Goal: Task Accomplishment & Management: Use online tool/utility

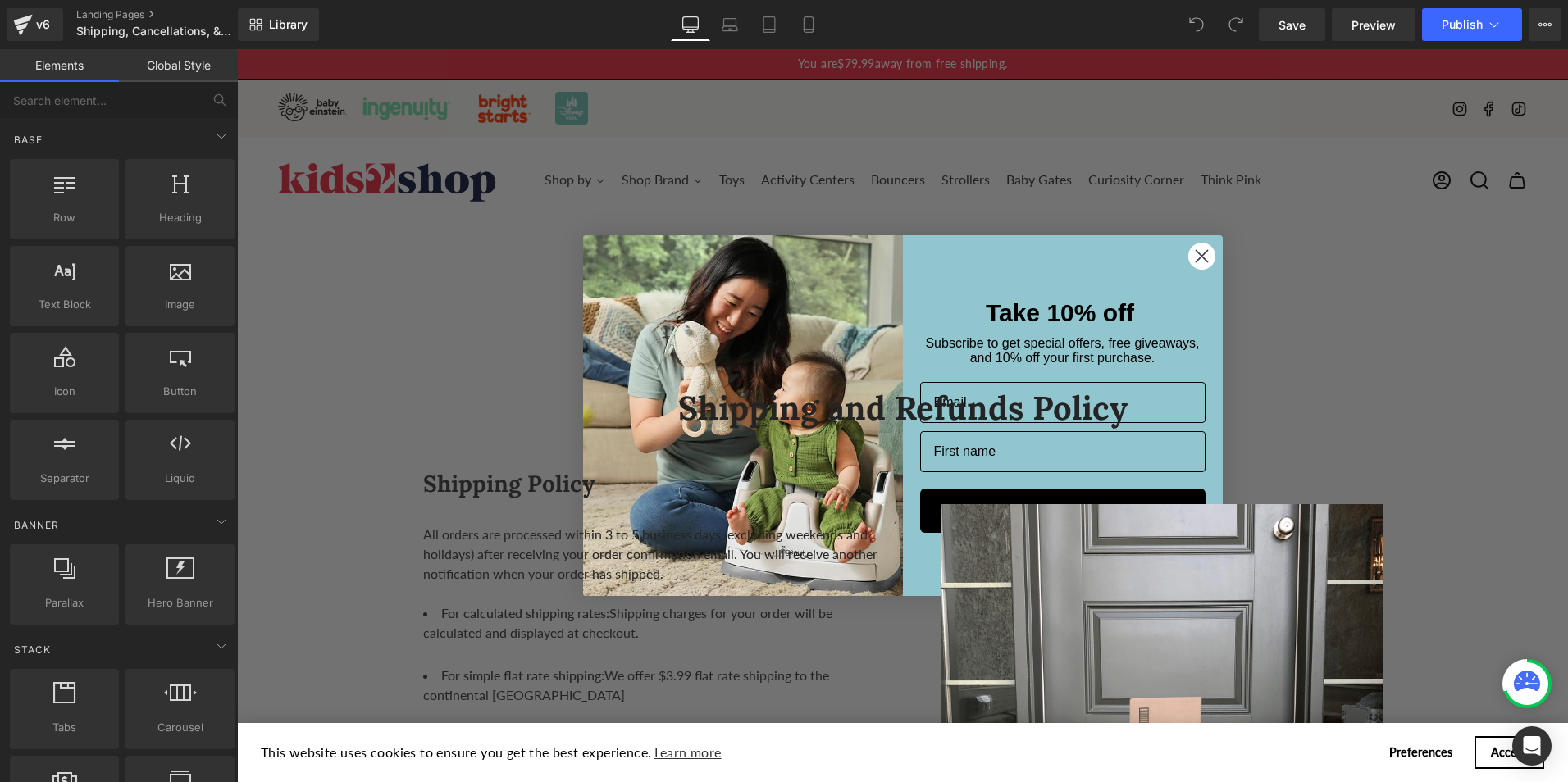
click at [1198, 250] on circle "Close dialog" at bounding box center [1201, 256] width 27 height 27
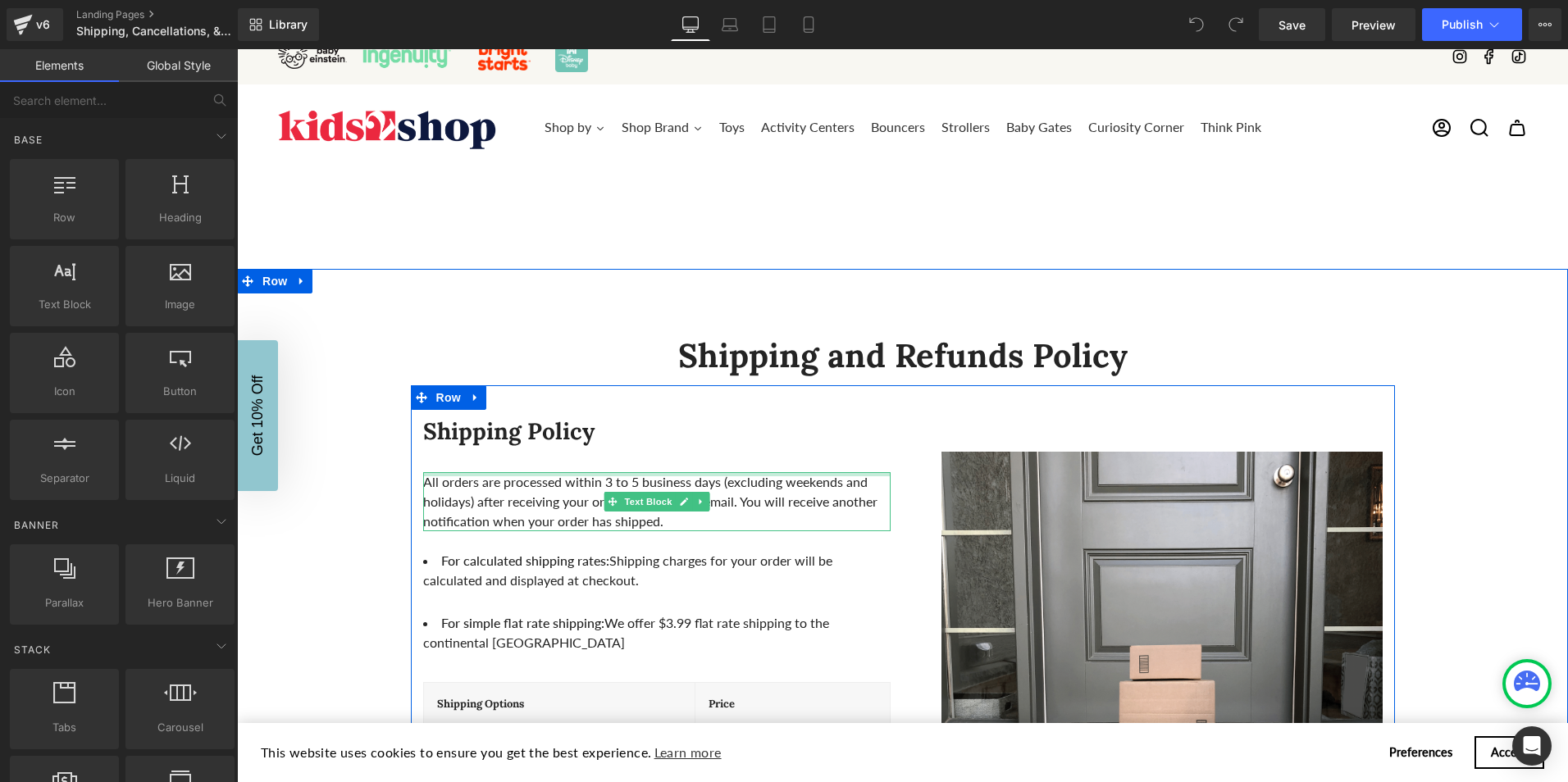
scroll to position [82, 0]
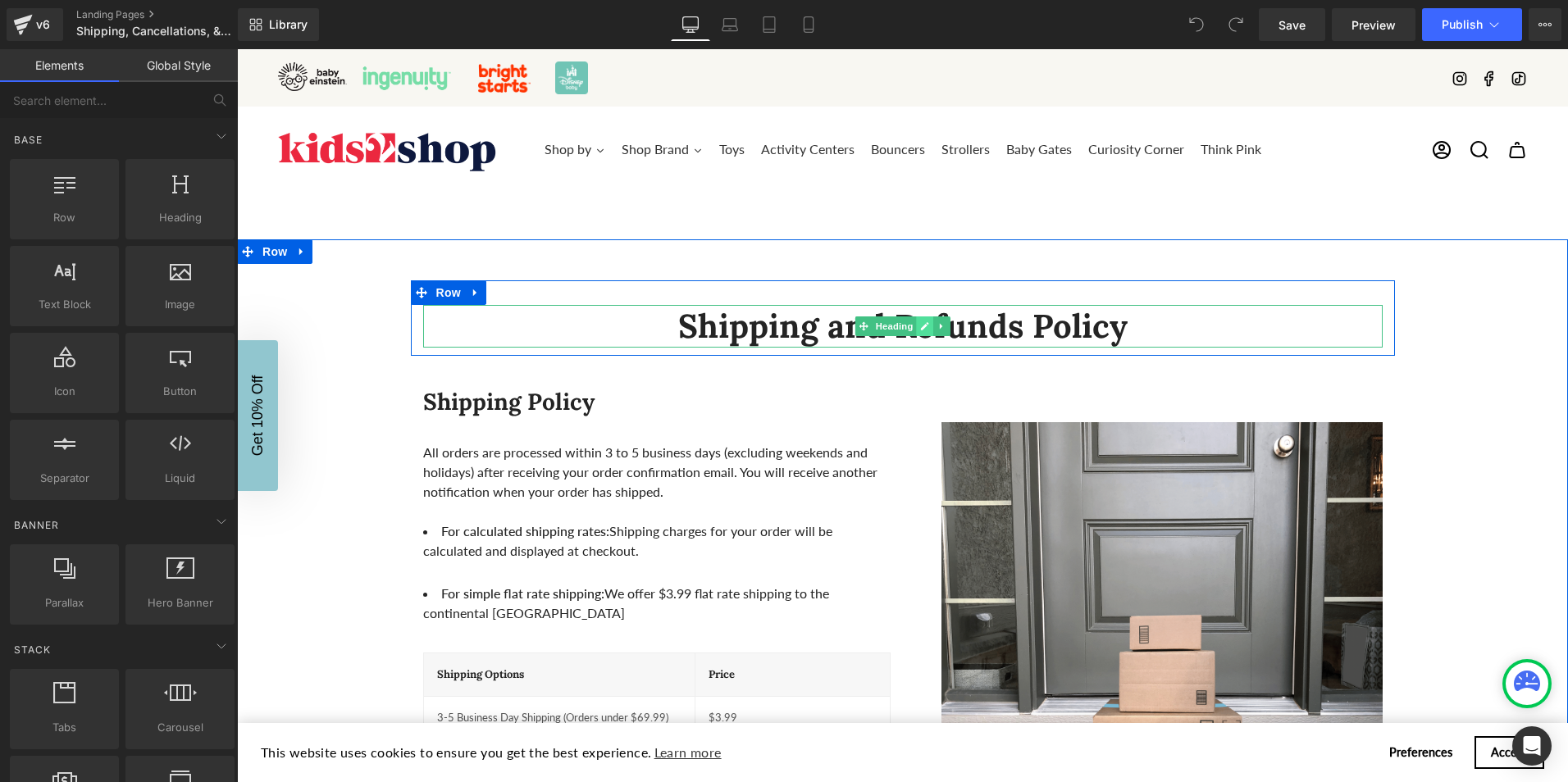
click at [921, 327] on icon at bounding box center [925, 327] width 8 height 8
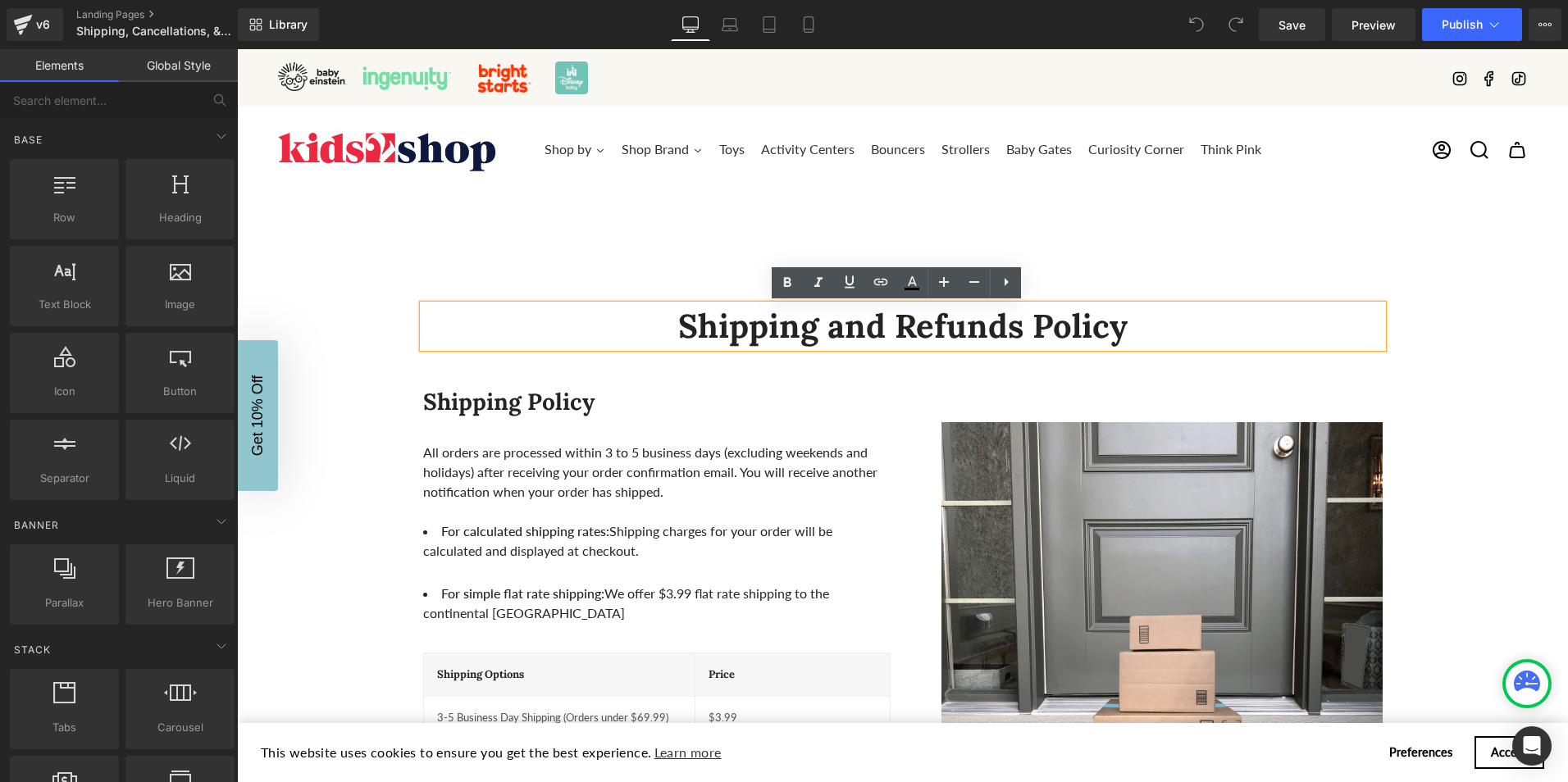
click at [898, 327] on h1 "Shipping and Refunds Policy" at bounding box center [903, 327] width 960 height 43
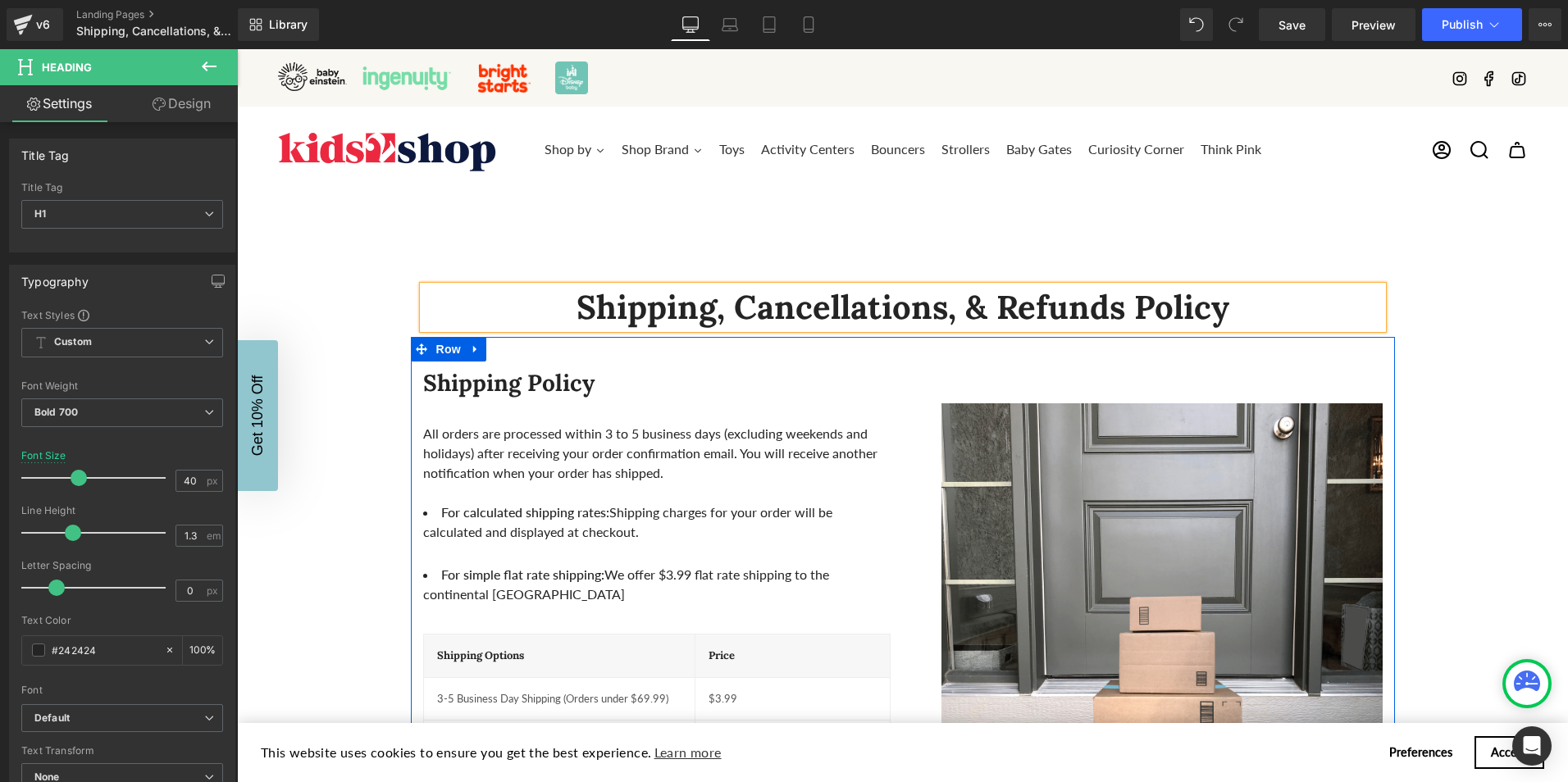
scroll to position [164, 0]
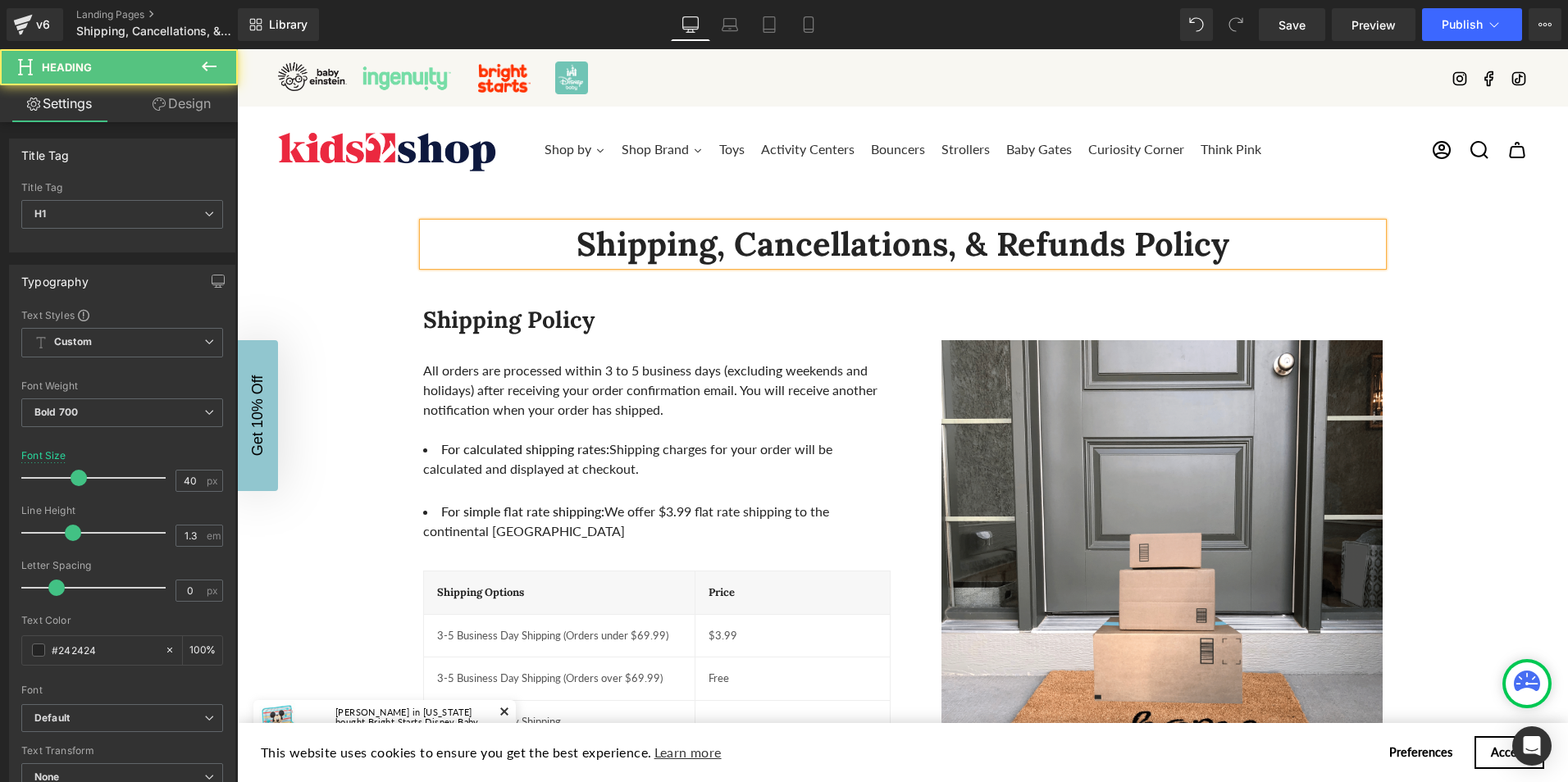
click at [930, 254] on h1 "Shipping, Cancellations, & Refunds Policy" at bounding box center [903, 245] width 960 height 43
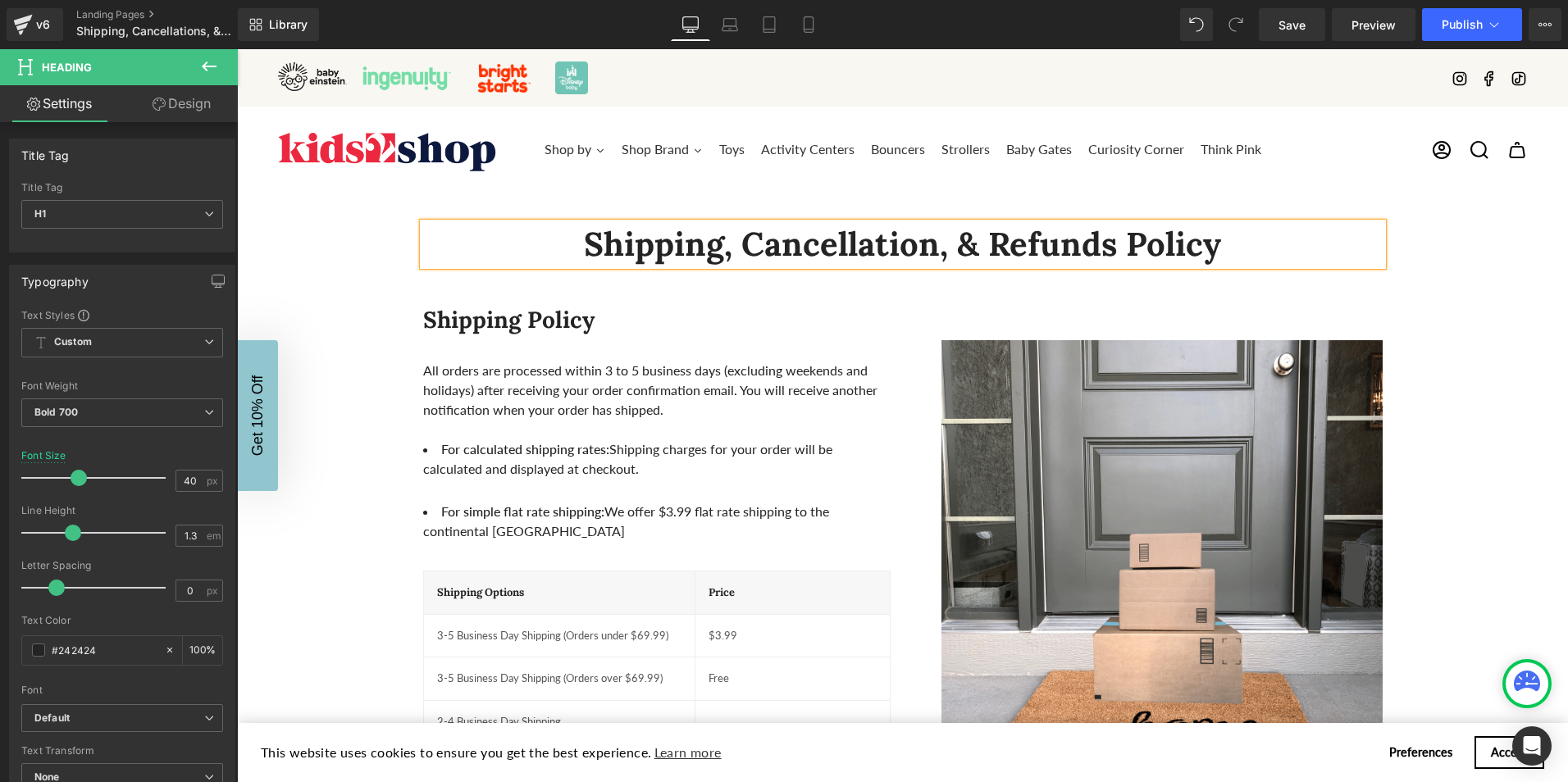
click at [1093, 242] on h1 "Shipping, Cancellation, & Refunds Policy" at bounding box center [903, 245] width 960 height 43
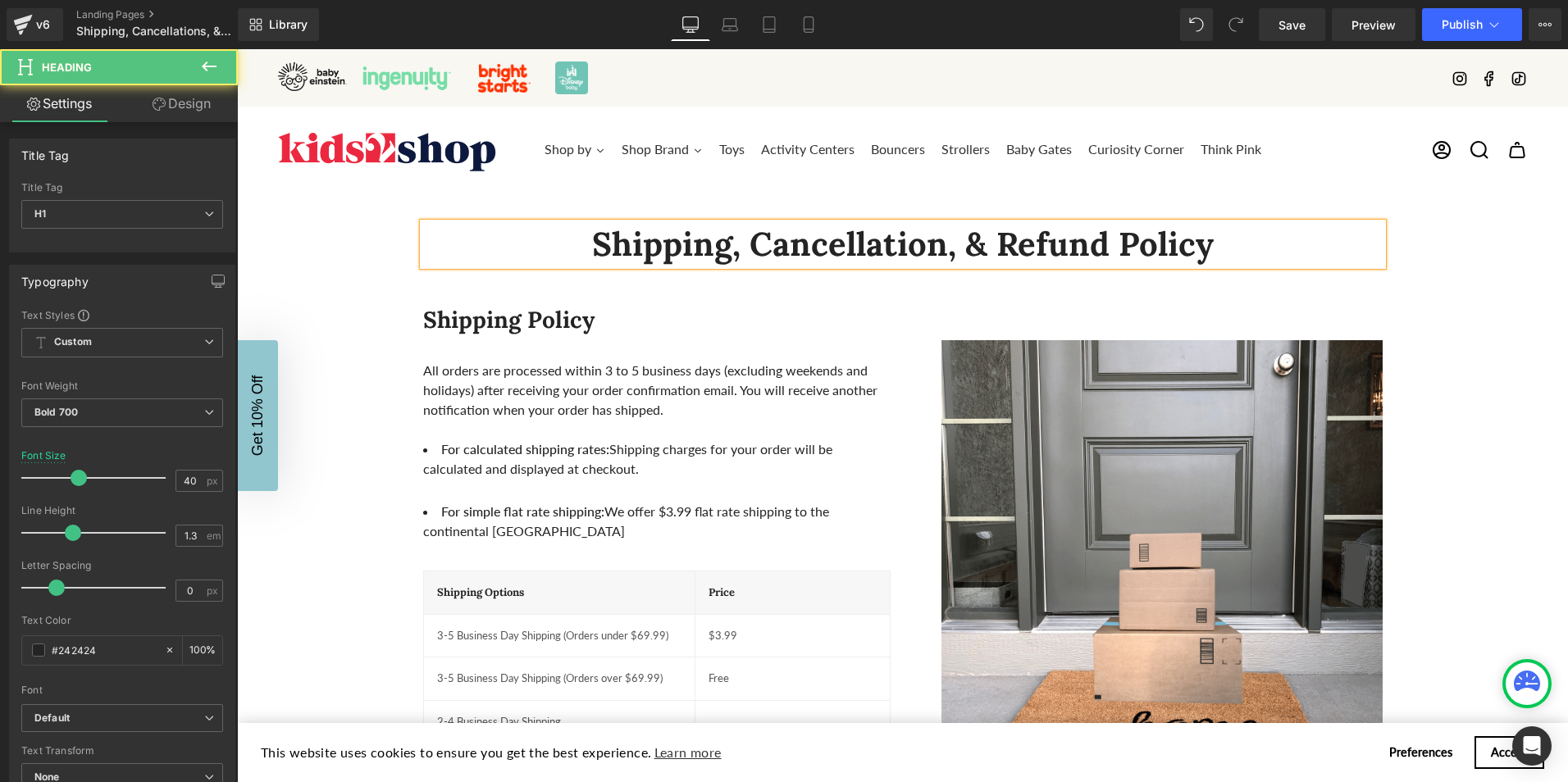
click at [1183, 246] on h1 "Shipping, Cancellation, & Refund Policy" at bounding box center [903, 245] width 960 height 43
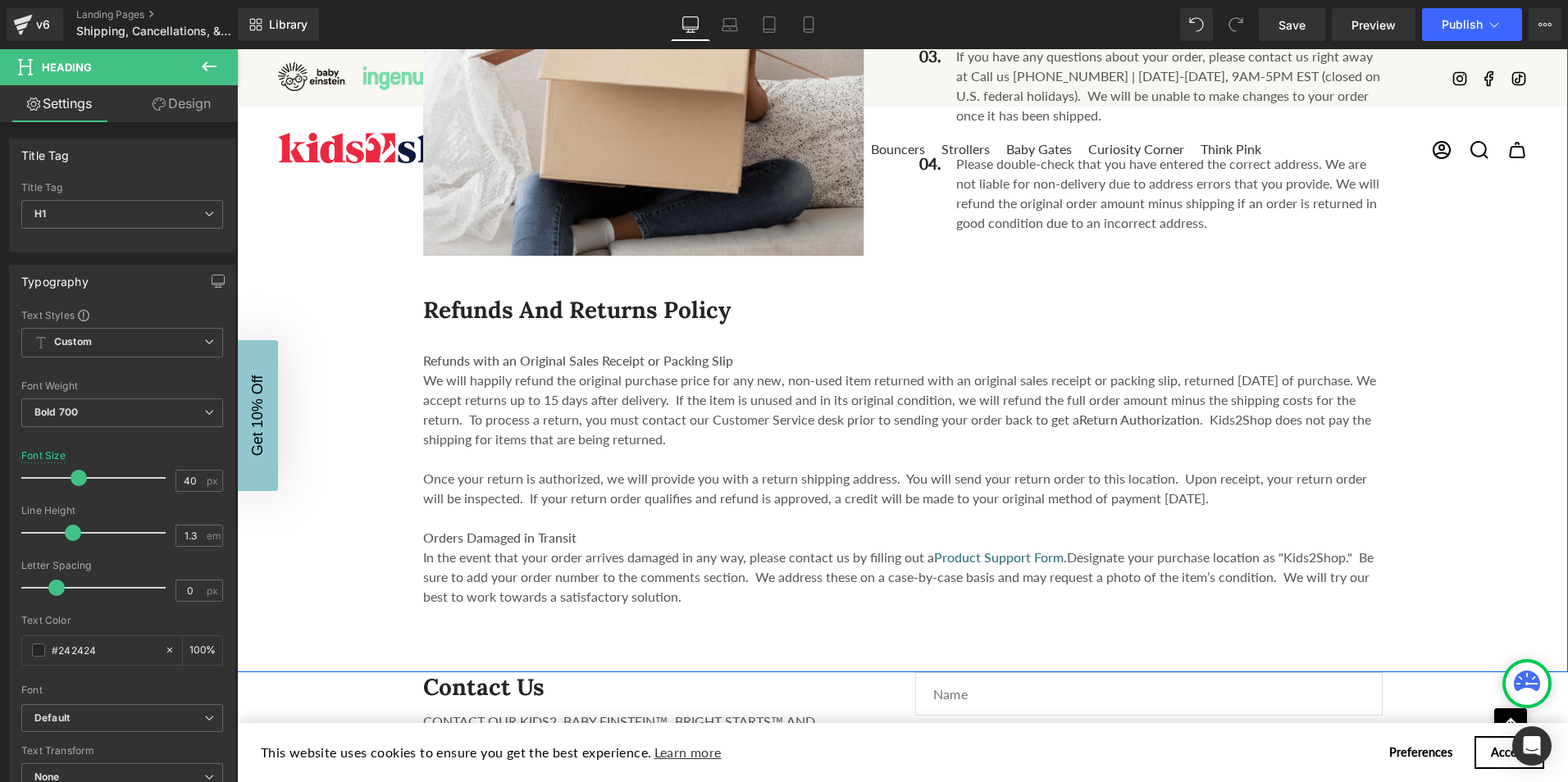
scroll to position [1804, 0]
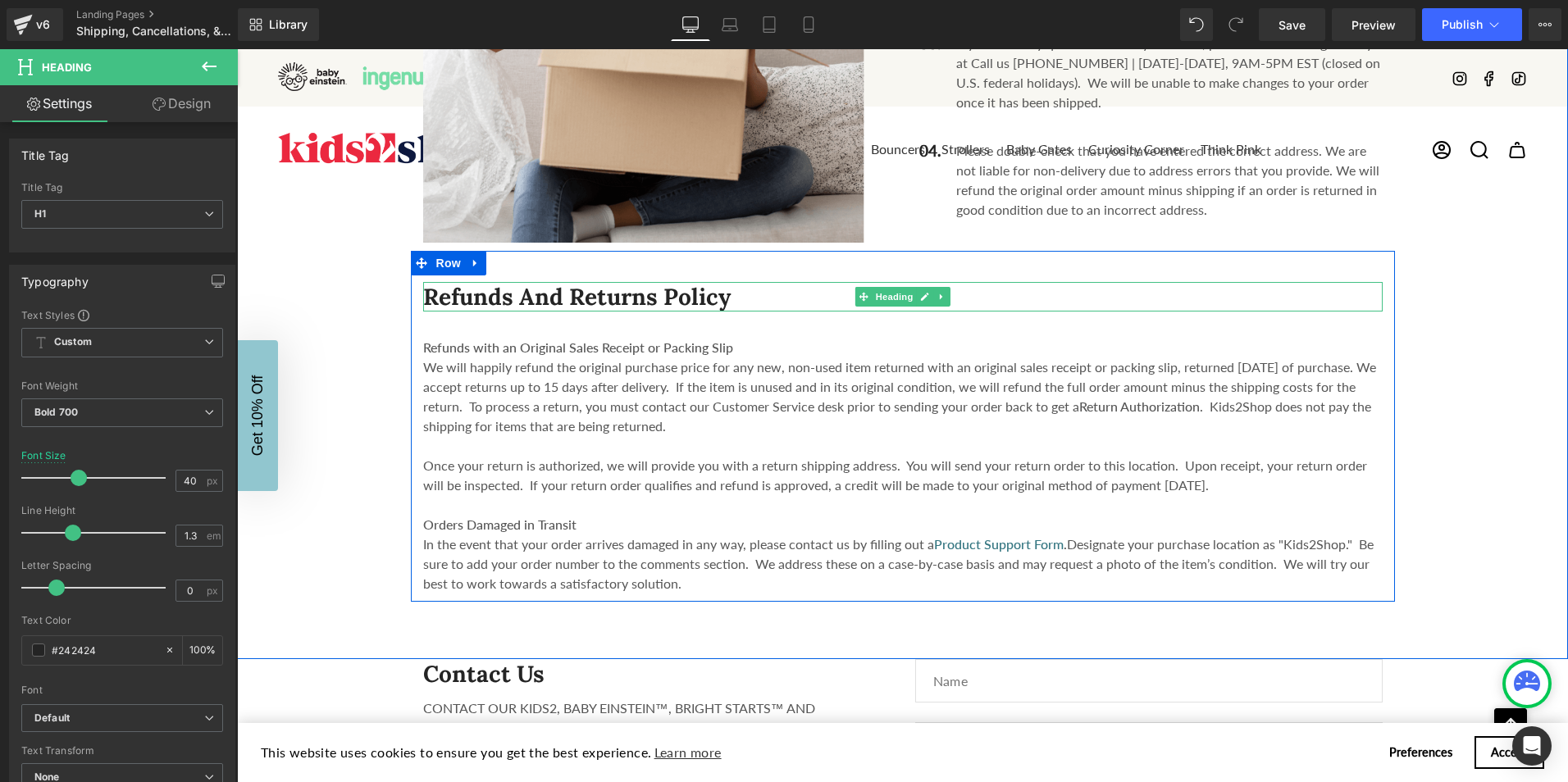
click at [533, 282] on h3 "Refunds and Returns Policy" at bounding box center [903, 297] width 960 height 30
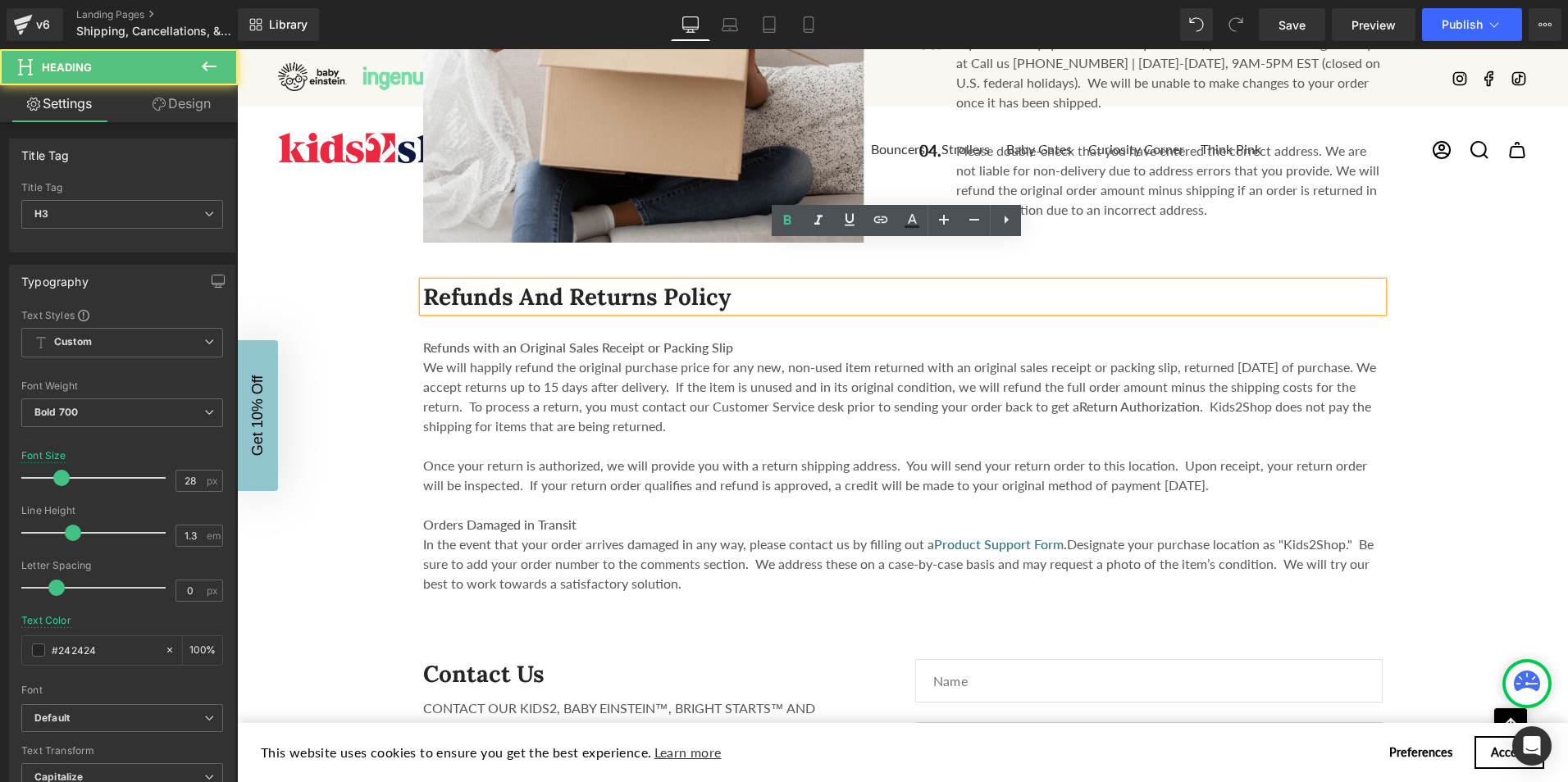
click at [424, 282] on h3 "Refunds and Returns Policy" at bounding box center [903, 297] width 960 height 30
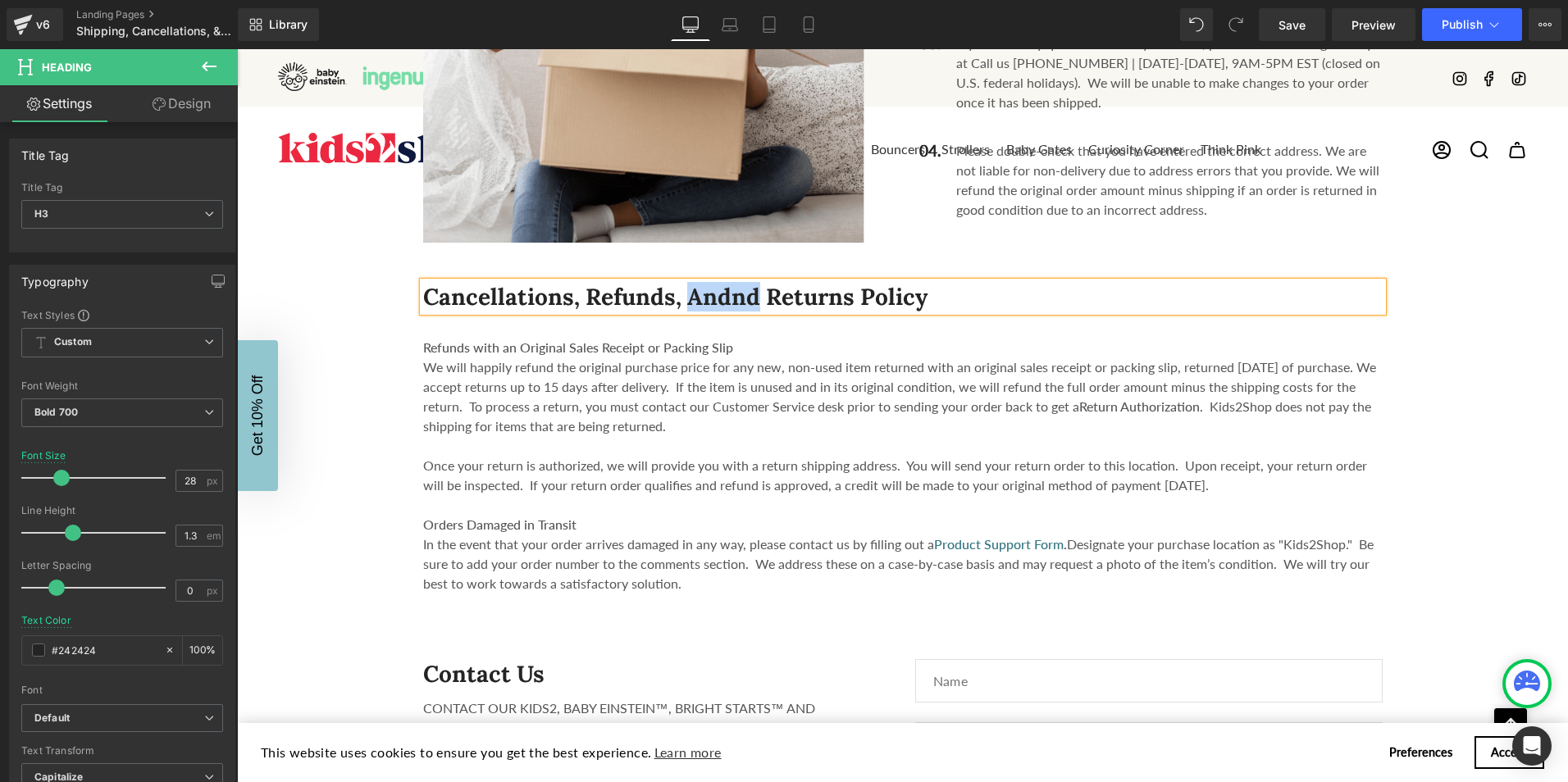
drag, startPoint x: 718, startPoint y: 255, endPoint x: 654, endPoint y: 253, distance: 64.0
click at [654, 282] on h3 "Cancellations, Refunds, andnd Returns Policy" at bounding box center [903, 297] width 960 height 30
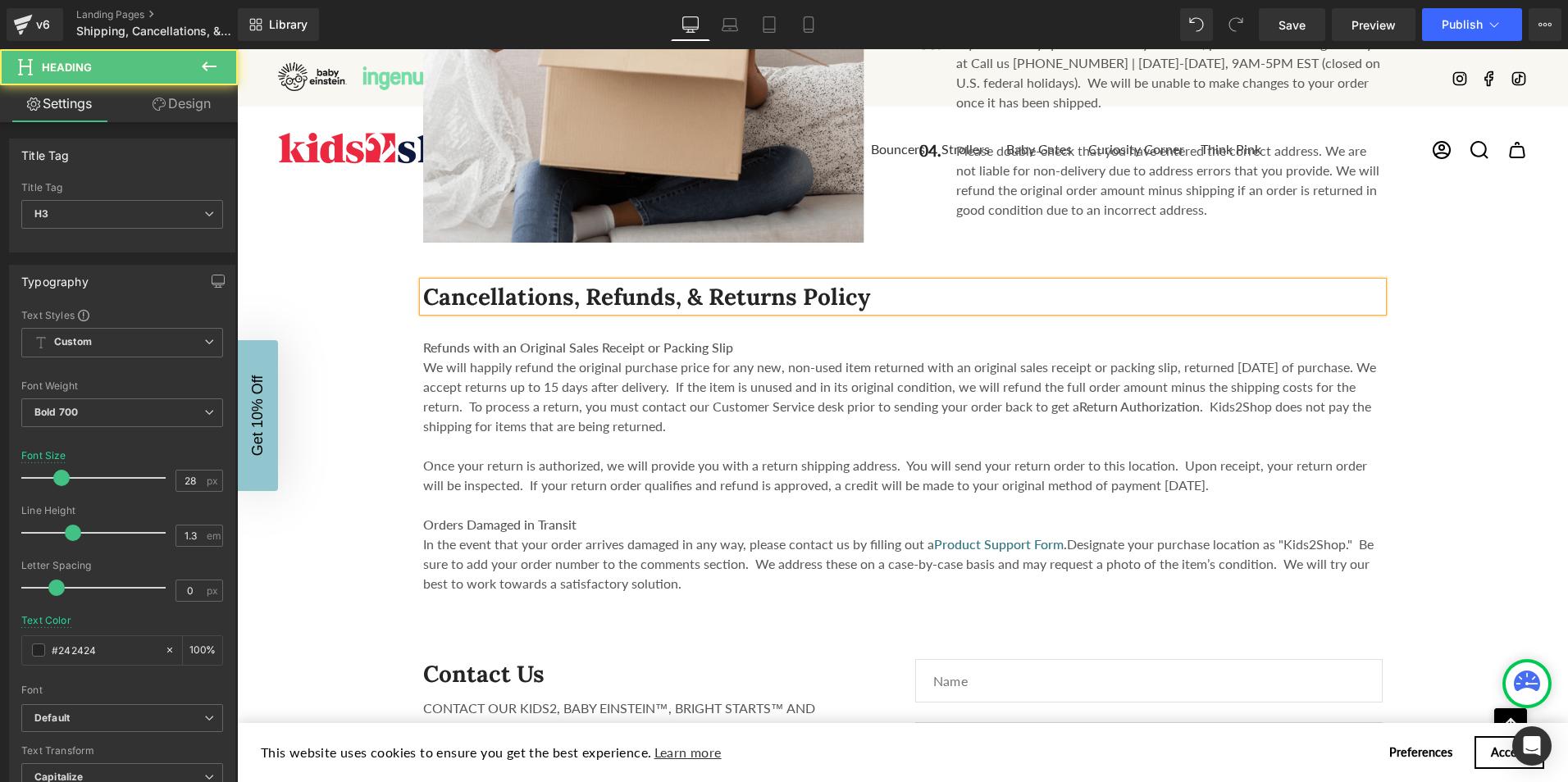
click at [828, 282] on h3 "Cancellations, Refunds, & Returns Policy" at bounding box center [903, 297] width 960 height 30
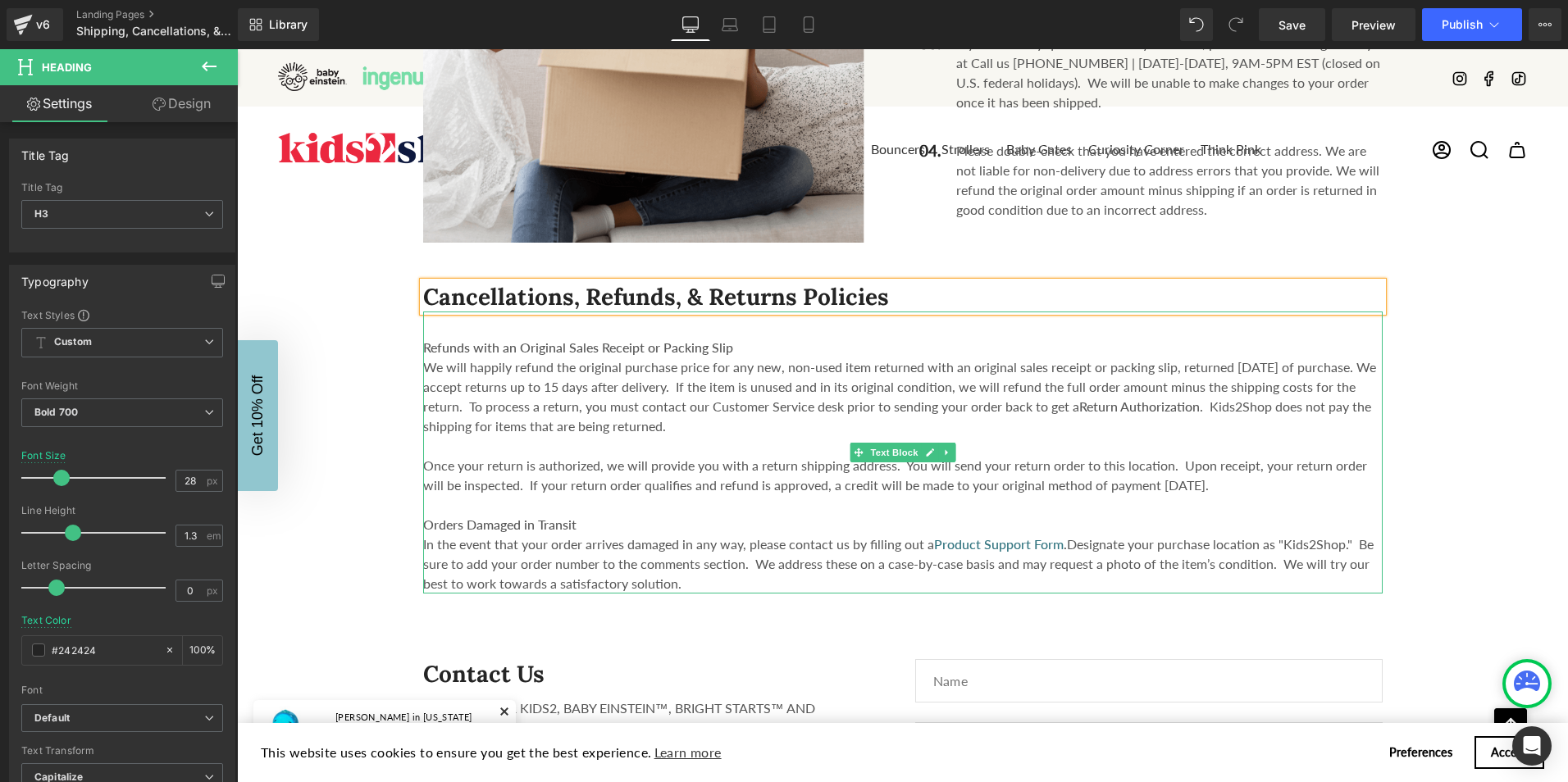
click at [432, 340] on strong "Refunds with an Original Sales Receipt or Packing Slip" at bounding box center [579, 347] width 310 height 16
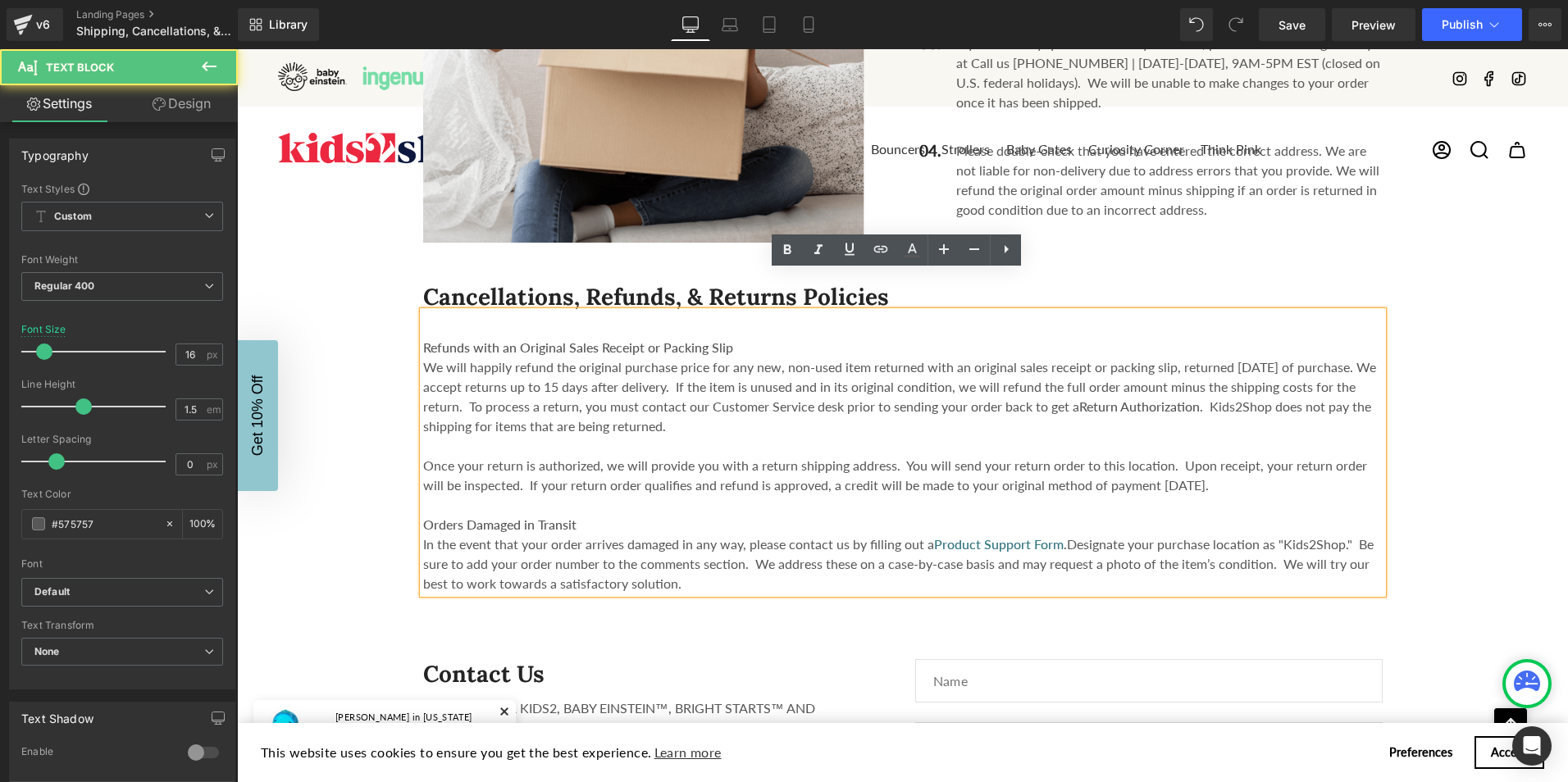
click at [424, 340] on strong "Refunds with an Original Sales Receipt or Packing Slip" at bounding box center [579, 347] width 310 height 16
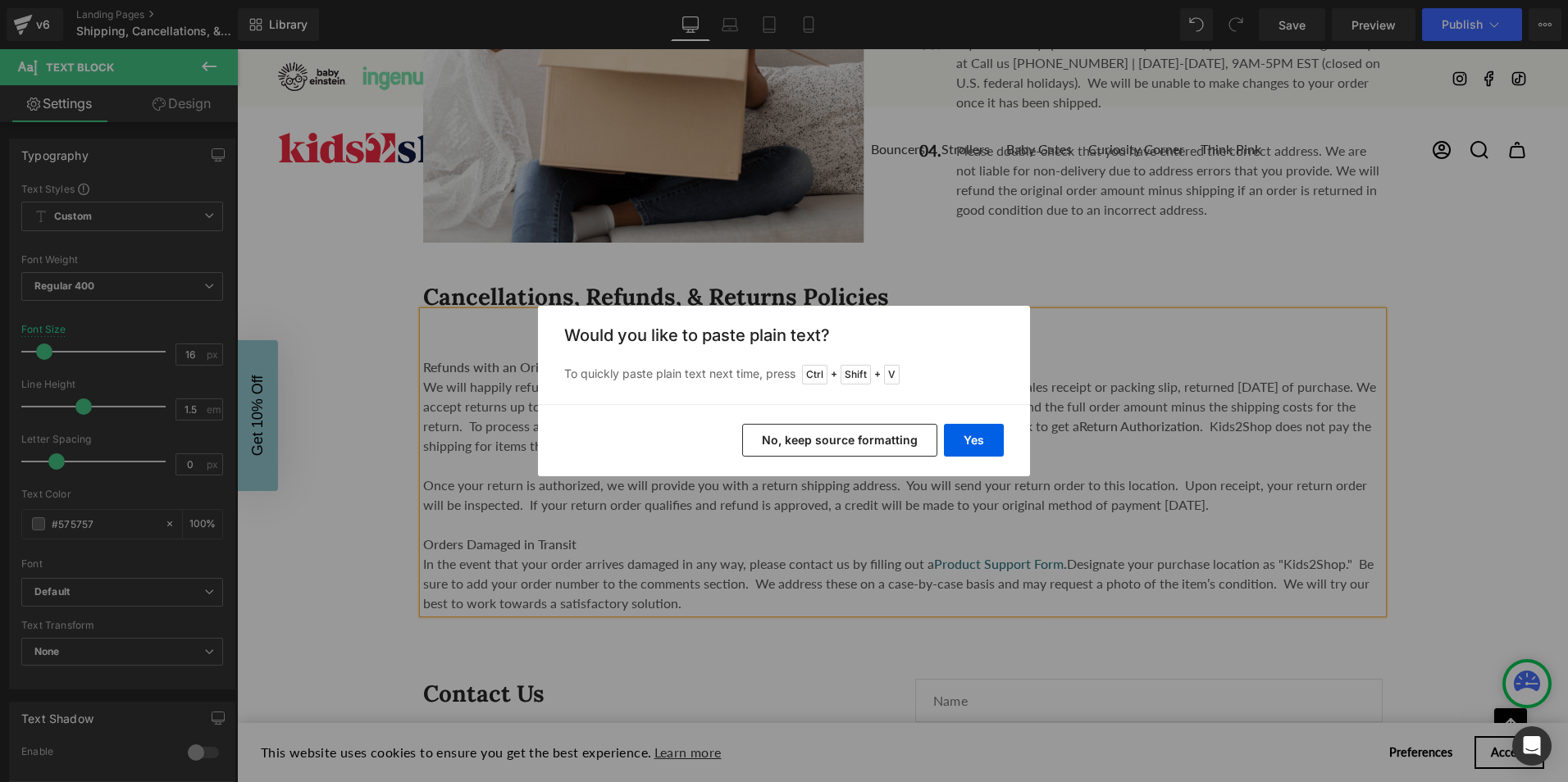
click at [913, 434] on button "No, keep source formatting" at bounding box center [840, 441] width 195 height 33
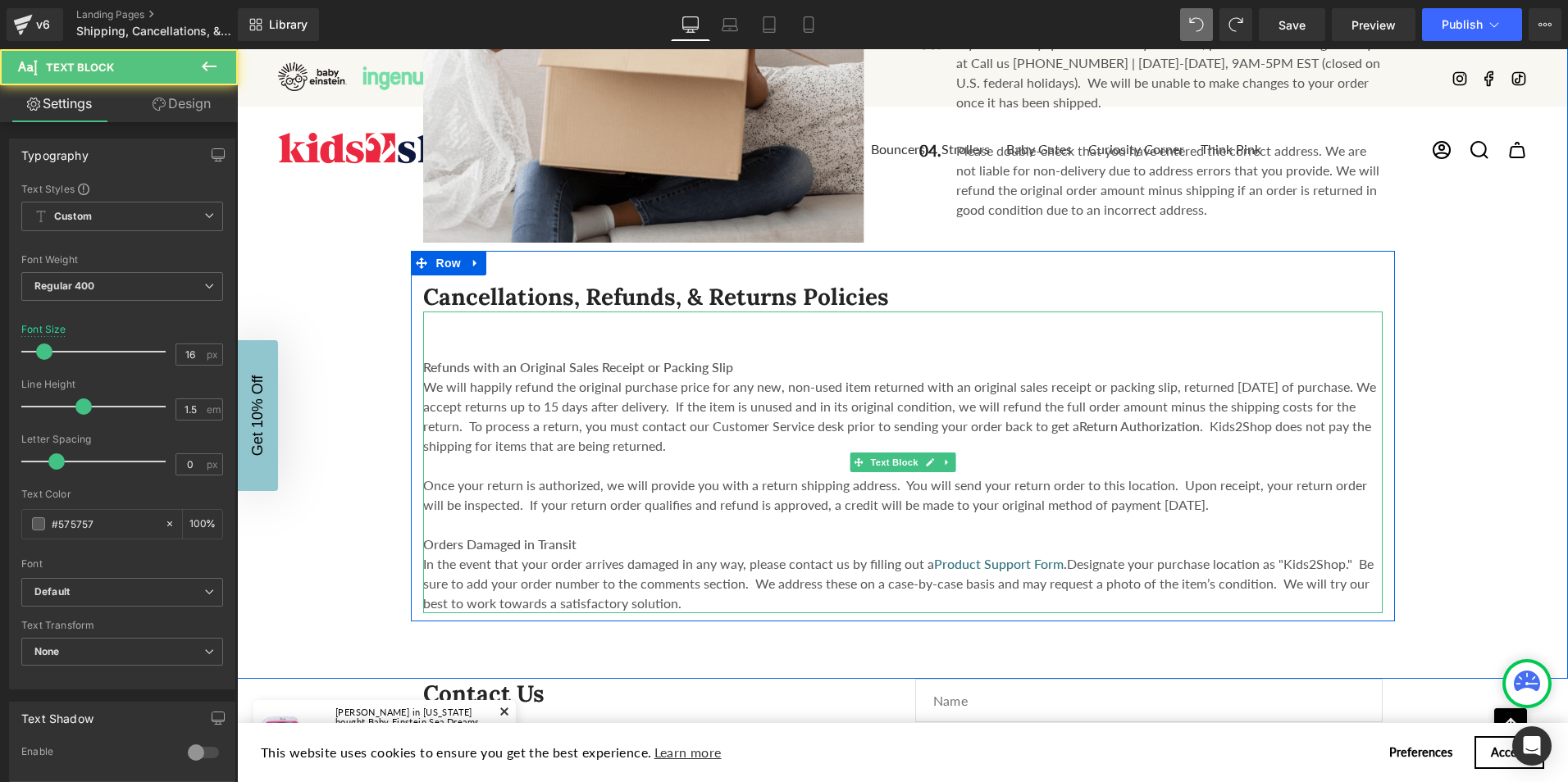
click at [424, 338] on div at bounding box center [903, 348] width 960 height 20
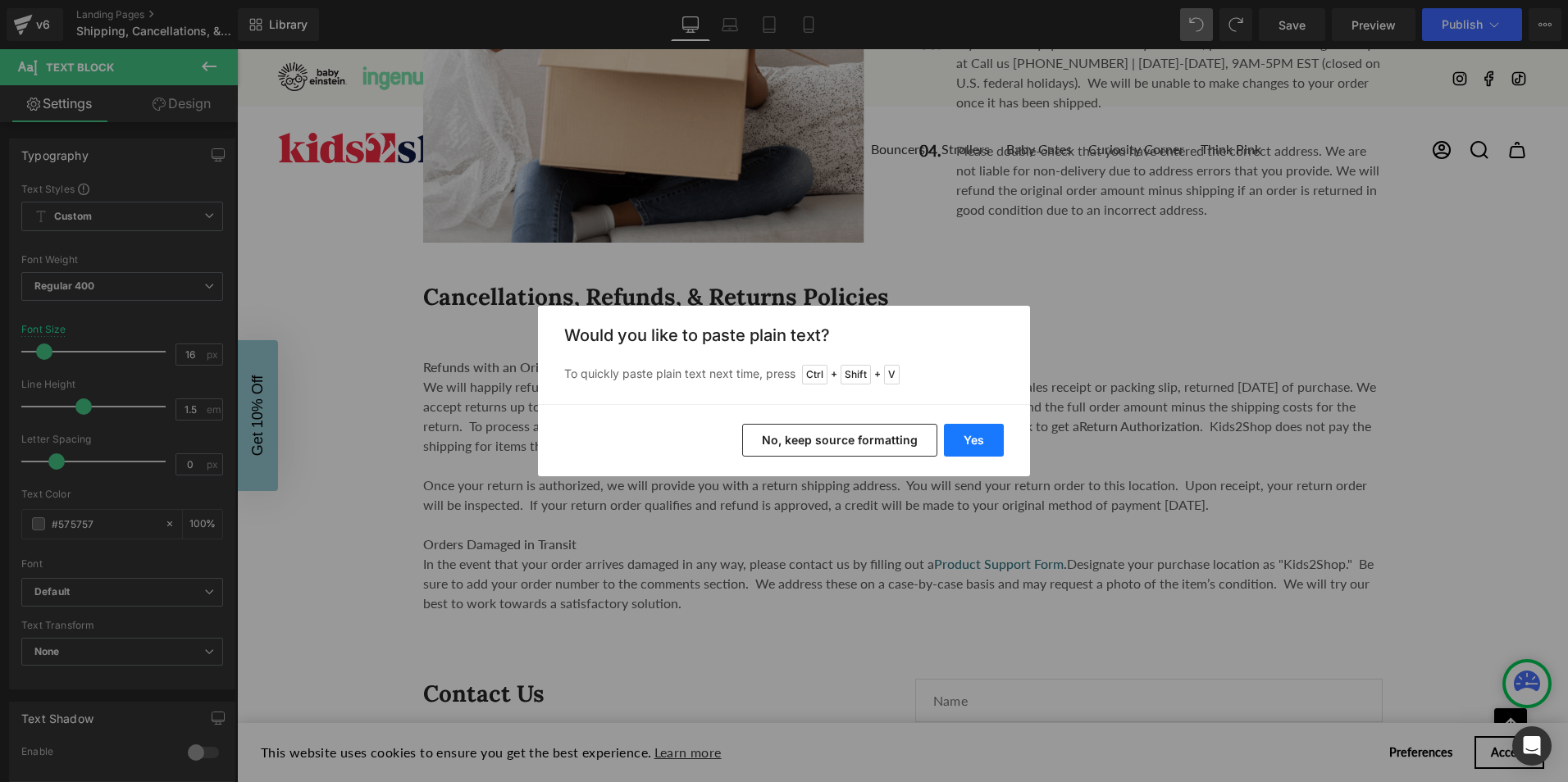
click at [971, 440] on button "Yes" at bounding box center [974, 441] width 60 height 33
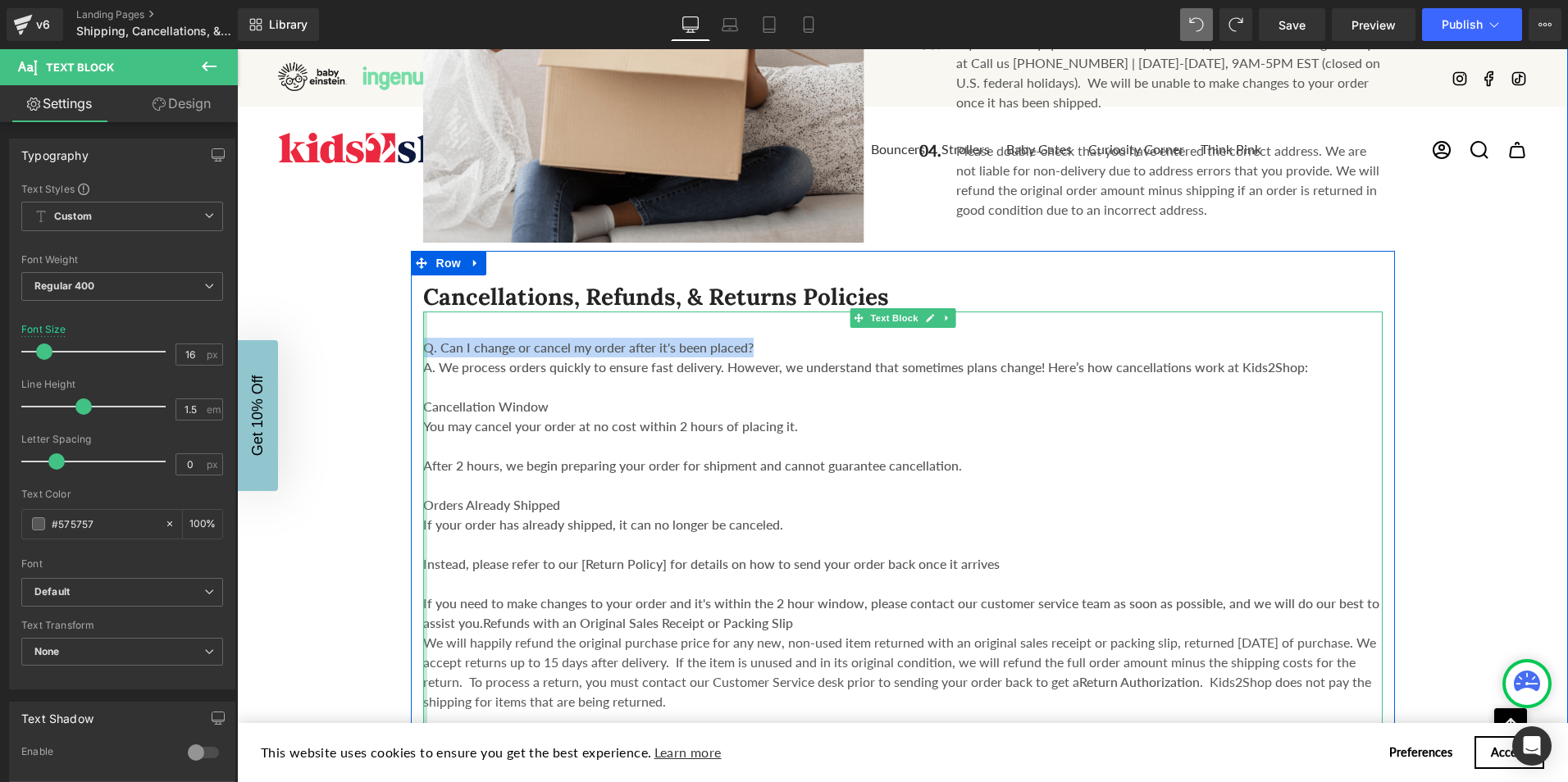
drag, startPoint x: 780, startPoint y: 304, endPoint x: 418, endPoint y: 304, distance: 362.0
click at [424, 312] on div "Q. Can I change or cancel my order after it's been placed? A. We process order…" at bounding box center [903, 590] width 960 height 557
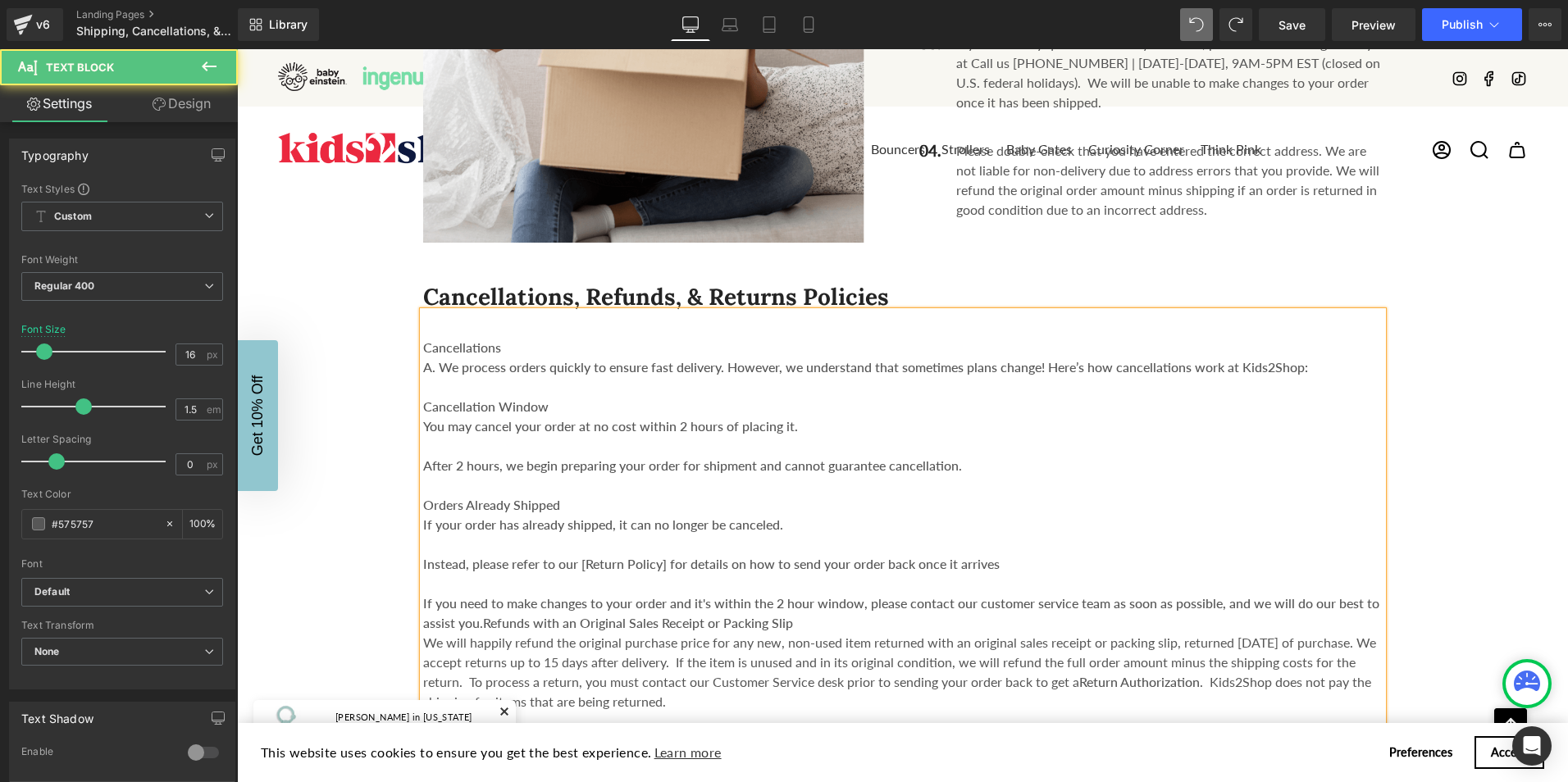
drag, startPoint x: 433, startPoint y: 322, endPoint x: 588, endPoint y: 322, distance: 155.0
click at [435, 359] on strong "A. We process orders quickly to ensure fast delivery. However, we understand th…" at bounding box center [866, 367] width 885 height 16
click at [1037, 359] on strong "We process orders quickly to ensure fast delivery. However, we understand that …" at bounding box center [858, 367] width 869 height 16
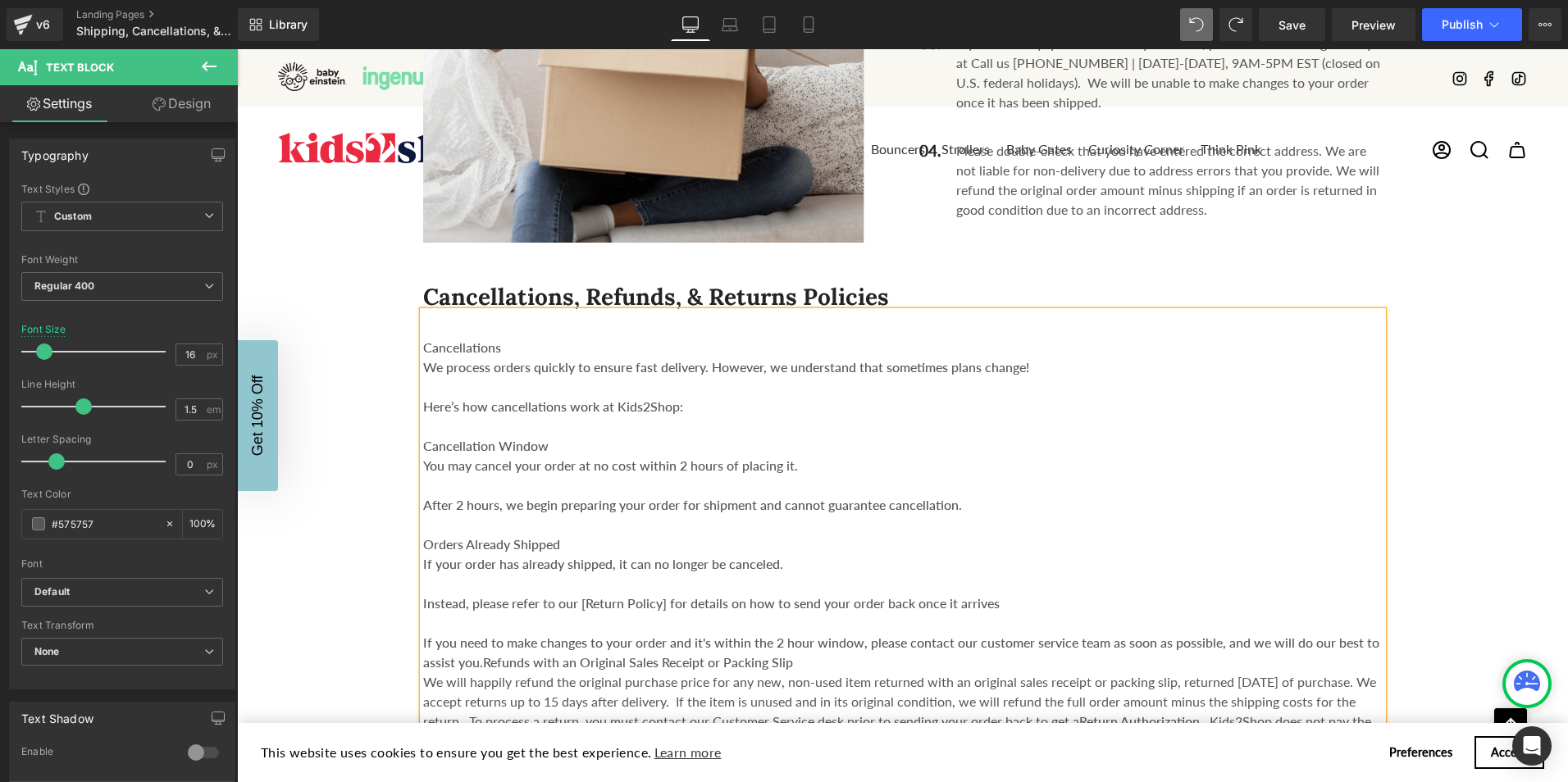
click at [424, 359] on strong "We process orders quickly to ensure fast delivery. However, we understand that …" at bounding box center [727, 367] width 606 height 16
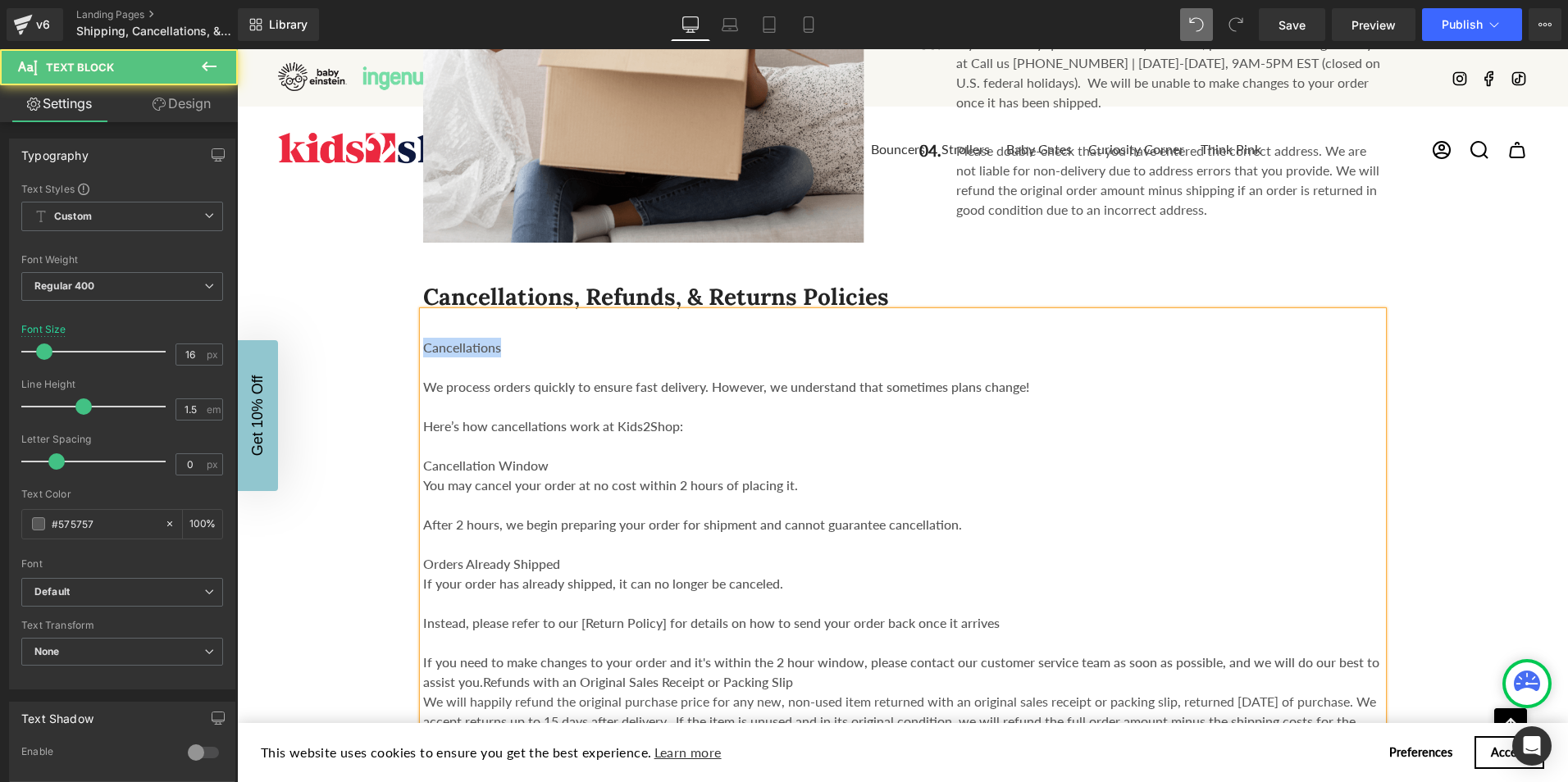
drag, startPoint x: 516, startPoint y: 306, endPoint x: 406, endPoint y: 306, distance: 110.0
click at [411, 306] on div "Cancellations, Refunds, & Returns Policies Heading Cancellations We process ord…" at bounding box center [903, 605] width 984 height 646
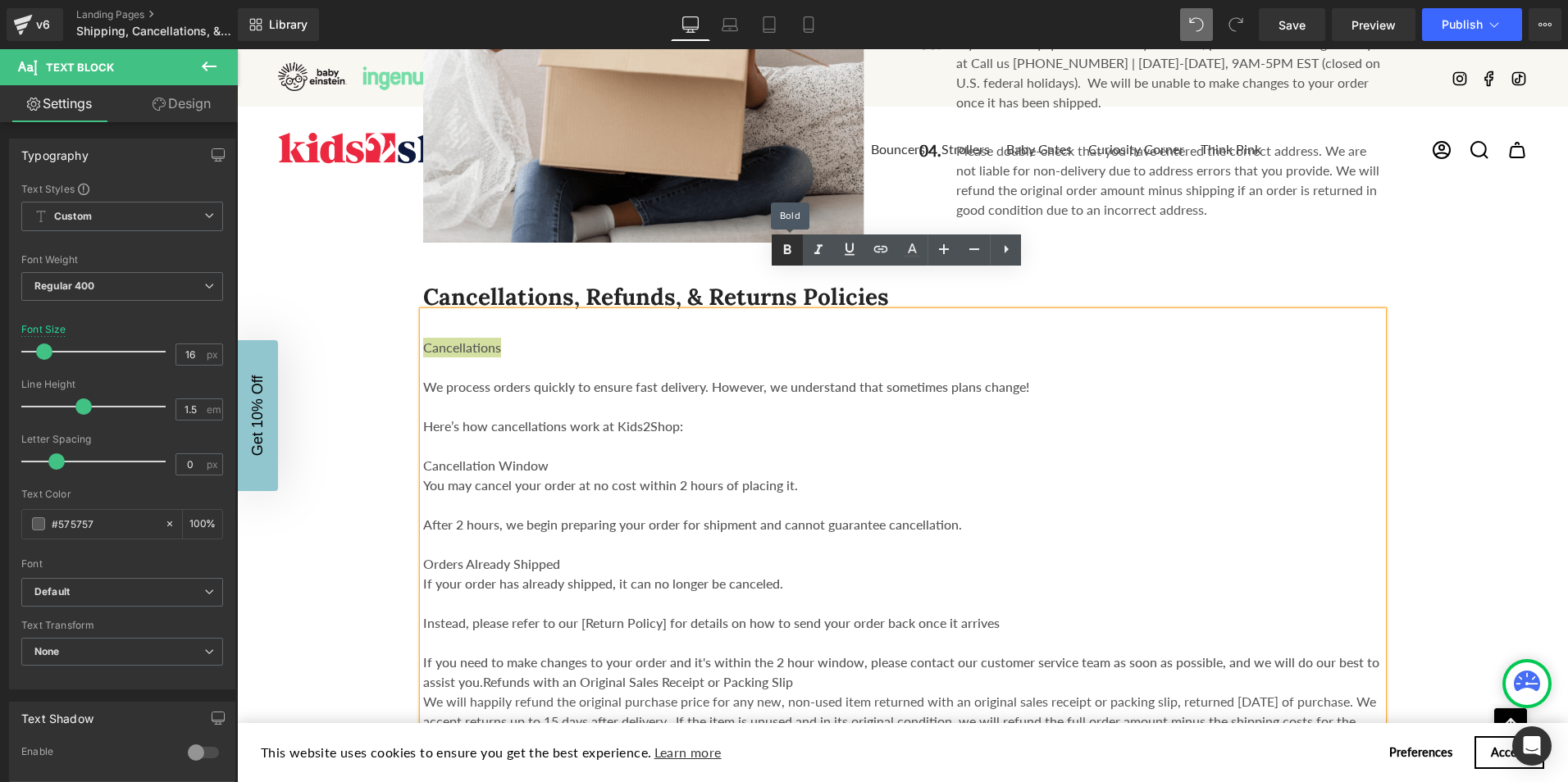
click at [780, 253] on icon at bounding box center [787, 250] width 20 height 20
click at [786, 250] on icon at bounding box center [787, 250] width 7 height 10
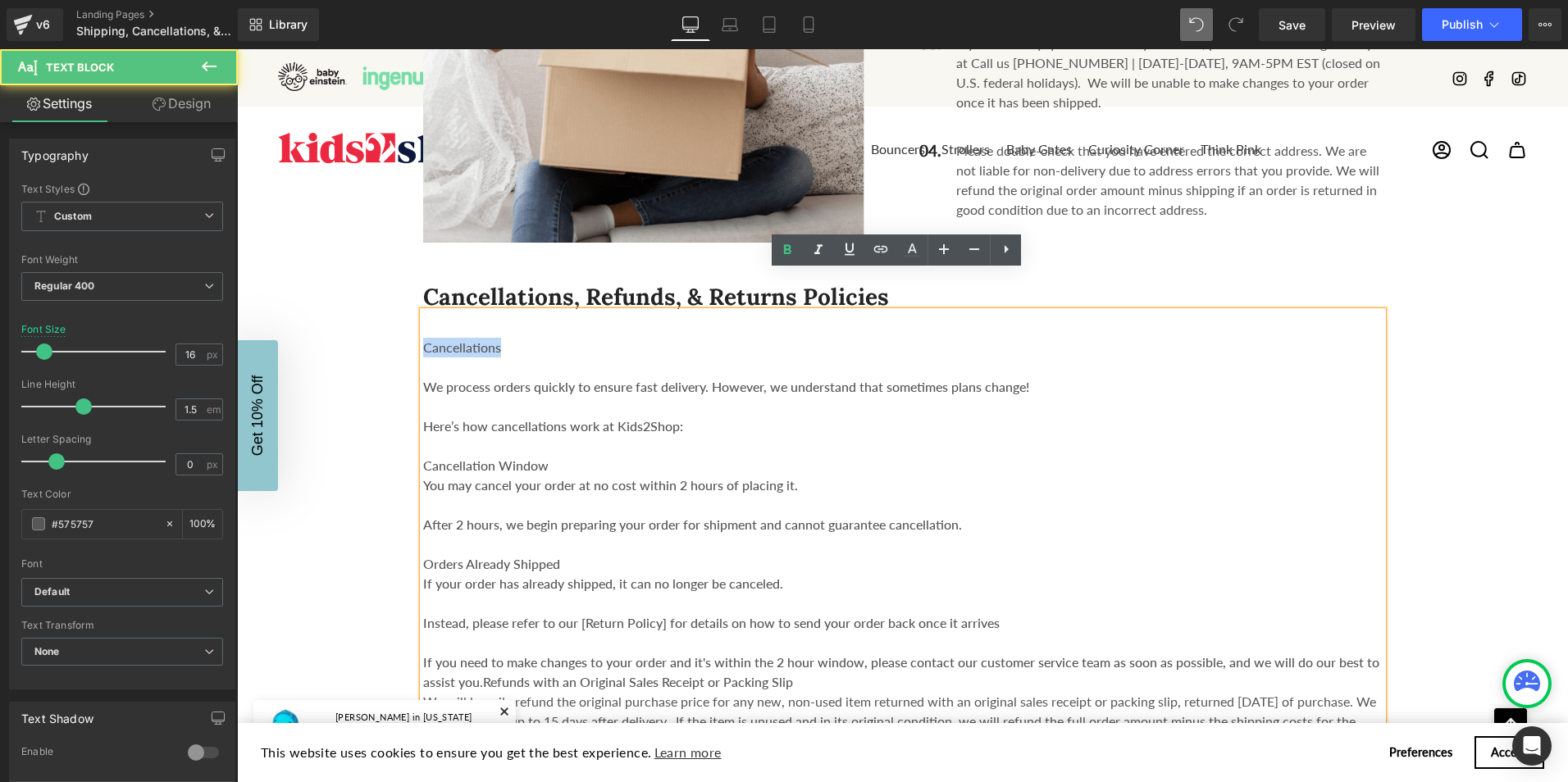
drag, startPoint x: 516, startPoint y: 308, endPoint x: 419, endPoint y: 309, distance: 97.0
click at [424, 338] on div "Cancellations" at bounding box center [903, 348] width 960 height 20
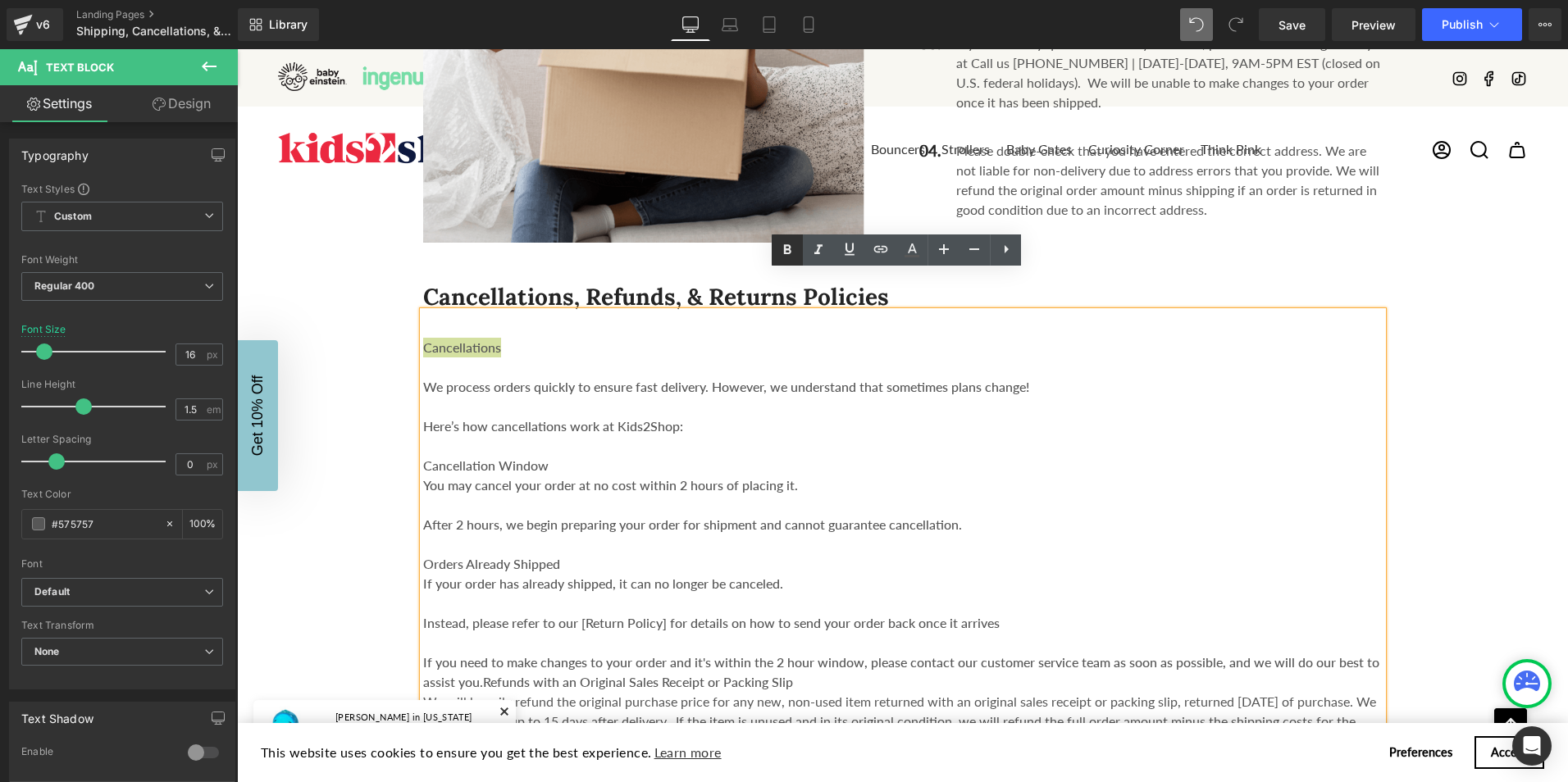
click at [791, 254] on icon at bounding box center [787, 250] width 7 height 10
click at [658, 358] on div at bounding box center [903, 368] width 960 height 20
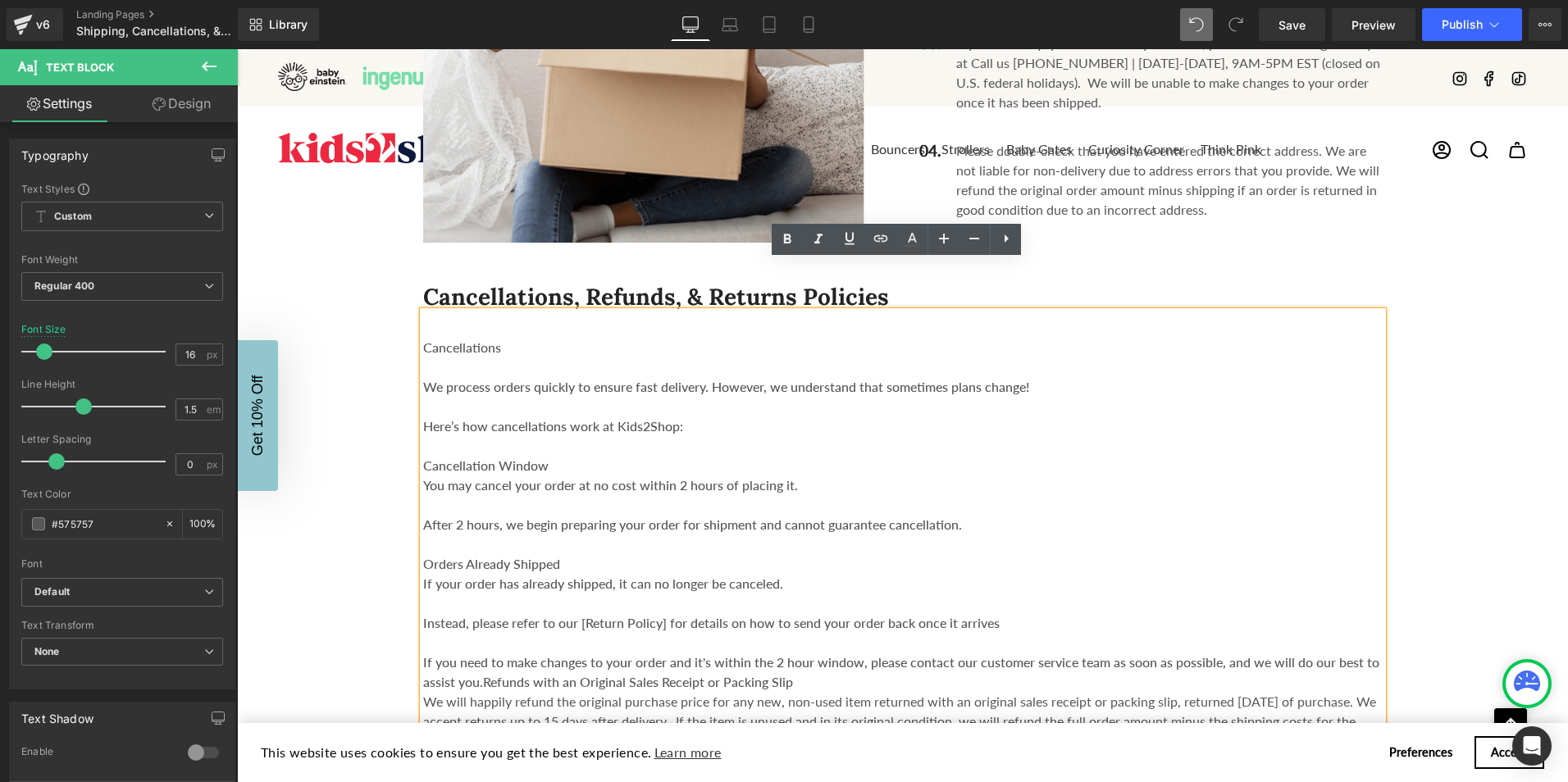
scroll to position [1886, 0]
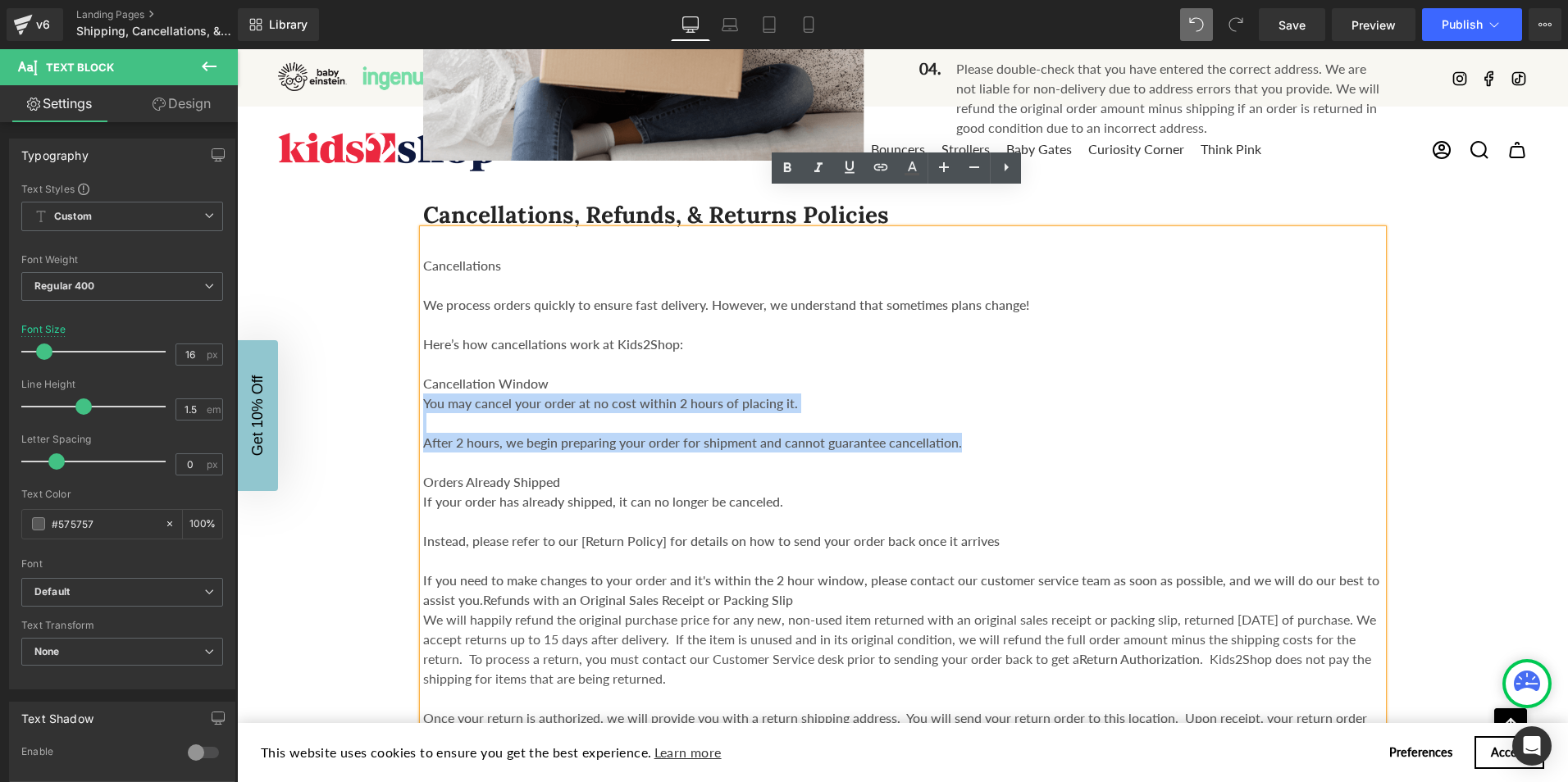
drag, startPoint x: 418, startPoint y: 361, endPoint x: 966, endPoint y: 403, distance: 549.6
click at [966, 403] on div "Cancellations We process orders quickly to ensure fast delivery. However, we un…" at bounding box center [903, 537] width 960 height 616
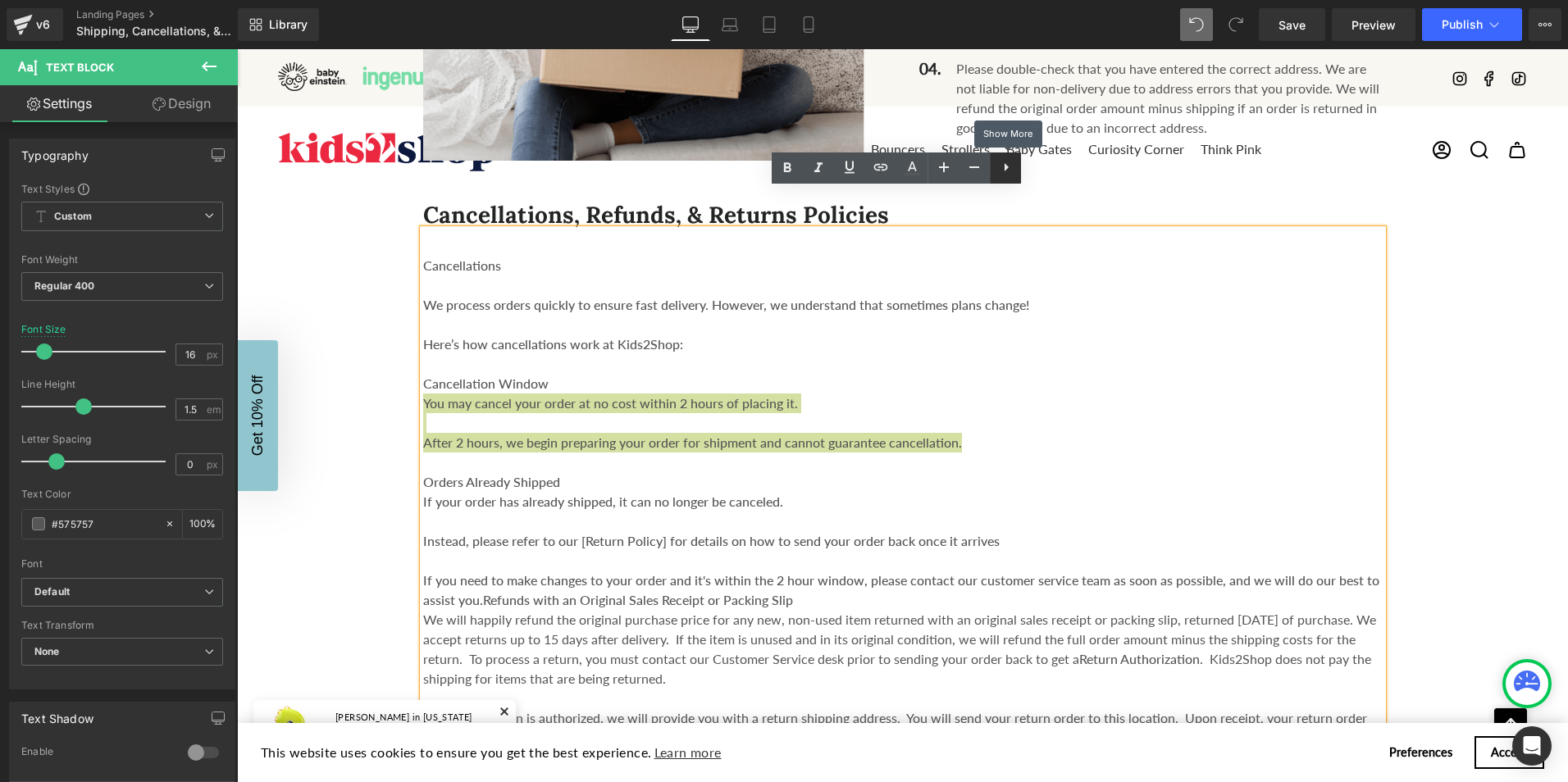
click at [1008, 172] on icon at bounding box center [1006, 167] width 20 height 20
click at [1008, 172] on icon at bounding box center [1006, 167] width 20 height 20
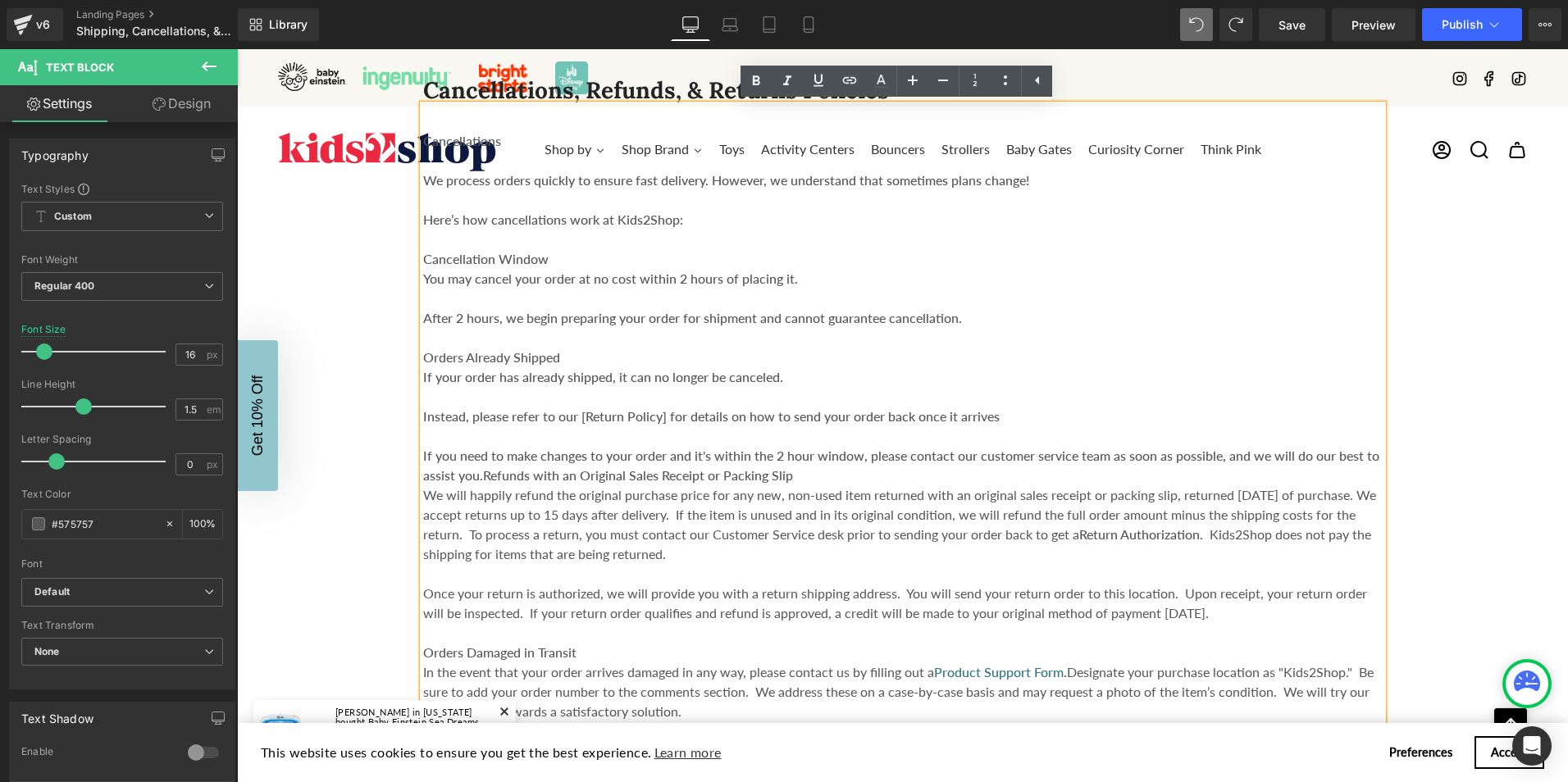
scroll to position [2050, 0]
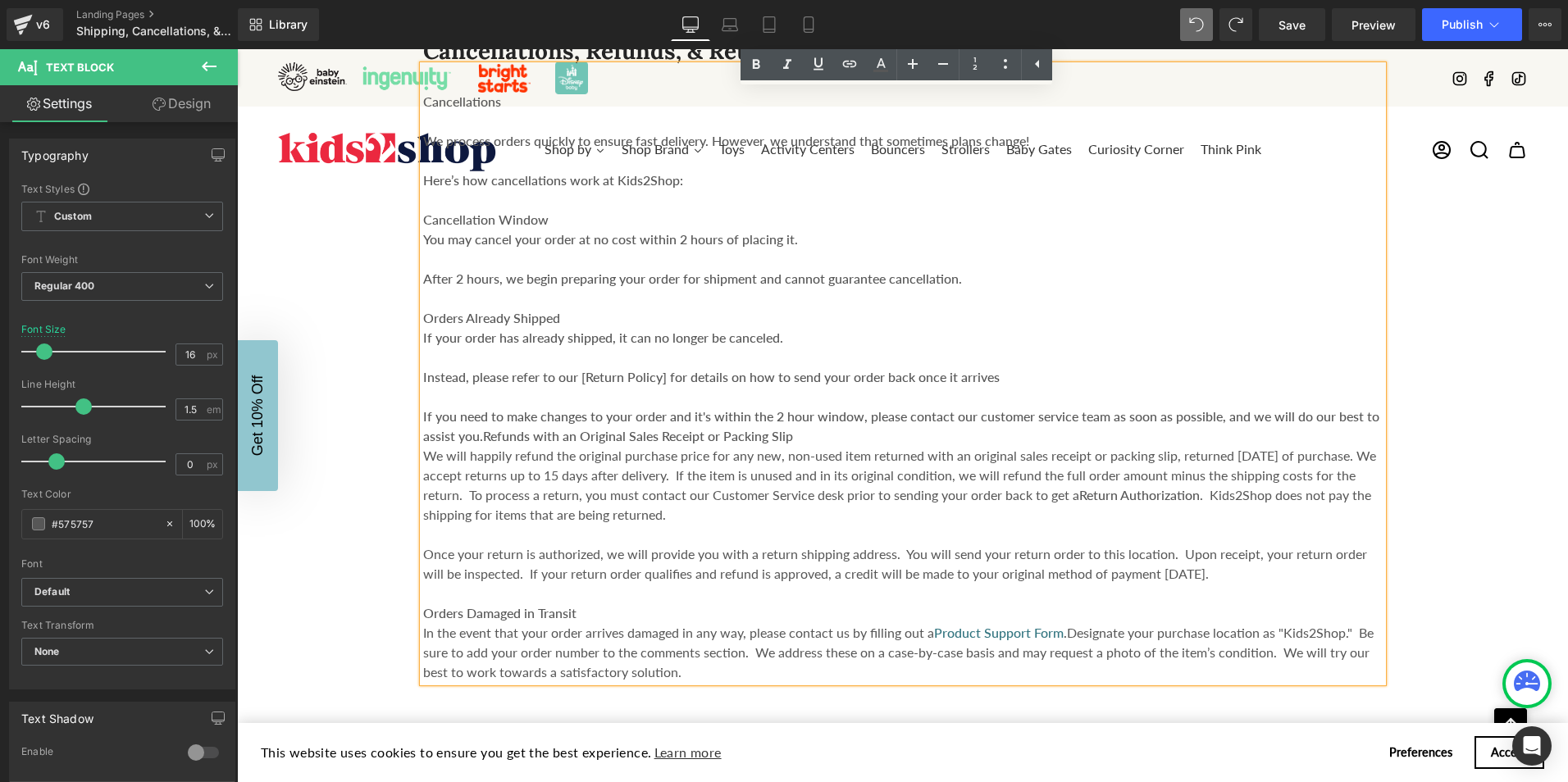
click at [497, 409] on strong "If you need to make changes to your order and it's within the 2 hour window, pl…" at bounding box center [901, 426] width 956 height 35
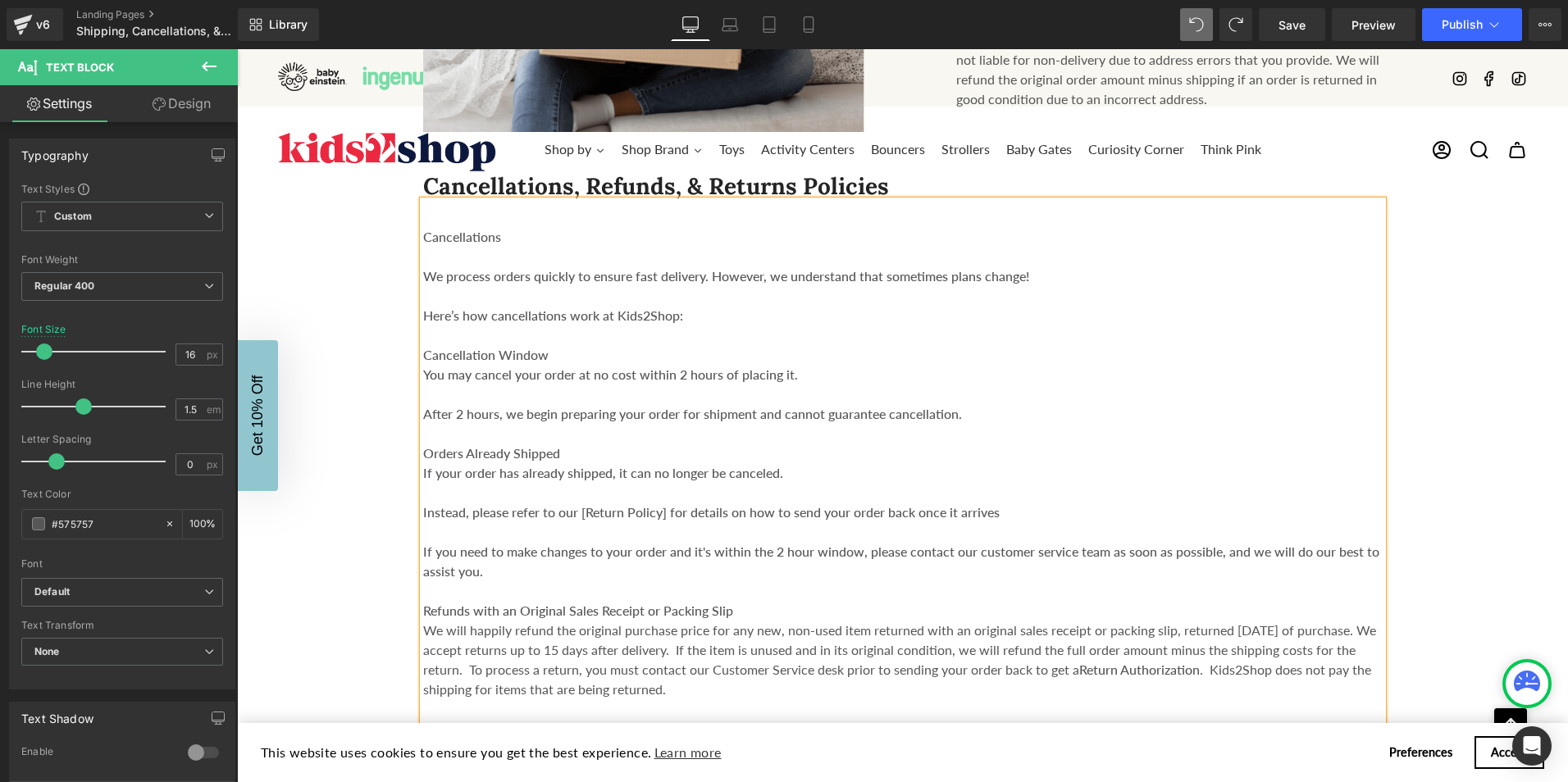
scroll to position [1804, 0]
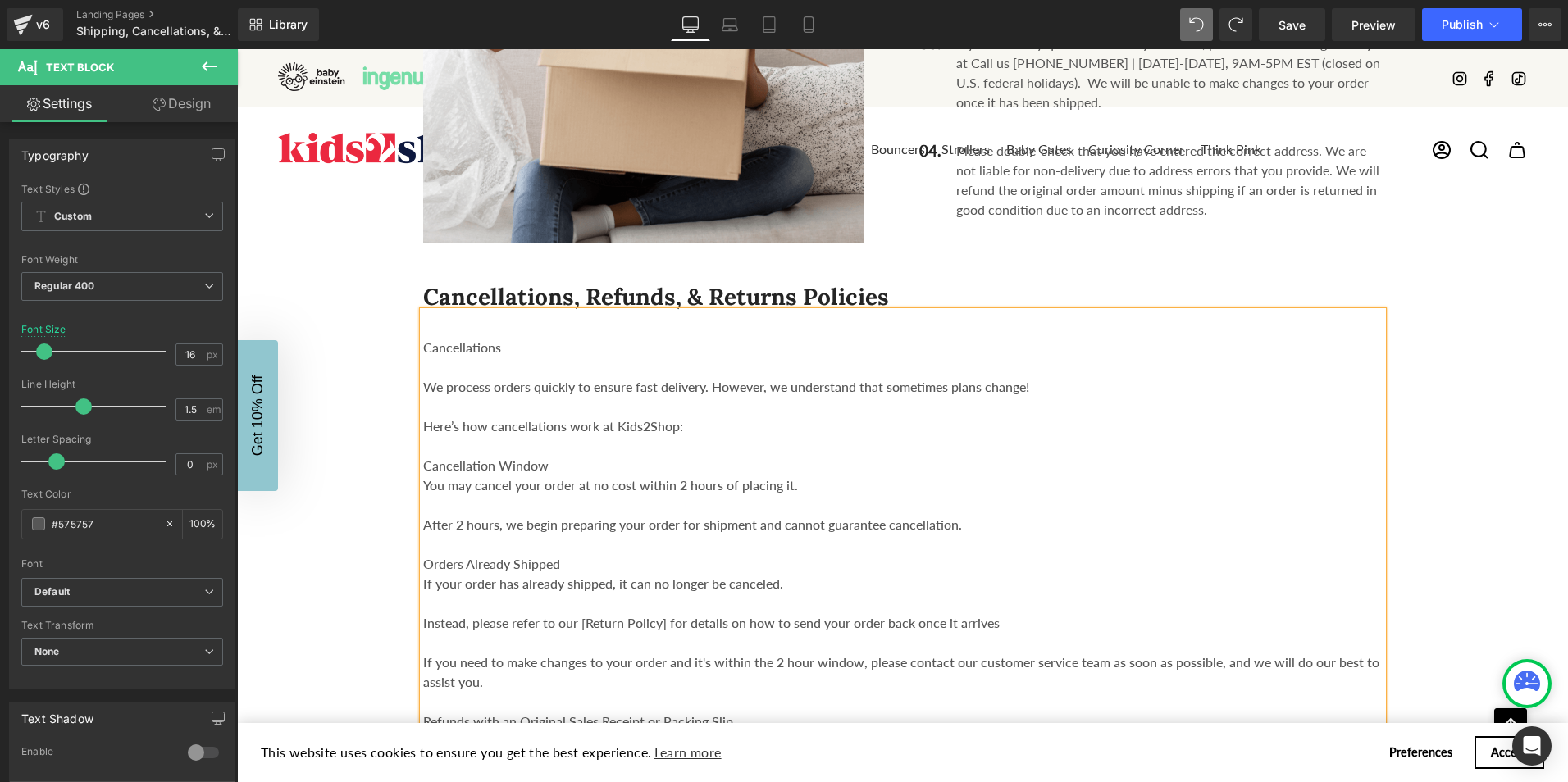
click at [424, 418] on strong "Here’s how cancellations work at Kids2Shop:" at bounding box center [553, 426] width 260 height 16
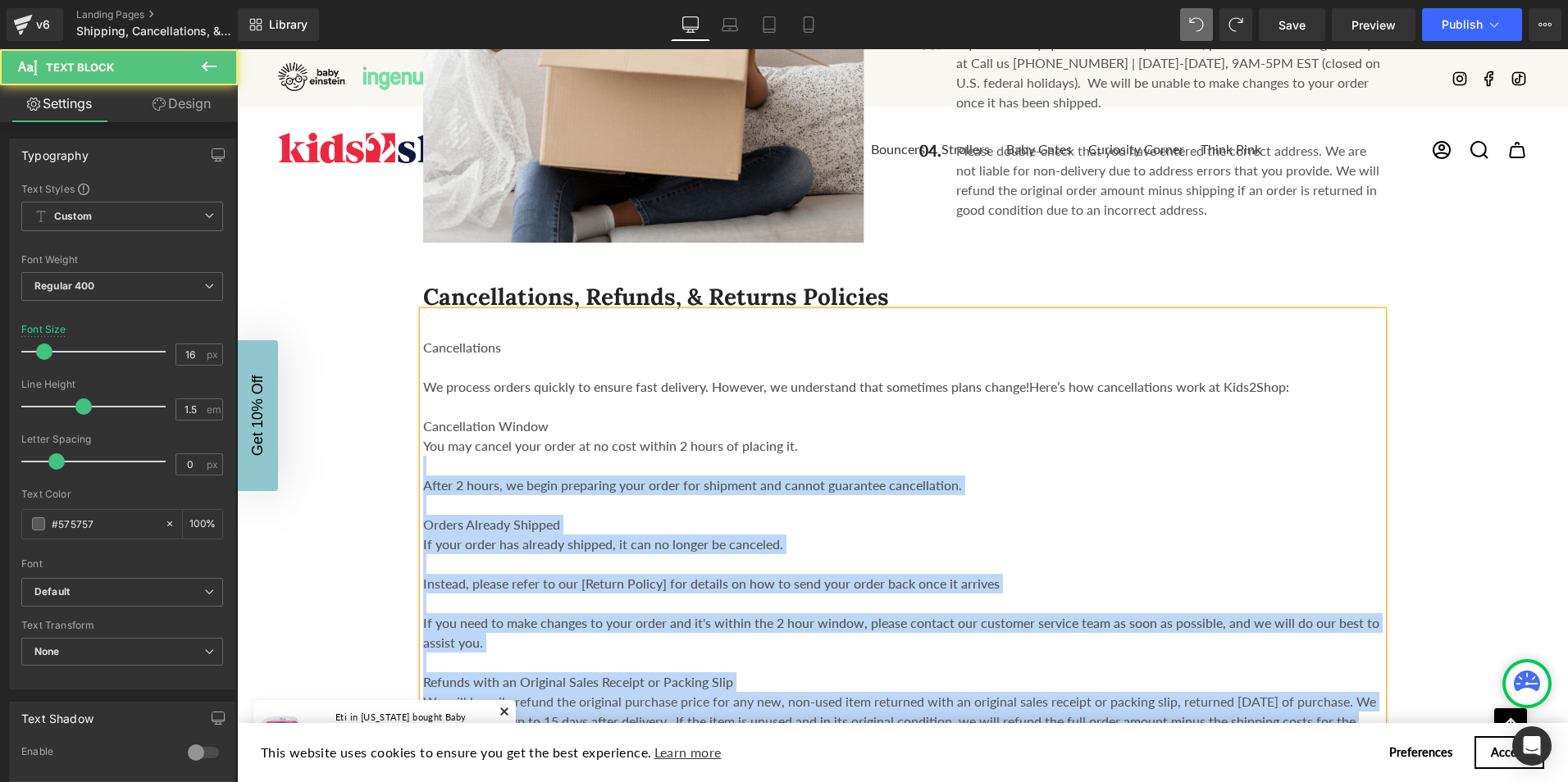
drag, startPoint x: 416, startPoint y: 407, endPoint x: 556, endPoint y: 432, distance: 142.2
click at [556, 432] on div "Cancellations We process orders quickly to ensure fast delivery. However, we un…" at bounding box center [903, 620] width 960 height 616
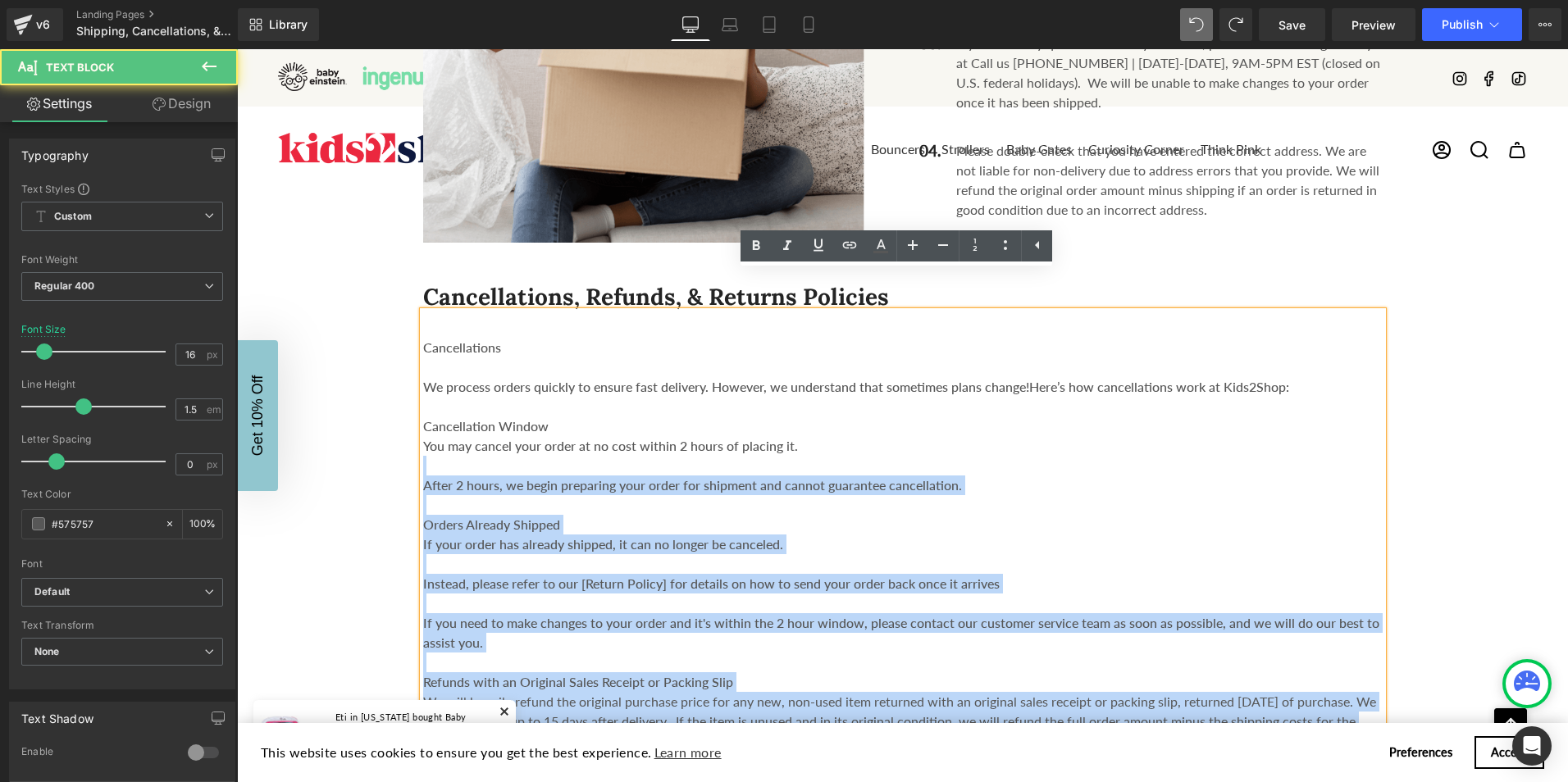
click at [552, 496] on div at bounding box center [903, 505] width 960 height 20
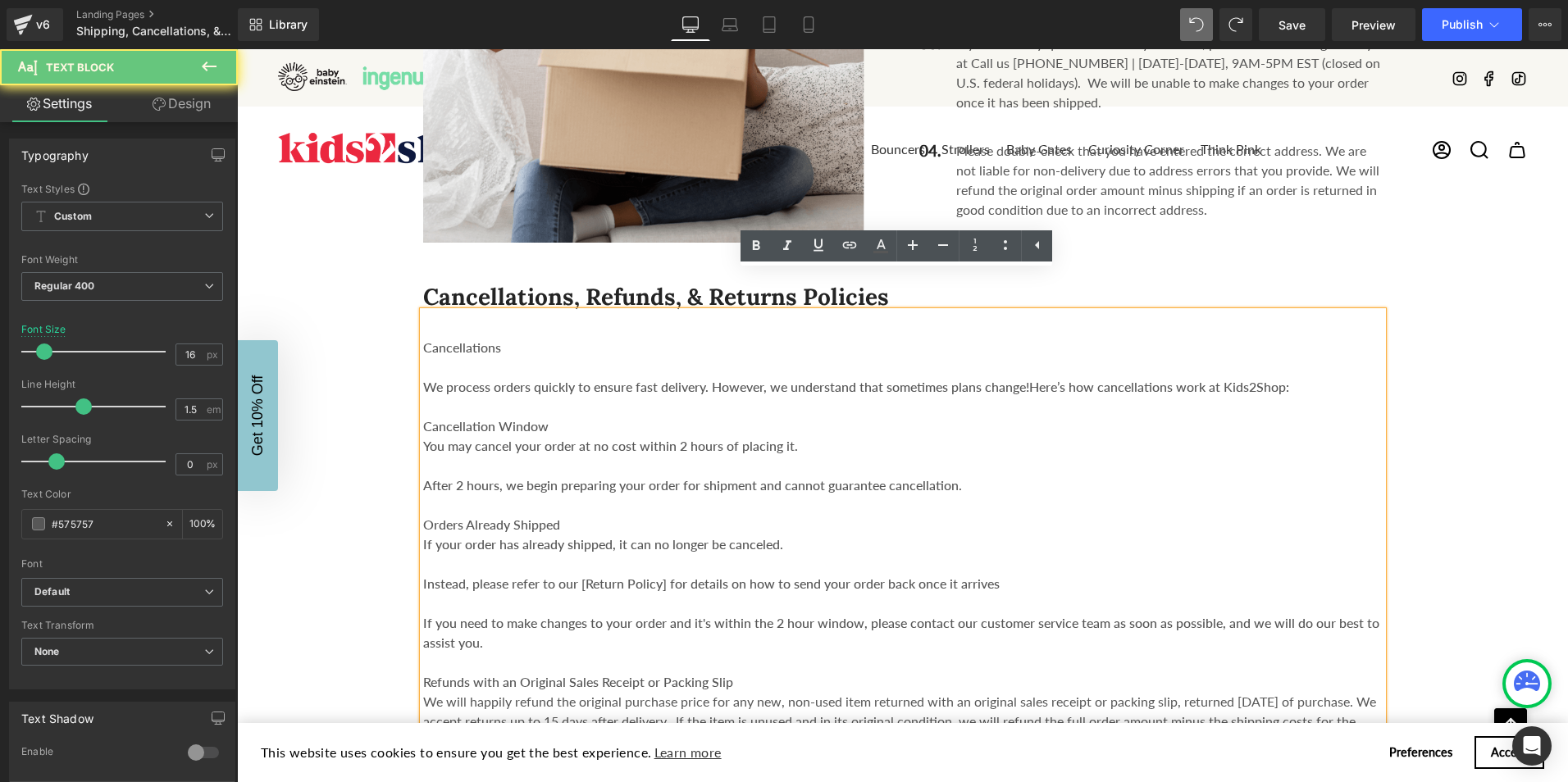
click at [424, 438] on strong "You may cancel your order at no cost within 2 hours of placing it." at bounding box center [611, 446] width 375 height 16
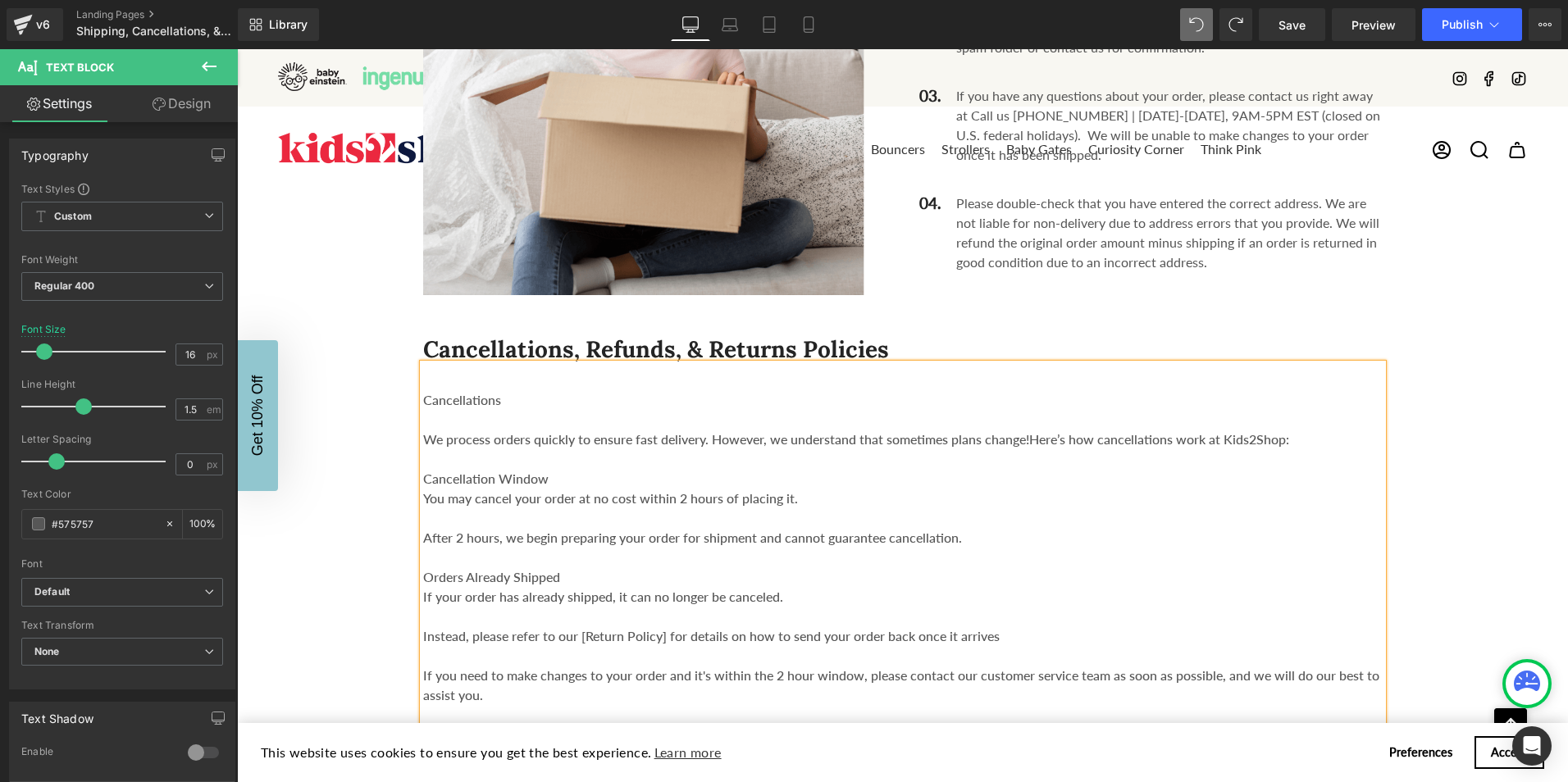
scroll to position [1722, 0]
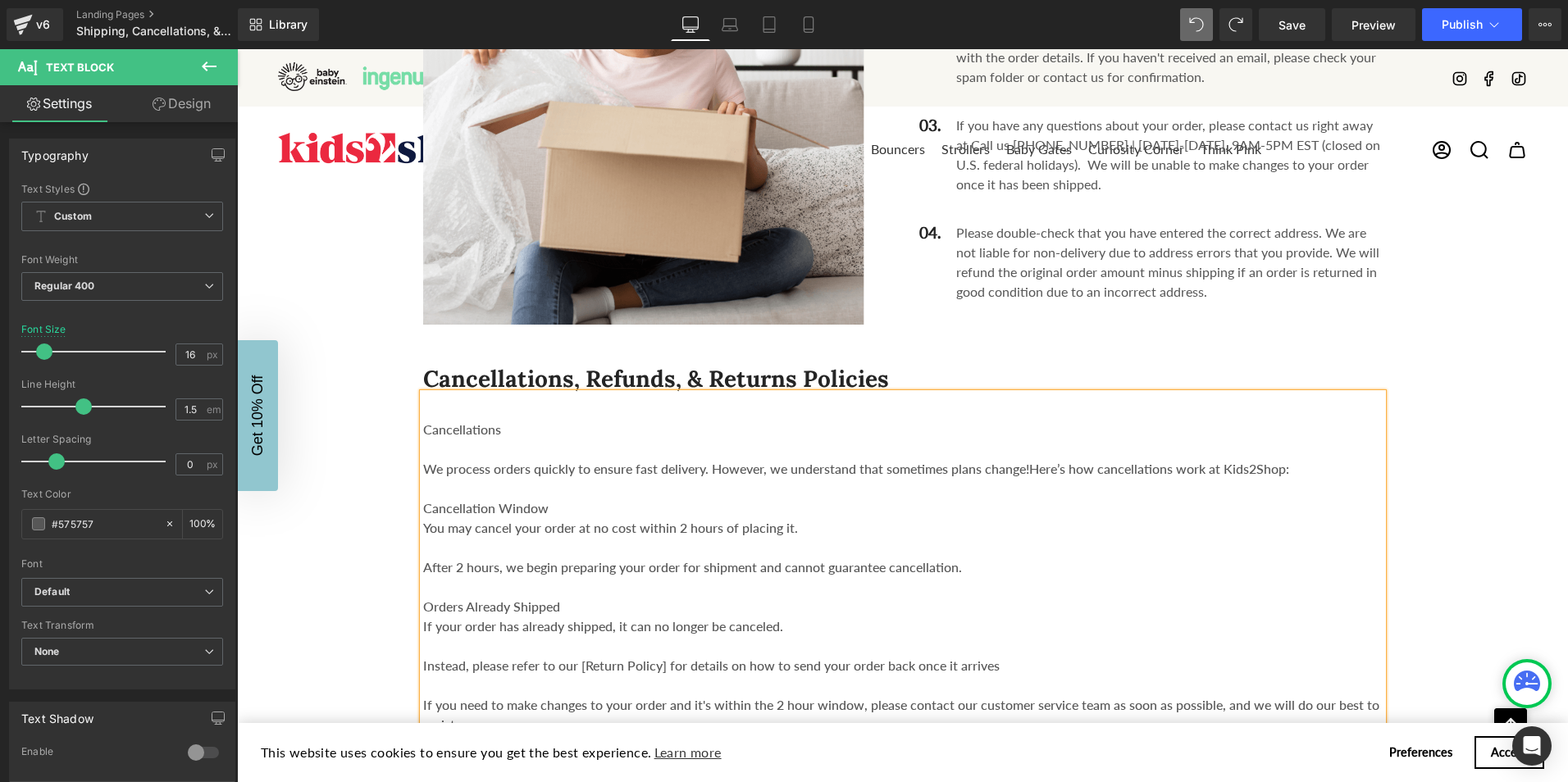
click at [424, 519] on strong "You may cancel your order at no cost within 2 hours of placing it." at bounding box center [611, 527] width 375 height 16
click at [424, 559] on strong "After 2 hours, we begin preparing your order for shipment and cannot guarantee …" at bounding box center [693, 566] width 539 height 16
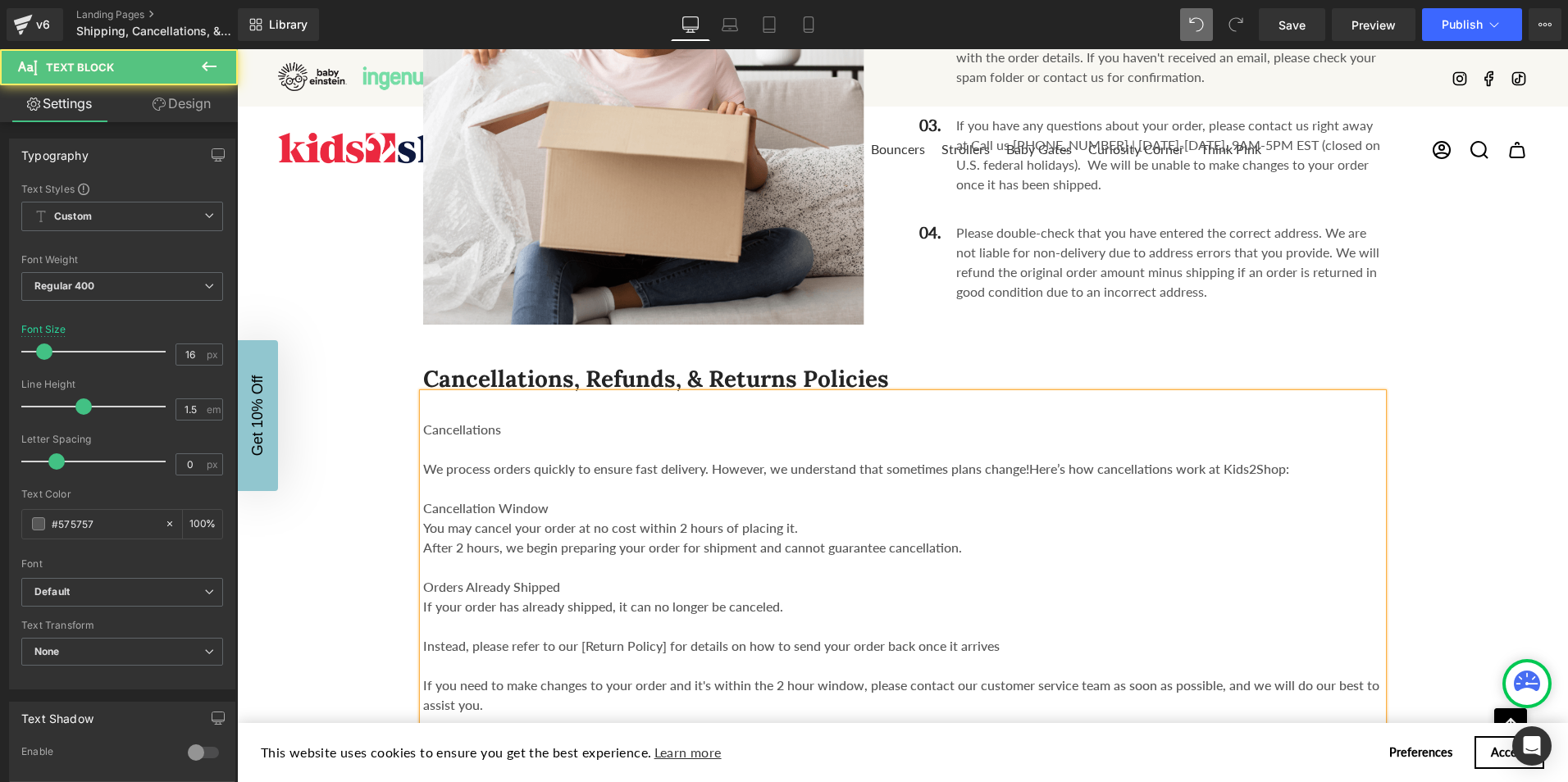
click at [424, 598] on strong "If your order has already shipped, it can no longer be canceled." at bounding box center [603, 606] width 360 height 16
click at [424, 638] on strong "Instead, please refer to our [Return Policy] for details on how to send your or…" at bounding box center [712, 645] width 576 height 16
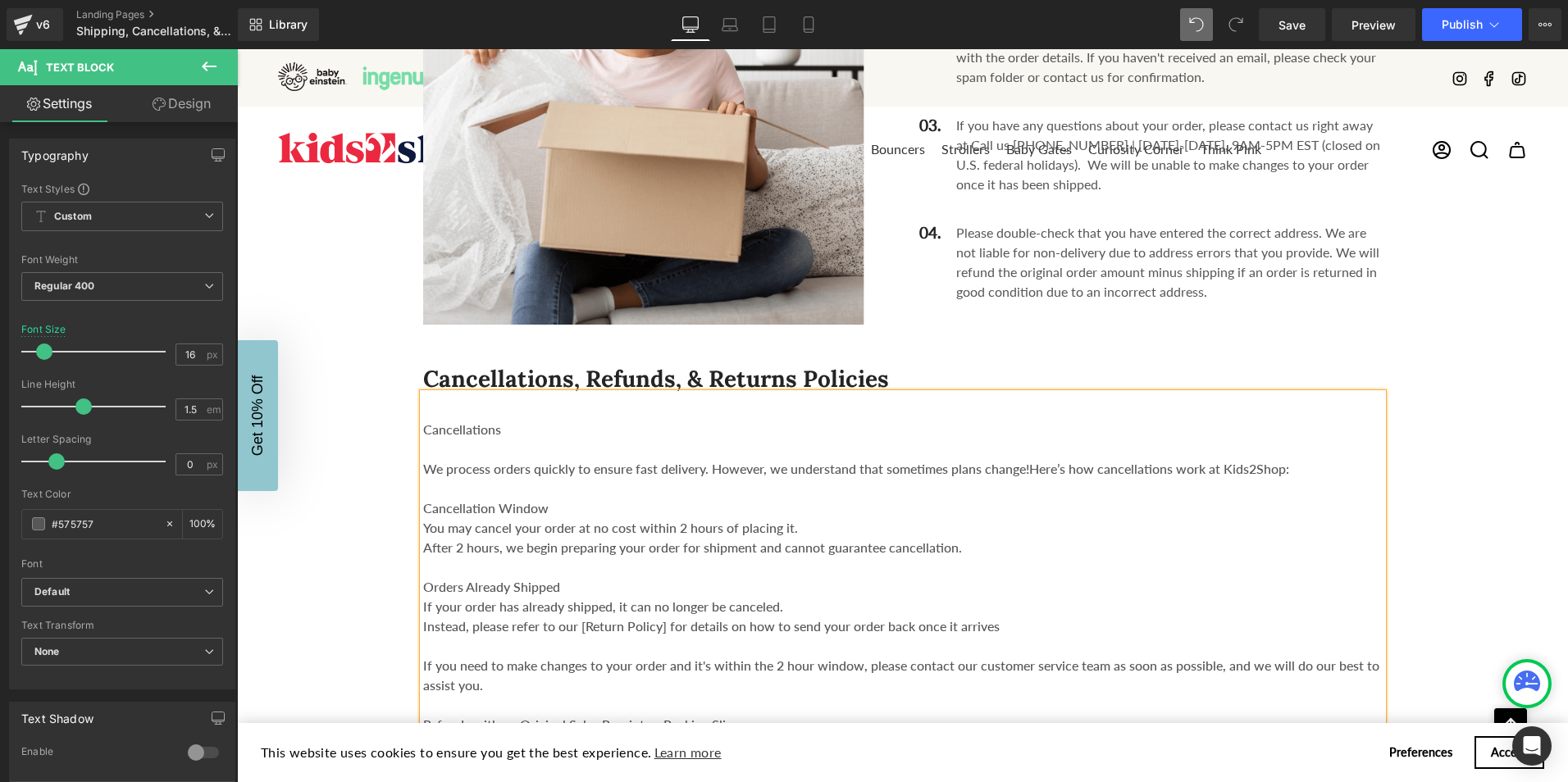
click at [424, 564] on div "Cancellations We process orders quickly to ensure fast delivery. However, we un…" at bounding box center [903, 682] width 960 height 577
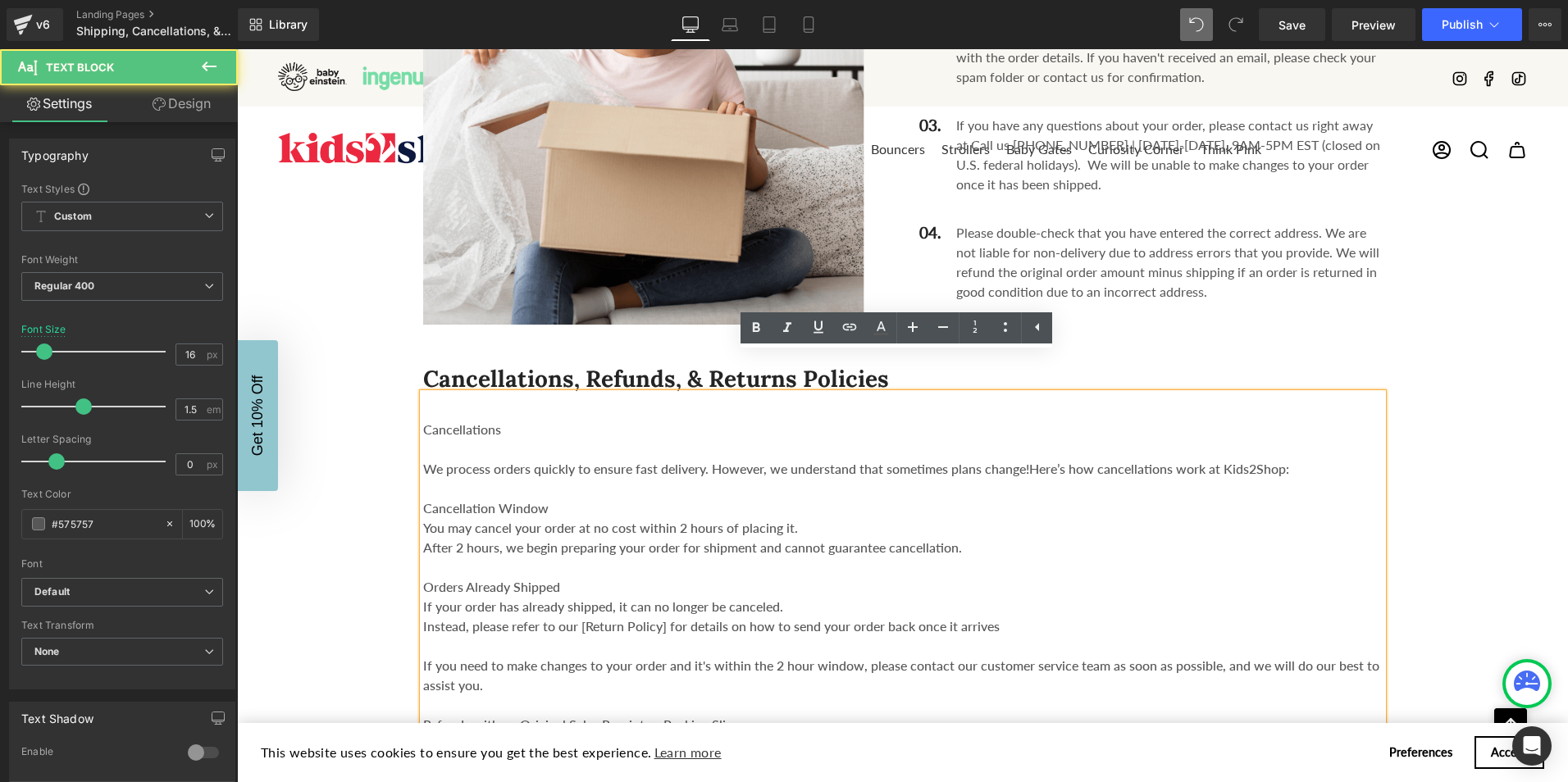
click at [424, 598] on strong "If your order has already shipped, it can no longer be canceled." at bounding box center [603, 606] width 360 height 16
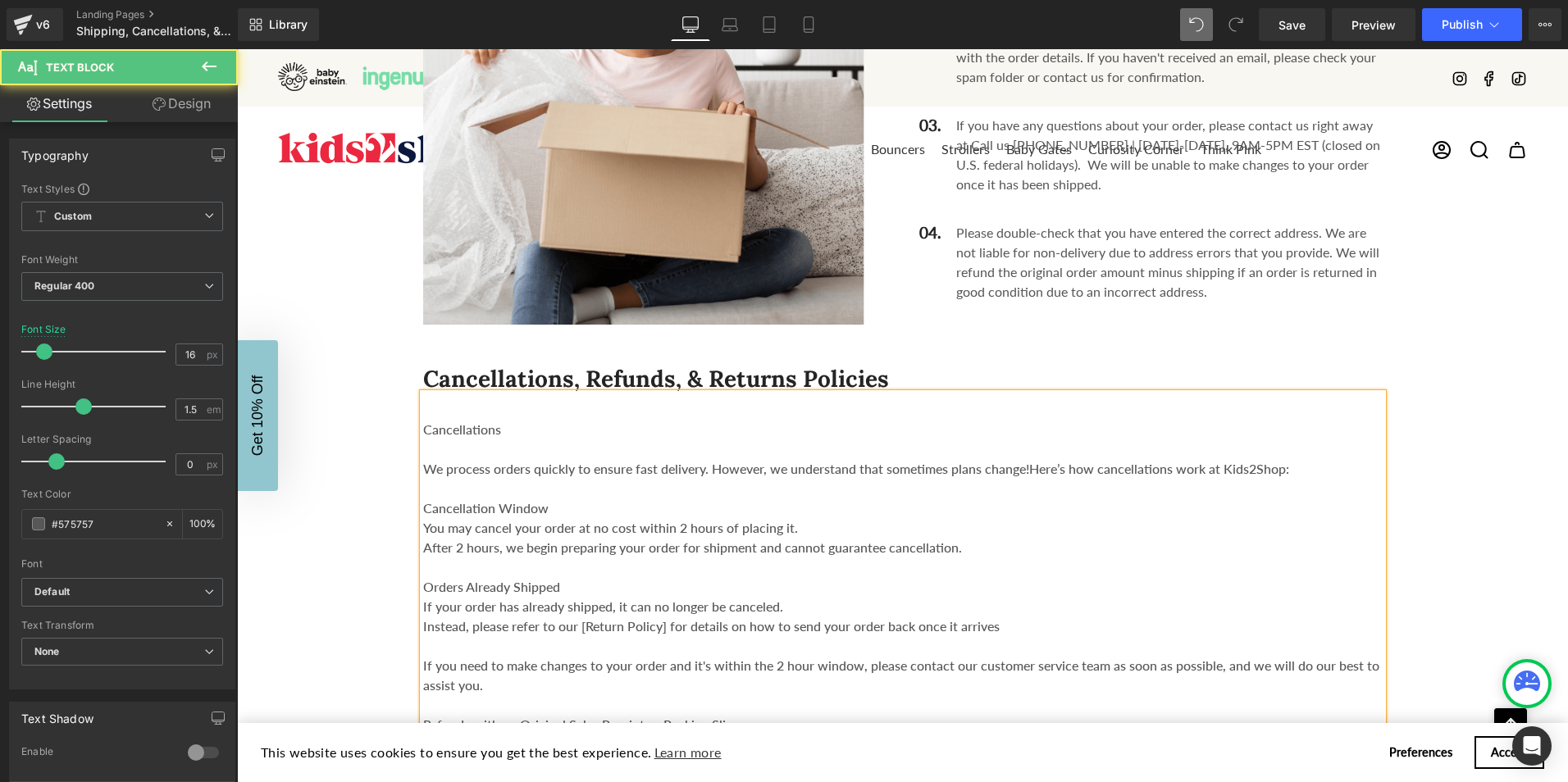
click at [445, 539] on strong "After 2 hours, we begin preparing your order for shipment and cannot guarantee …" at bounding box center [693, 546] width 539 height 16
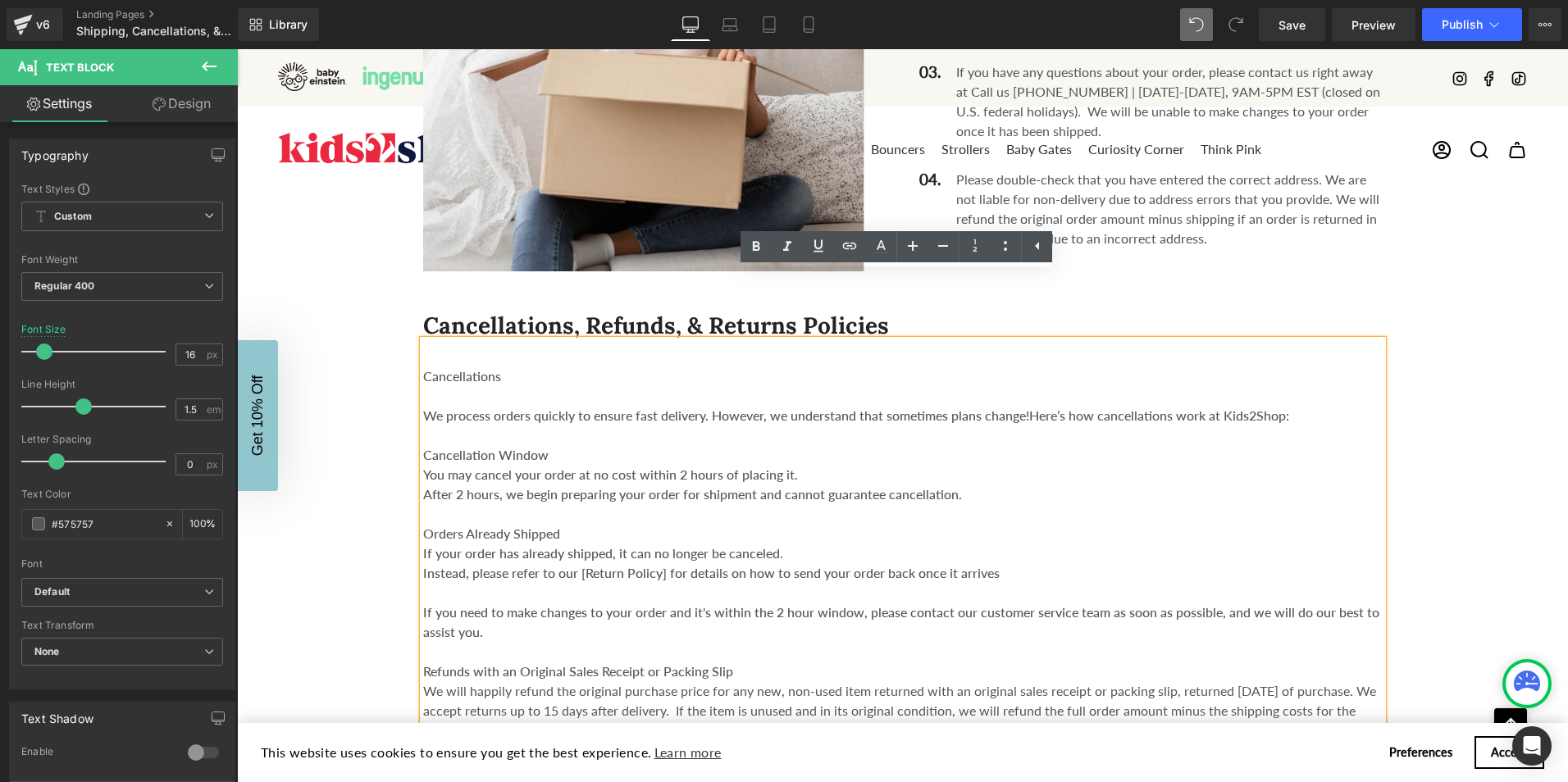
scroll to position [1804, 0]
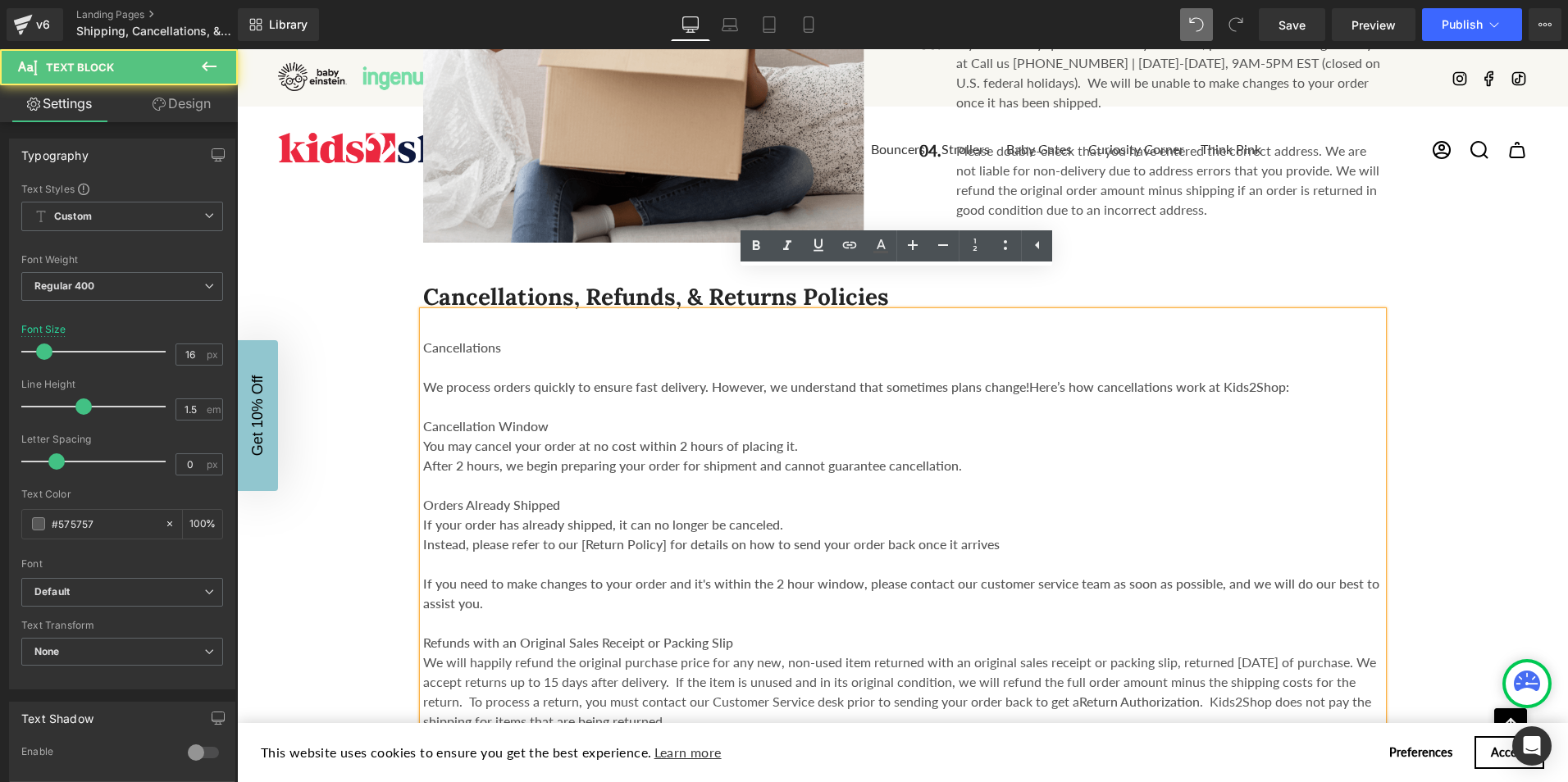
click at [424, 345] on div "Cancellations We process orders quickly to ensure fast delivery. However, we un…" at bounding box center [903, 600] width 960 height 577
click at [424, 379] on strong "We process orders quickly to ensure fast delivery. However, we understand that …" at bounding box center [727, 386] width 606 height 16
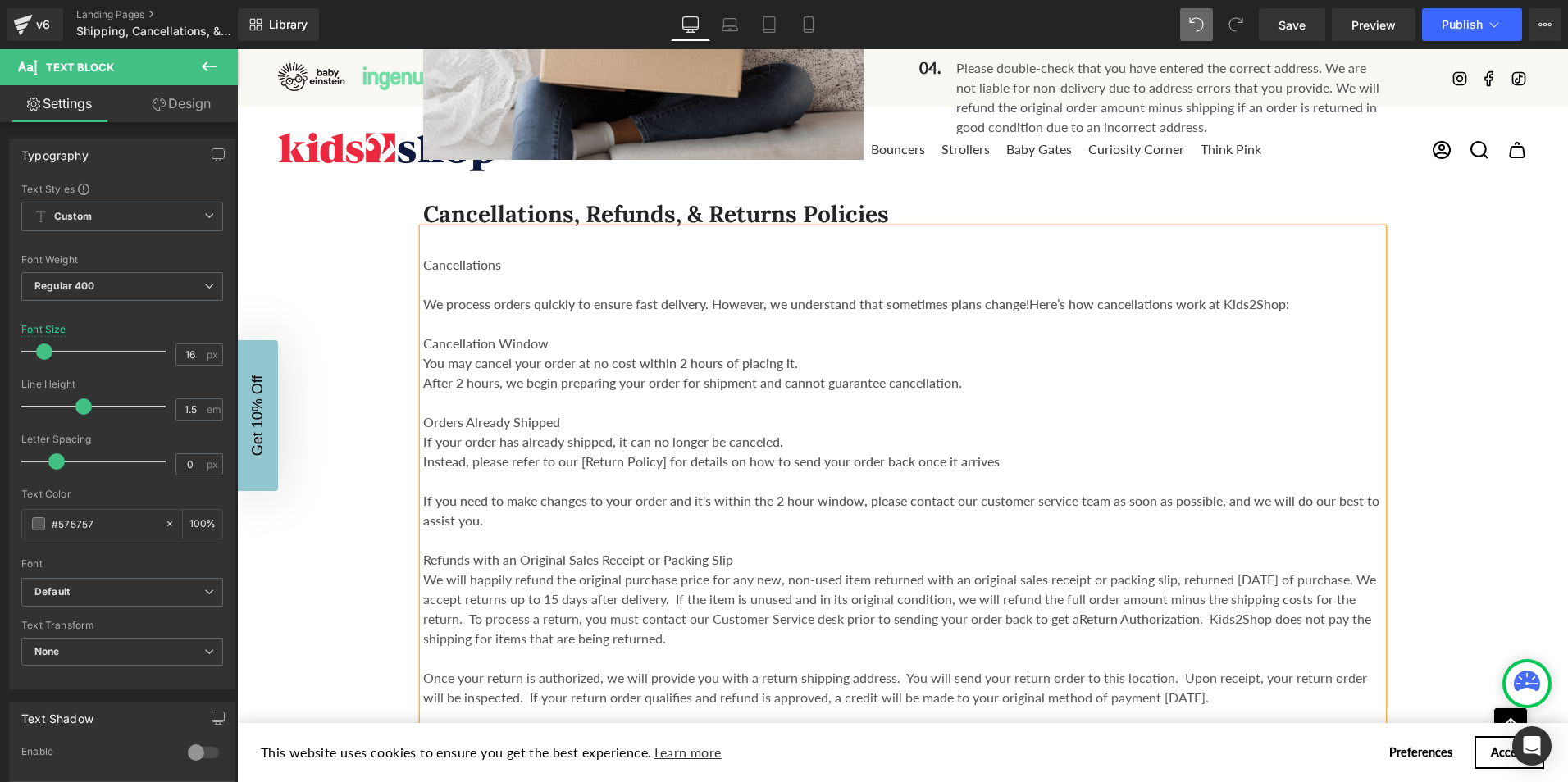
scroll to position [1886, 0]
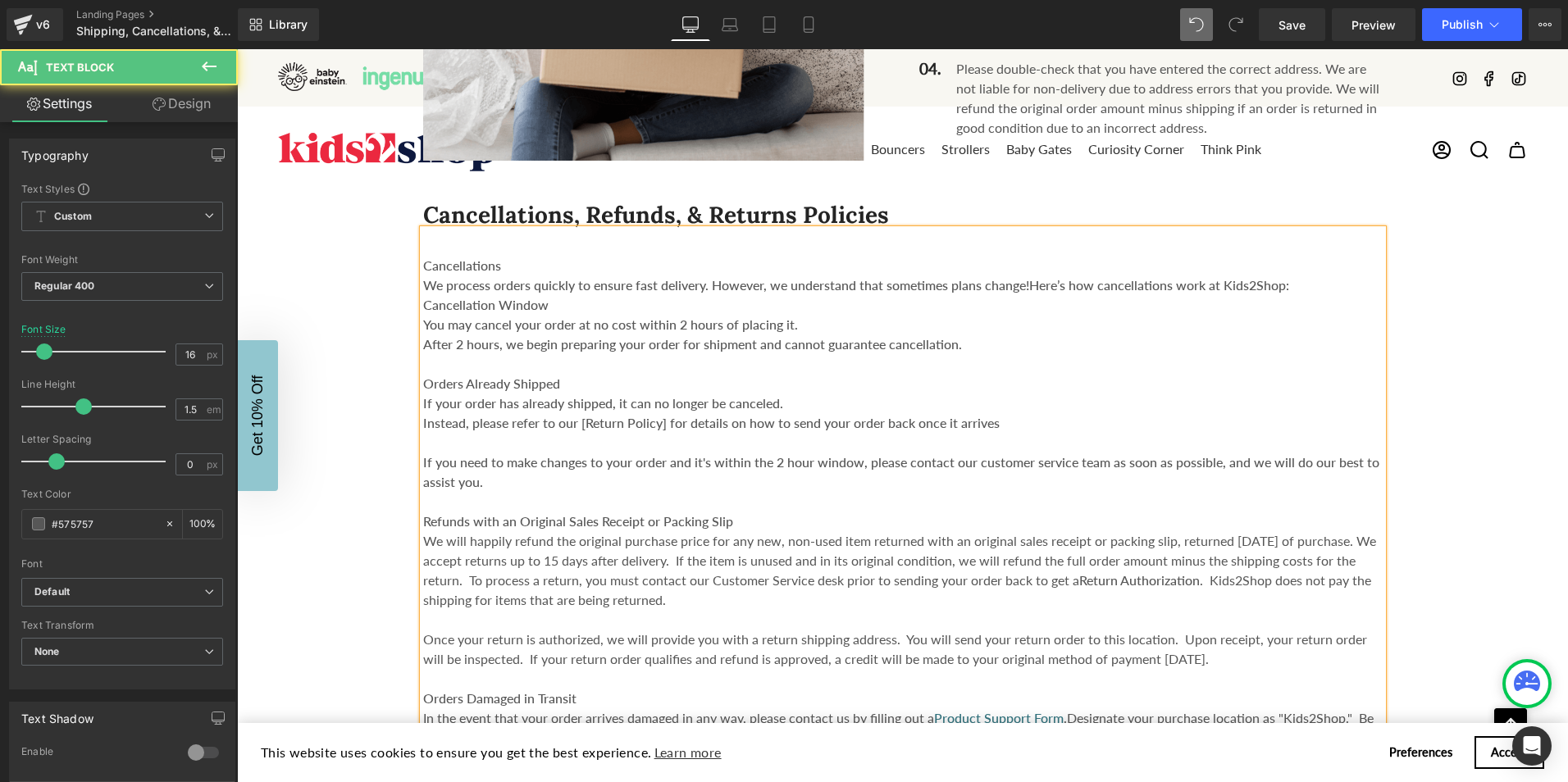
click at [424, 376] on strong "Orders Already Shipped" at bounding box center [492, 383] width 137 height 16
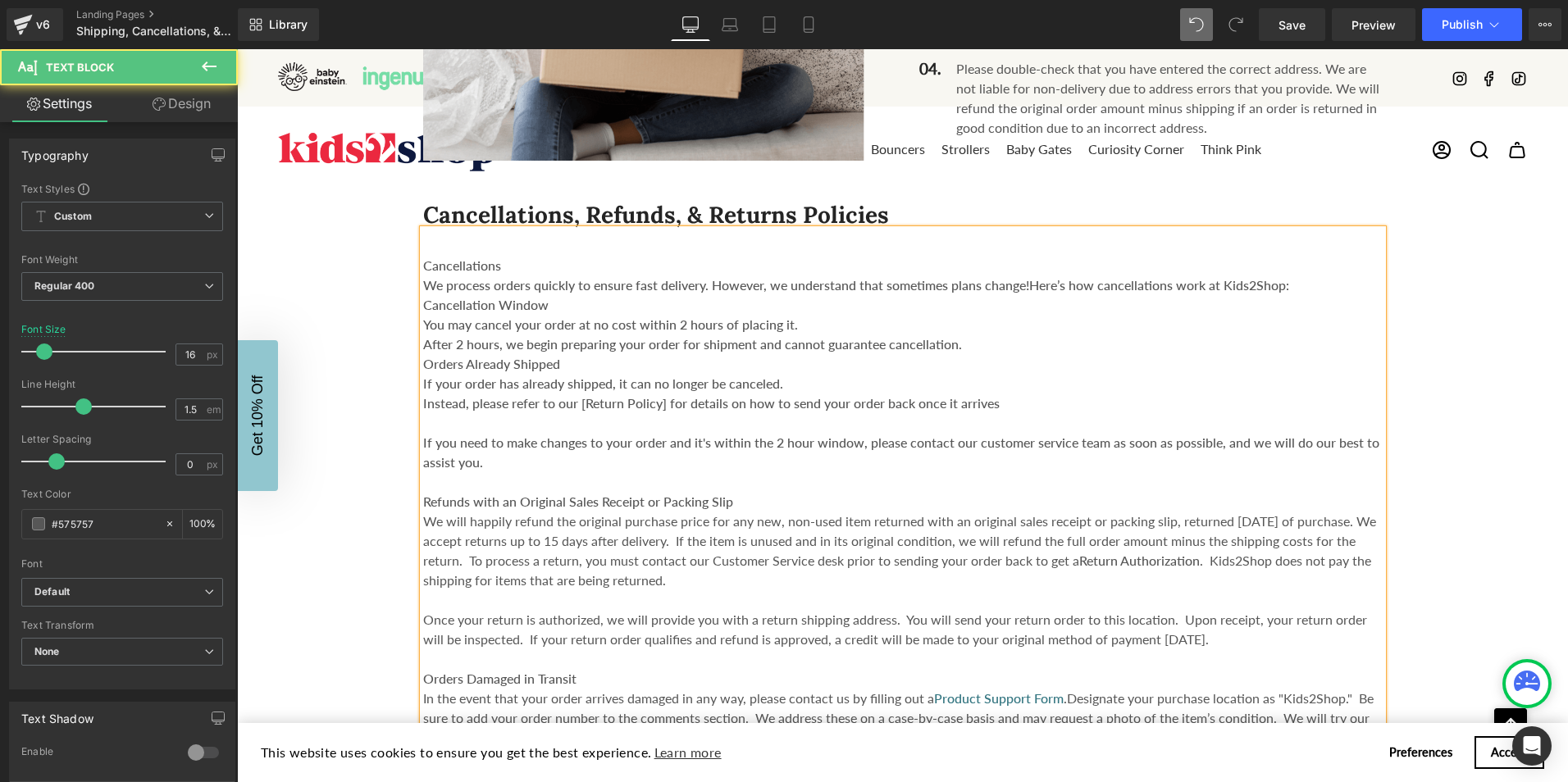
click at [424, 297] on strong "Cancellation Window" at bounding box center [486, 304] width 126 height 16
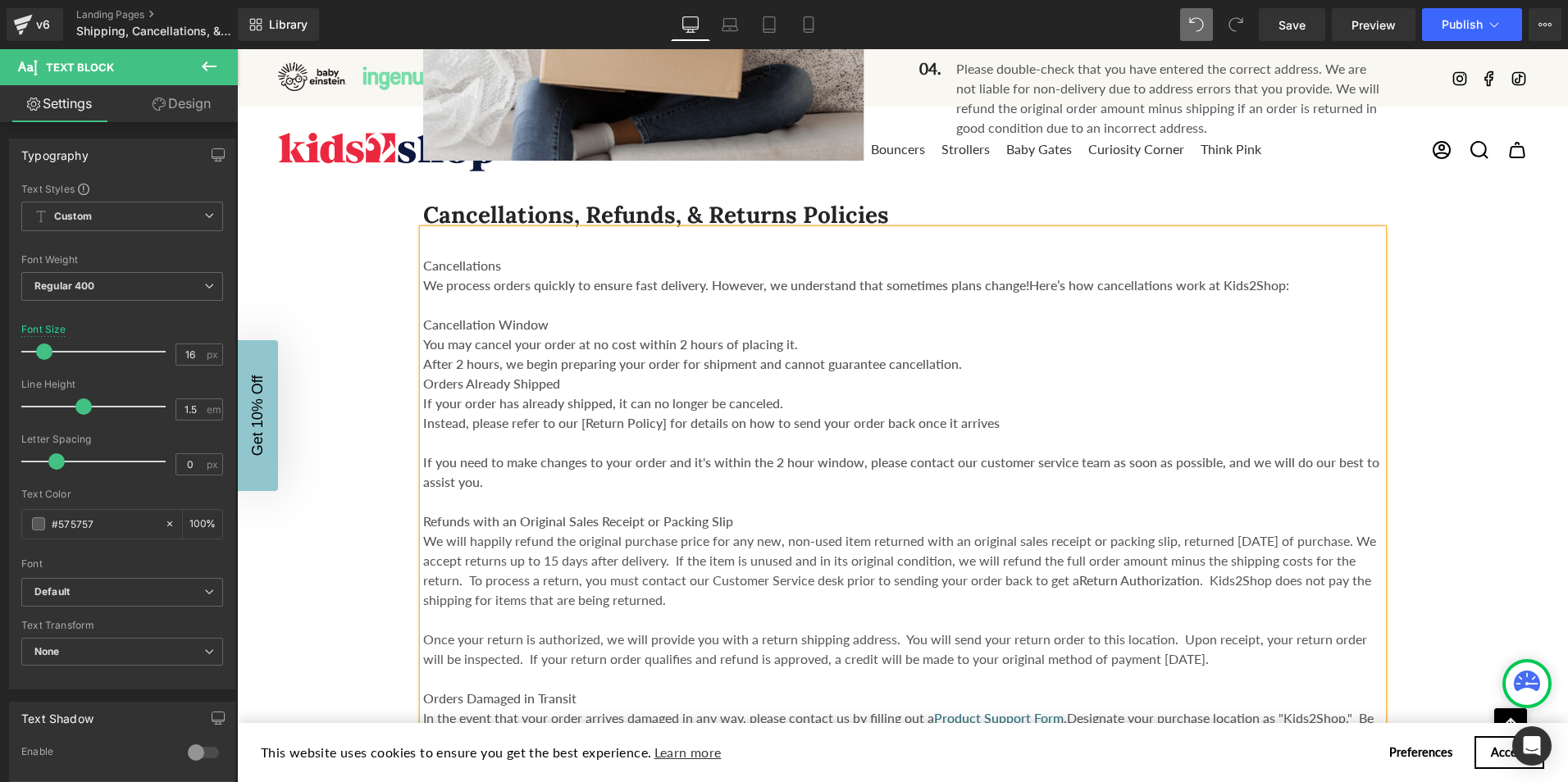
click at [424, 498] on div "Cancellations We process orders quickly to ensure fast delivery. However, we un…" at bounding box center [903, 498] width 960 height 537
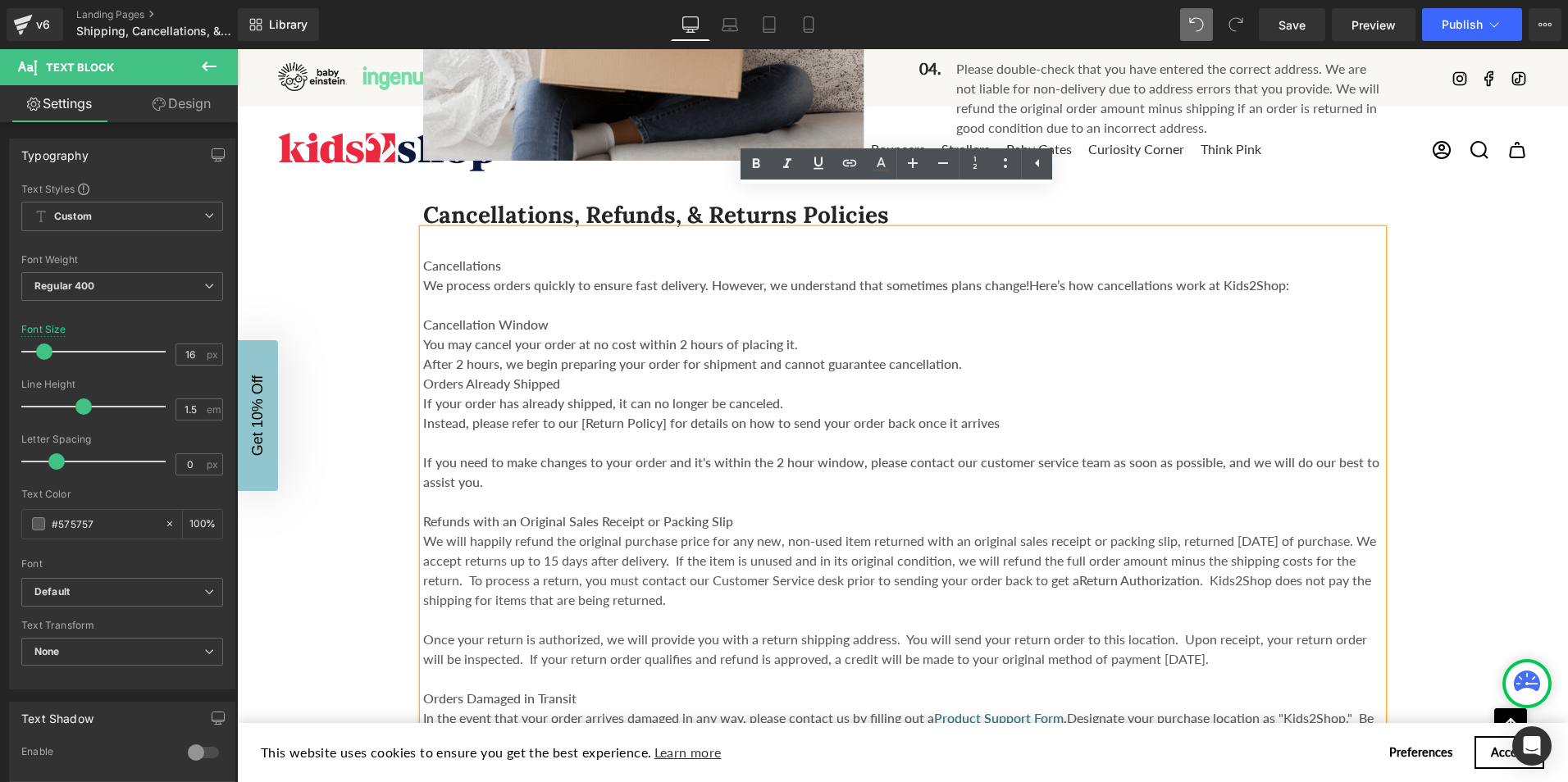
click at [424, 531] on div "We will happily refund the original purchase price for any new, non-used item r…" at bounding box center [903, 570] width 960 height 79
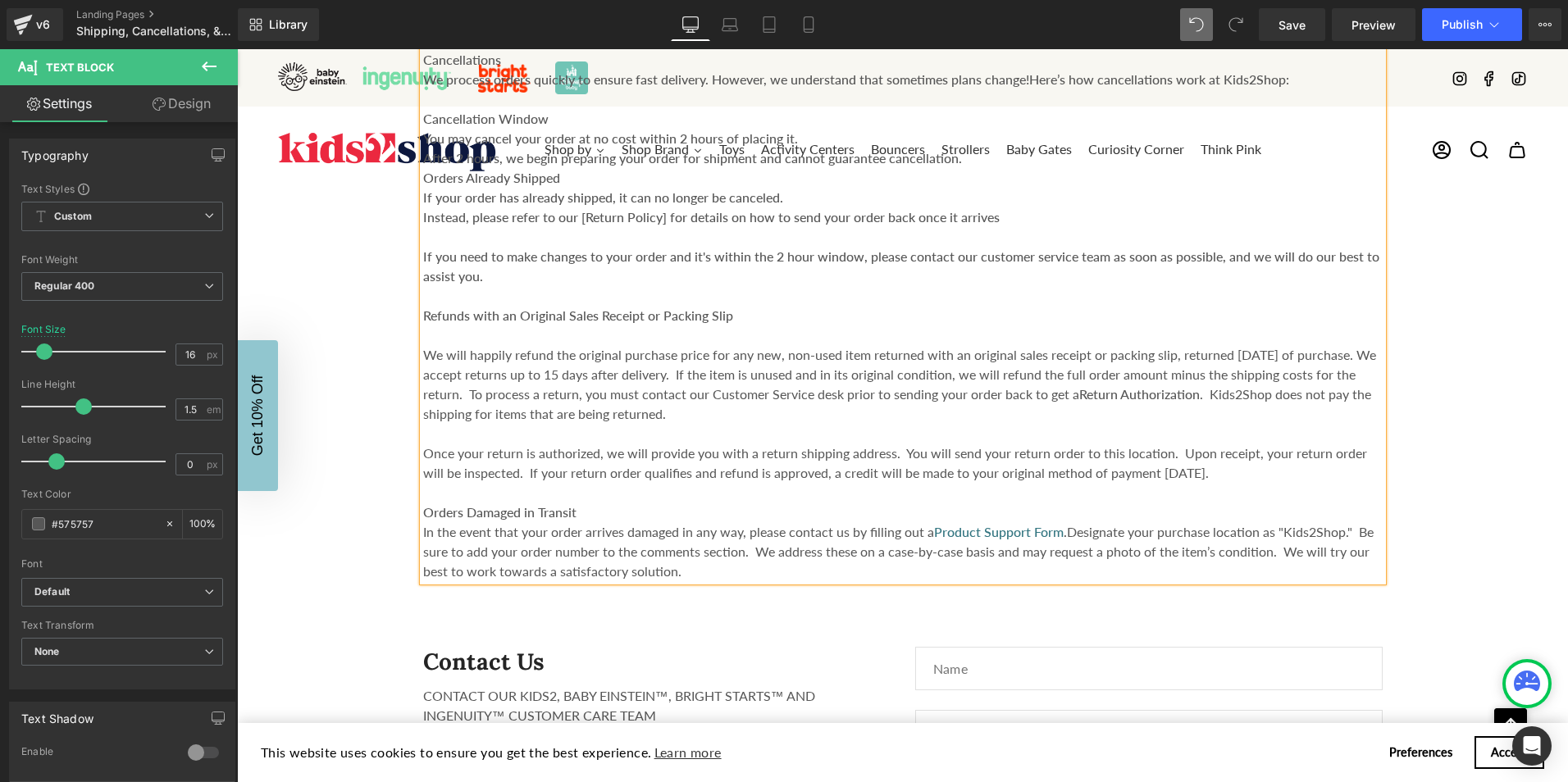
scroll to position [2132, 0]
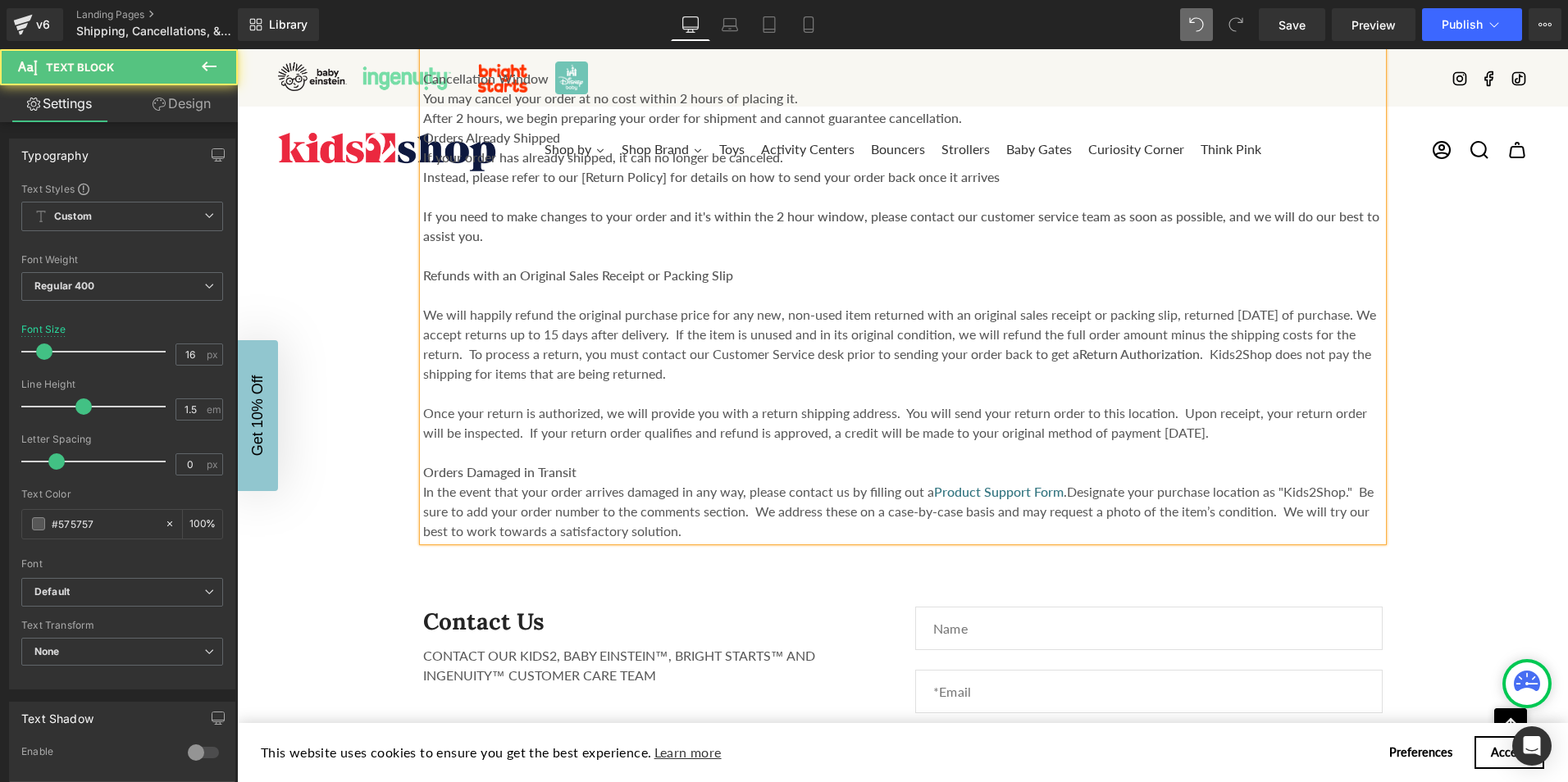
click at [424, 449] on div "Cancellations We process orders quickly to ensure fast delivery. However, we un…" at bounding box center [903, 262] width 960 height 557
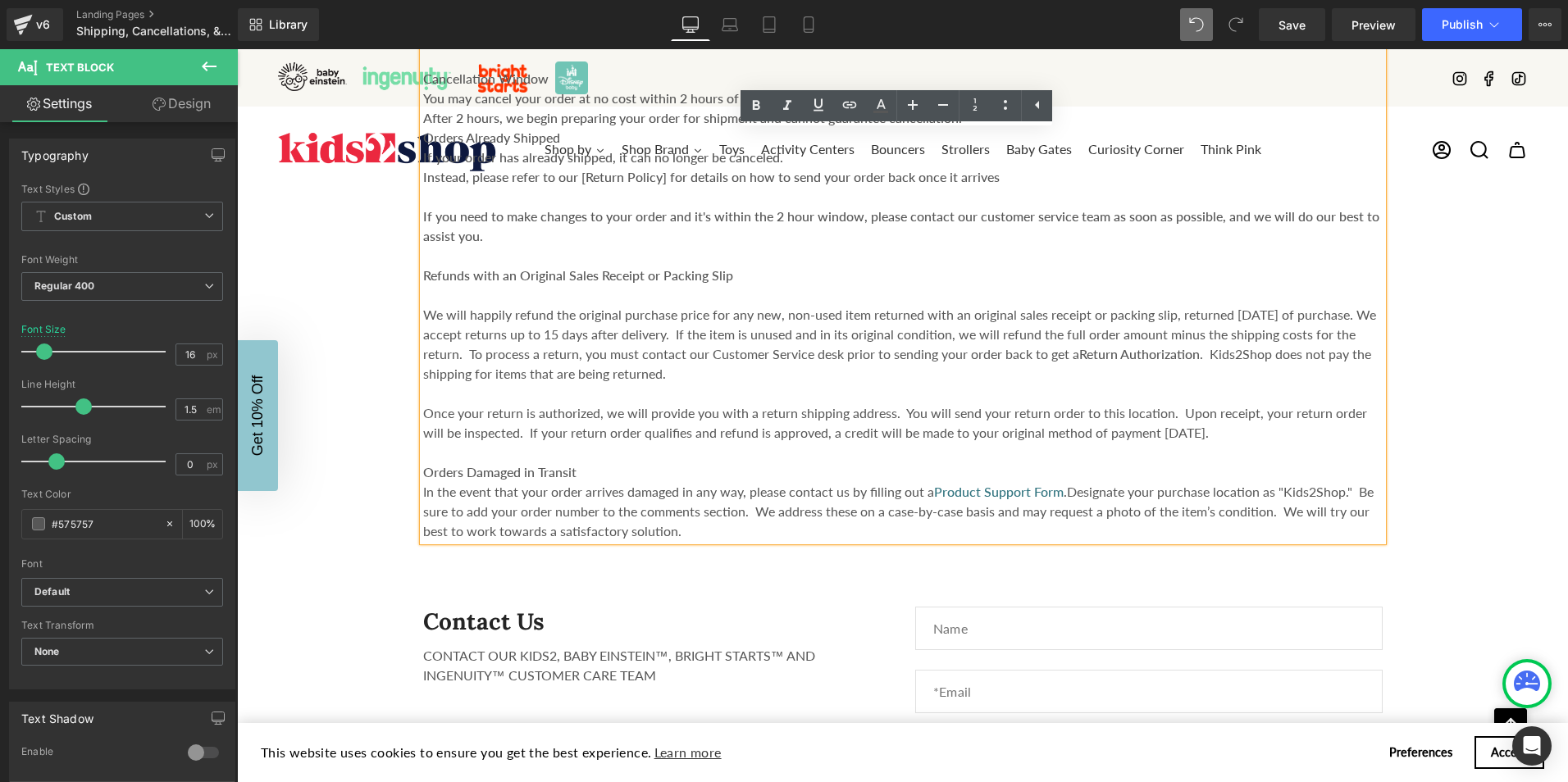
click at [497, 484] on span "In the event that your order arrives damaged in any way, please contact us by f…" at bounding box center [899, 511] width 951 height 55
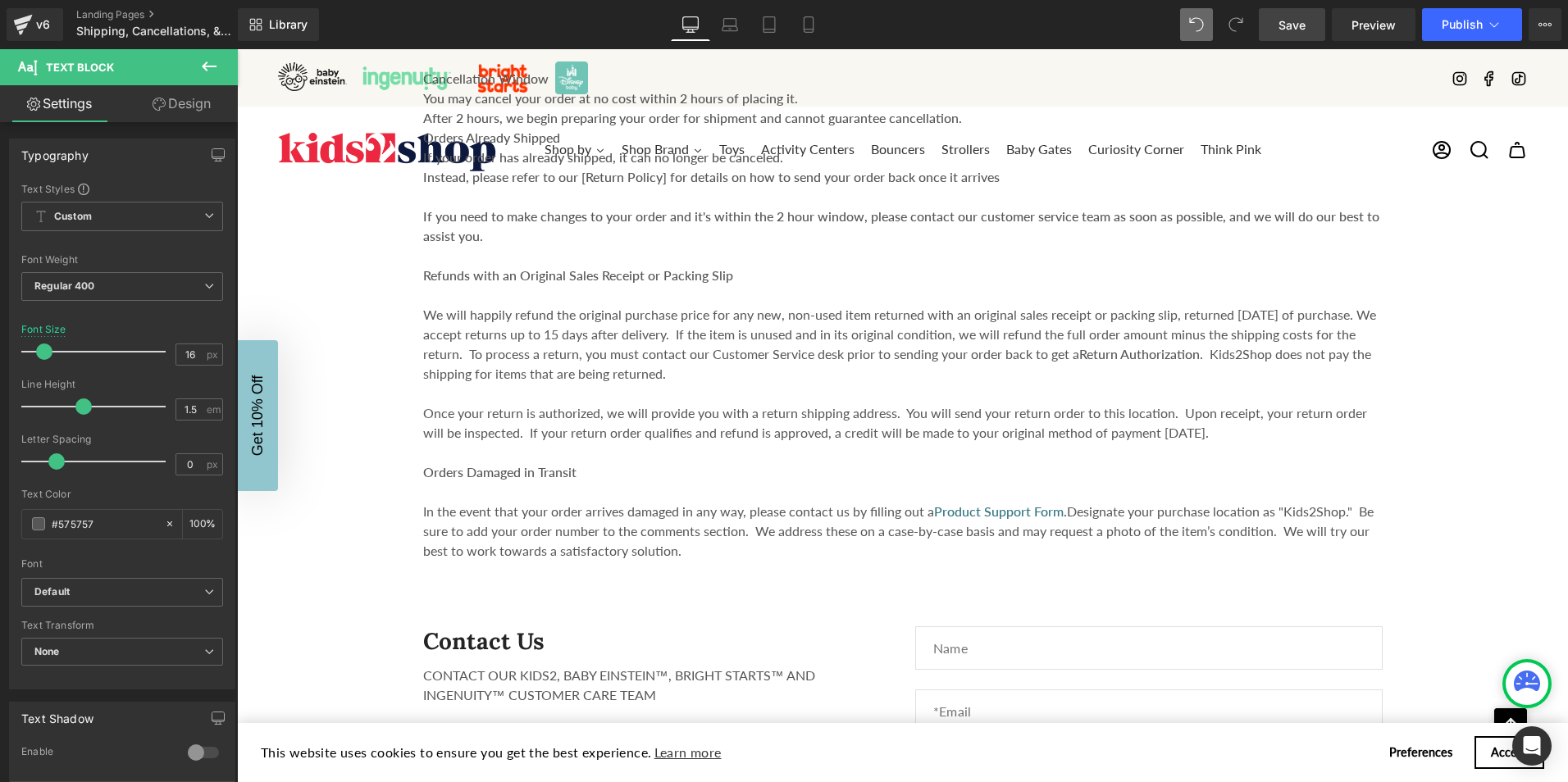
click at [1294, 28] on span "Save" at bounding box center [1292, 25] width 27 height 17
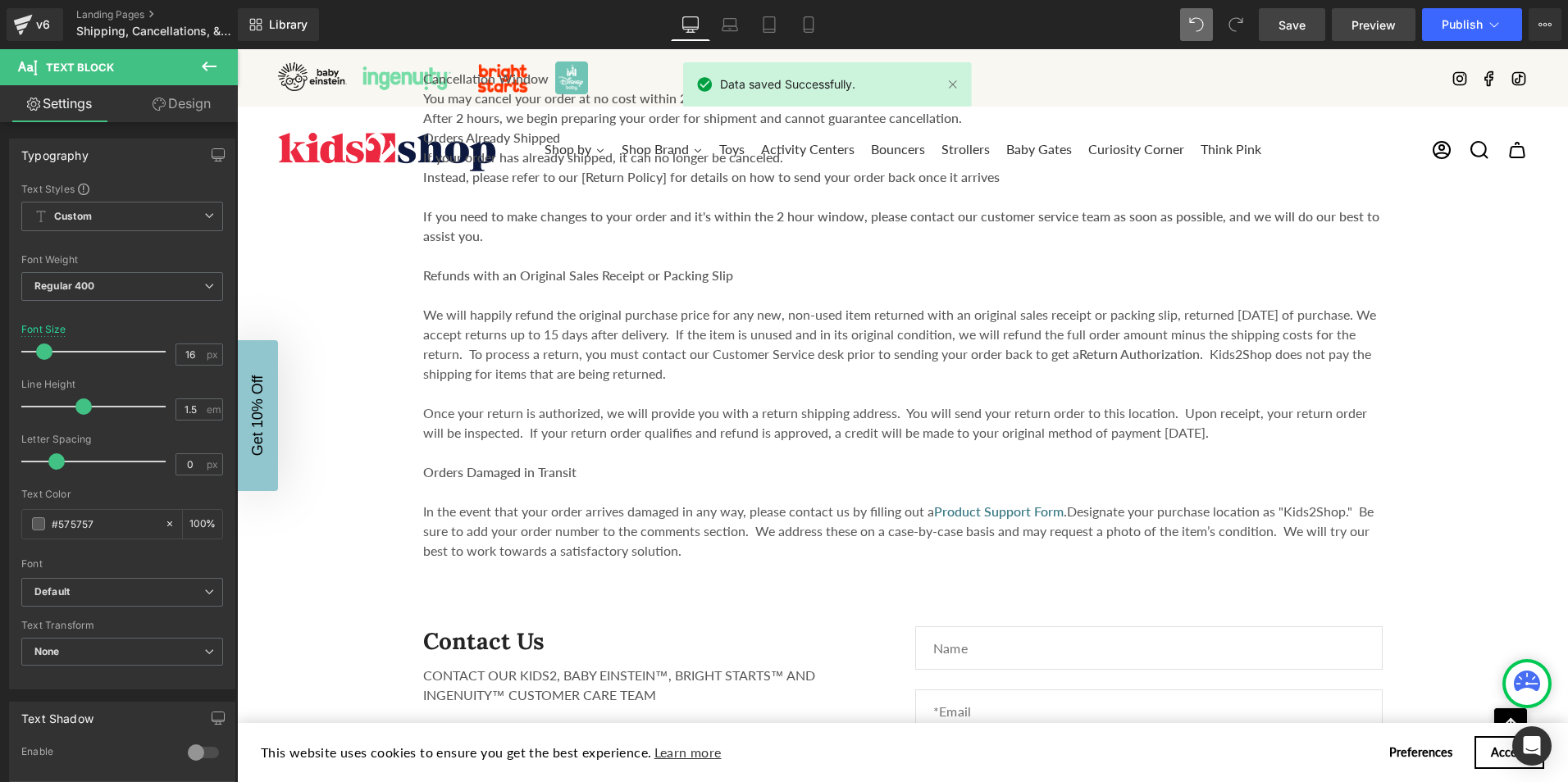
click at [1370, 24] on span "Preview" at bounding box center [1374, 25] width 44 height 17
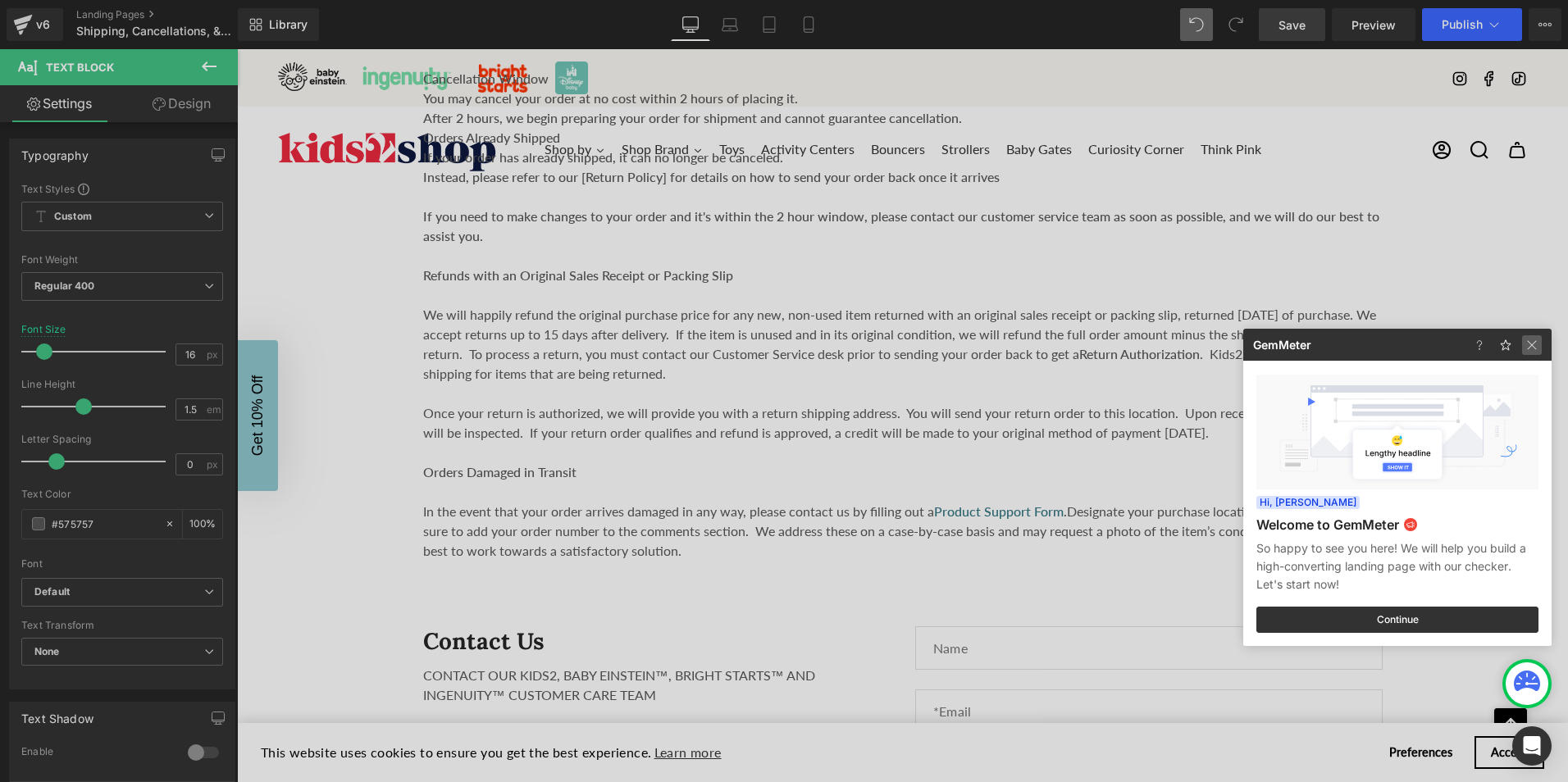
drag, startPoint x: 1532, startPoint y: 344, endPoint x: 1293, endPoint y: 295, distance: 244.0
click at [0, 0] on img at bounding box center [0, 0] width 0 height 0
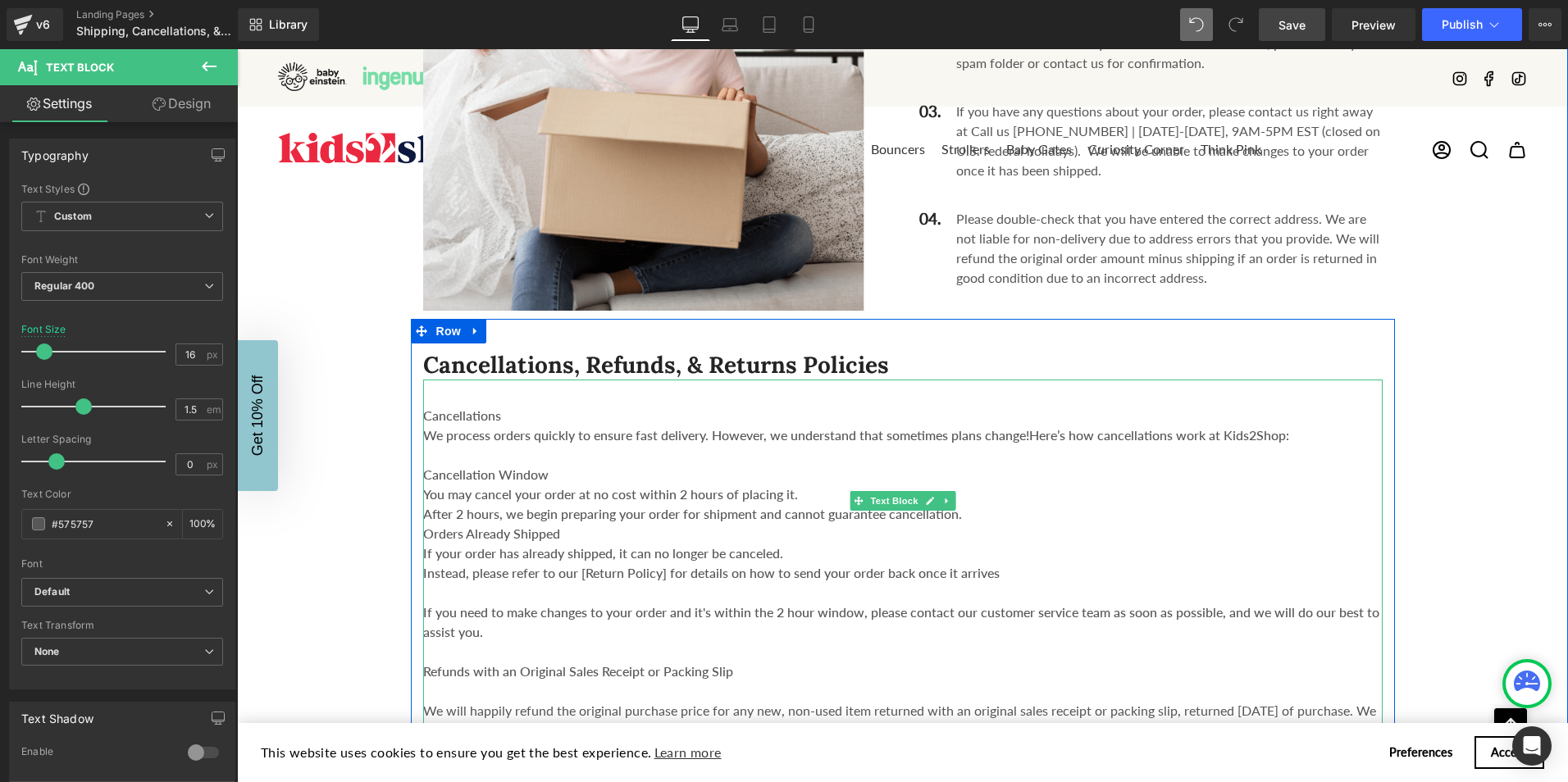
scroll to position [1722, 0]
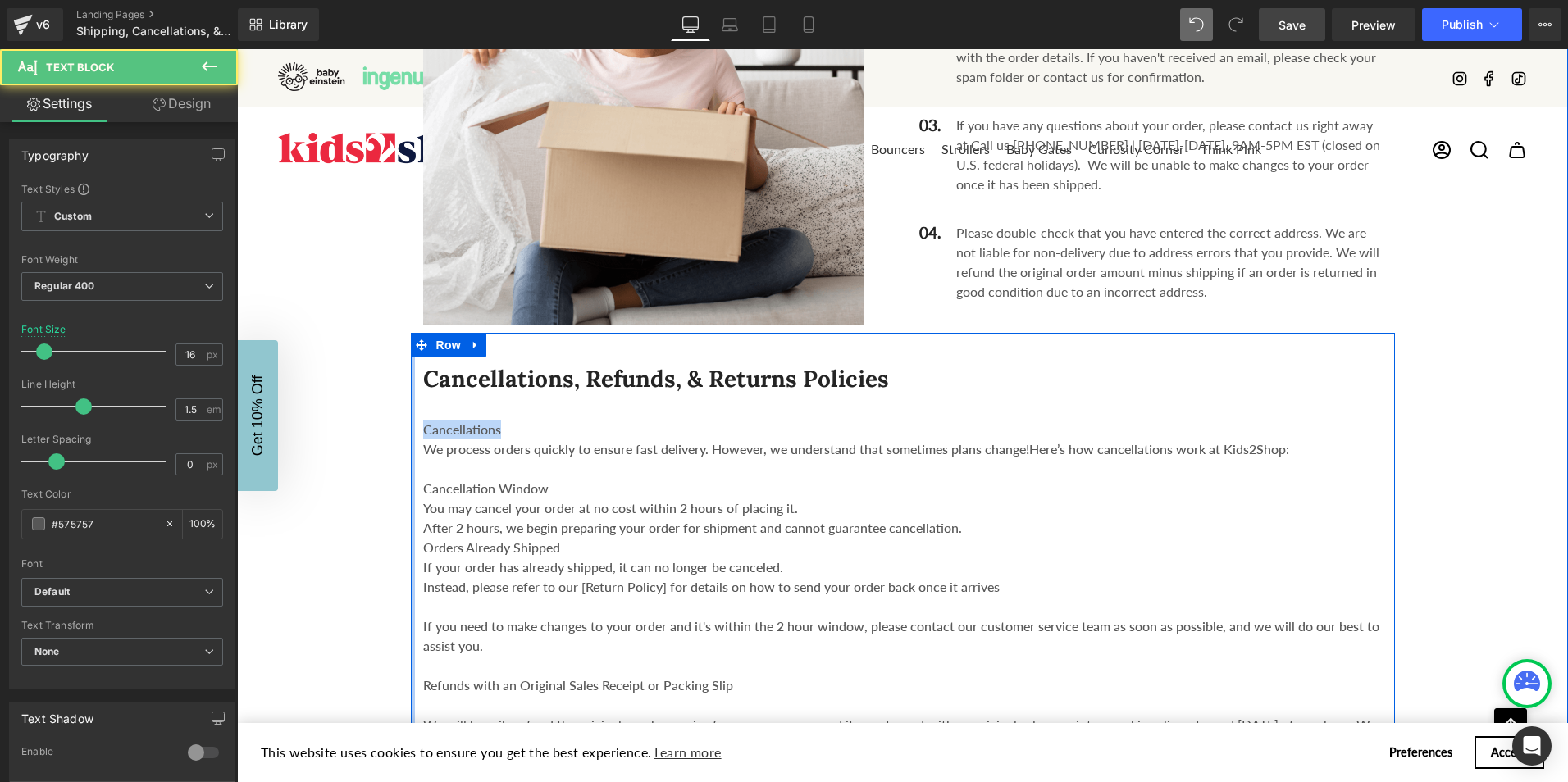
drag, startPoint x: 504, startPoint y: 392, endPoint x: 407, endPoint y: 382, distance: 97.5
click at [411, 382] on div "Cancellations, Refunds, & Returns Policies Heading Cancellations We process ord…" at bounding box center [903, 656] width 984 height 646
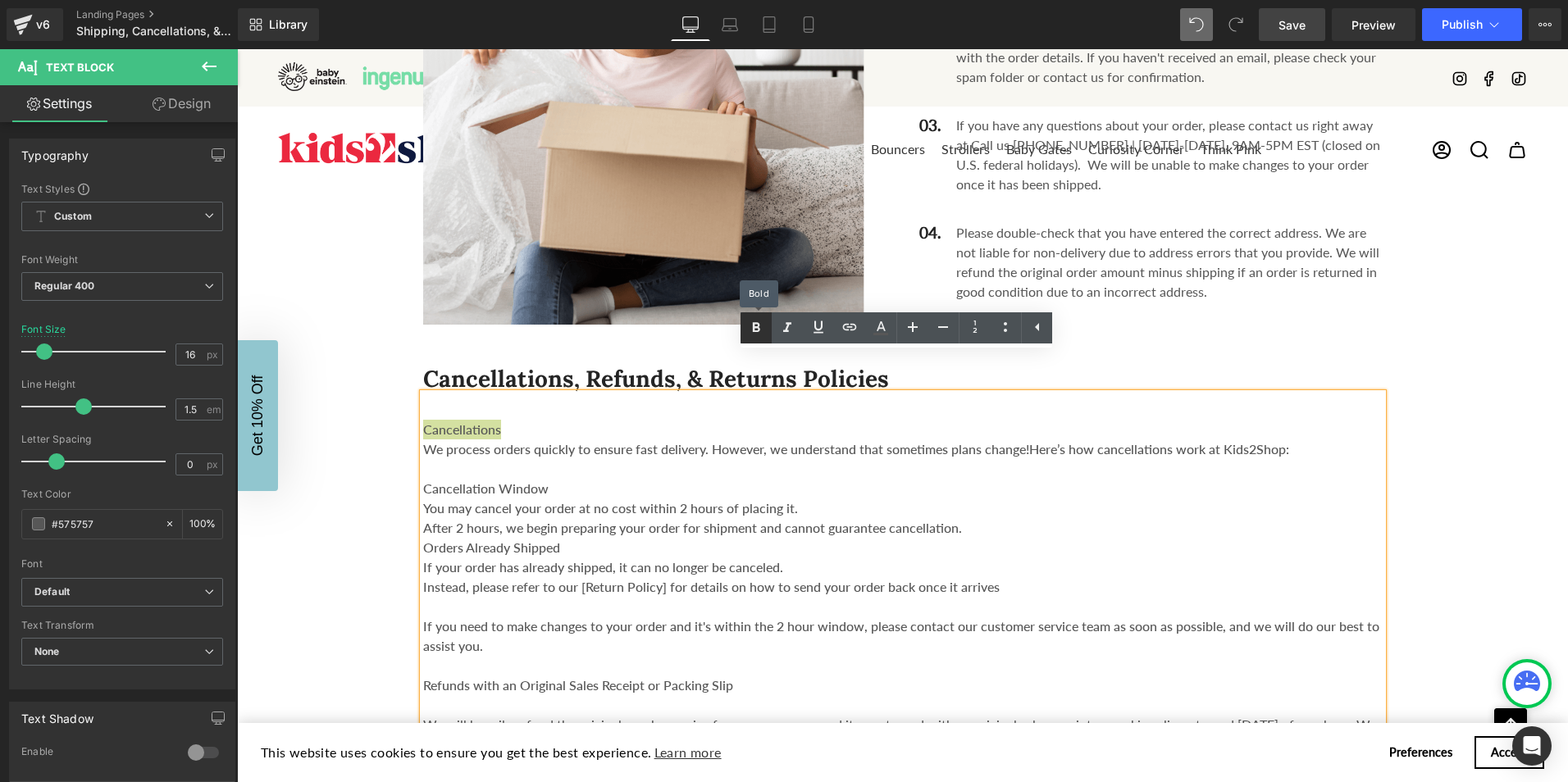
click at [753, 319] on icon at bounding box center [756, 328] width 20 height 20
click at [1299, 25] on span "Save" at bounding box center [1292, 25] width 27 height 17
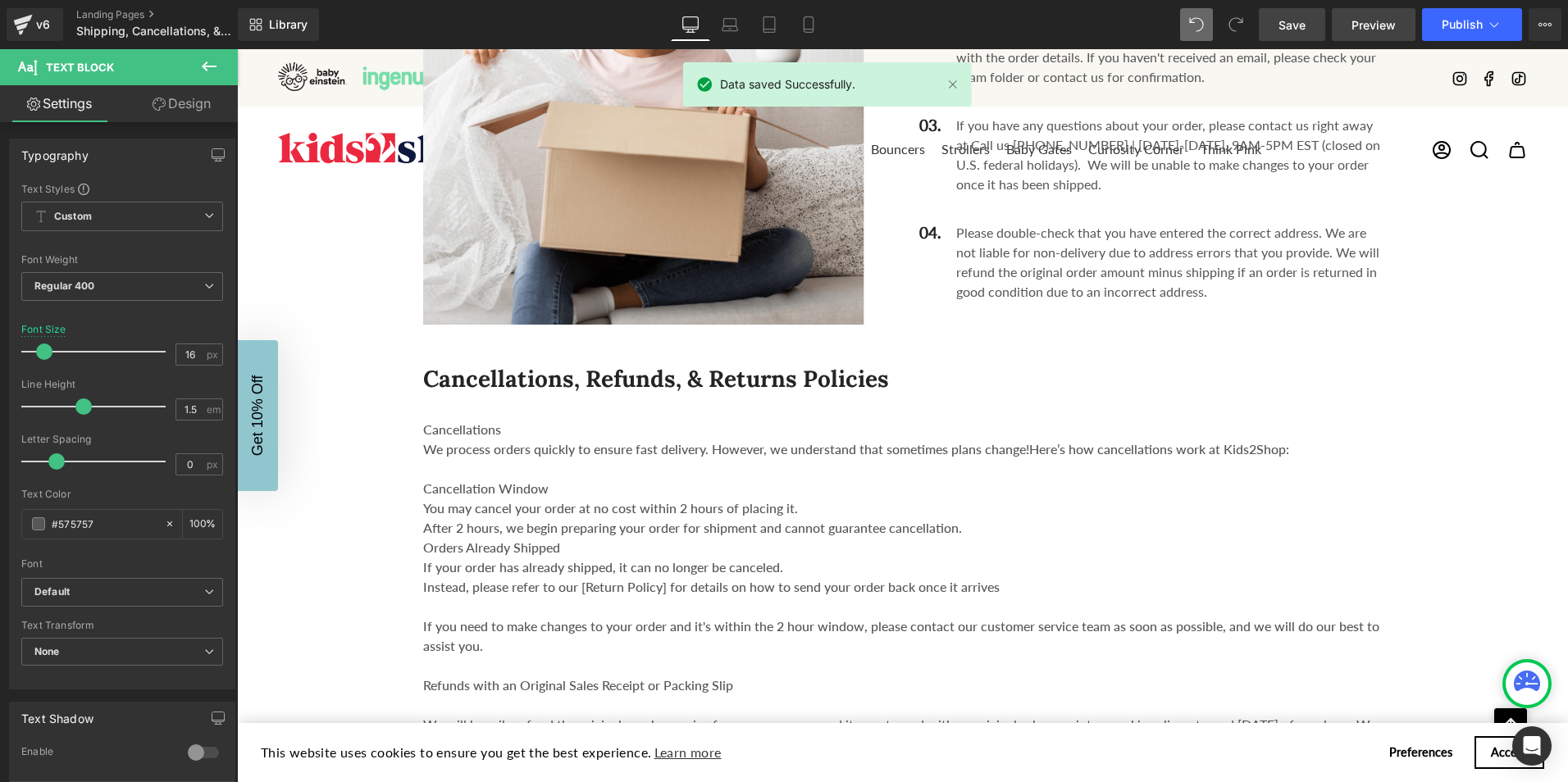
click at [1377, 25] on span "Preview" at bounding box center [1374, 25] width 44 height 17
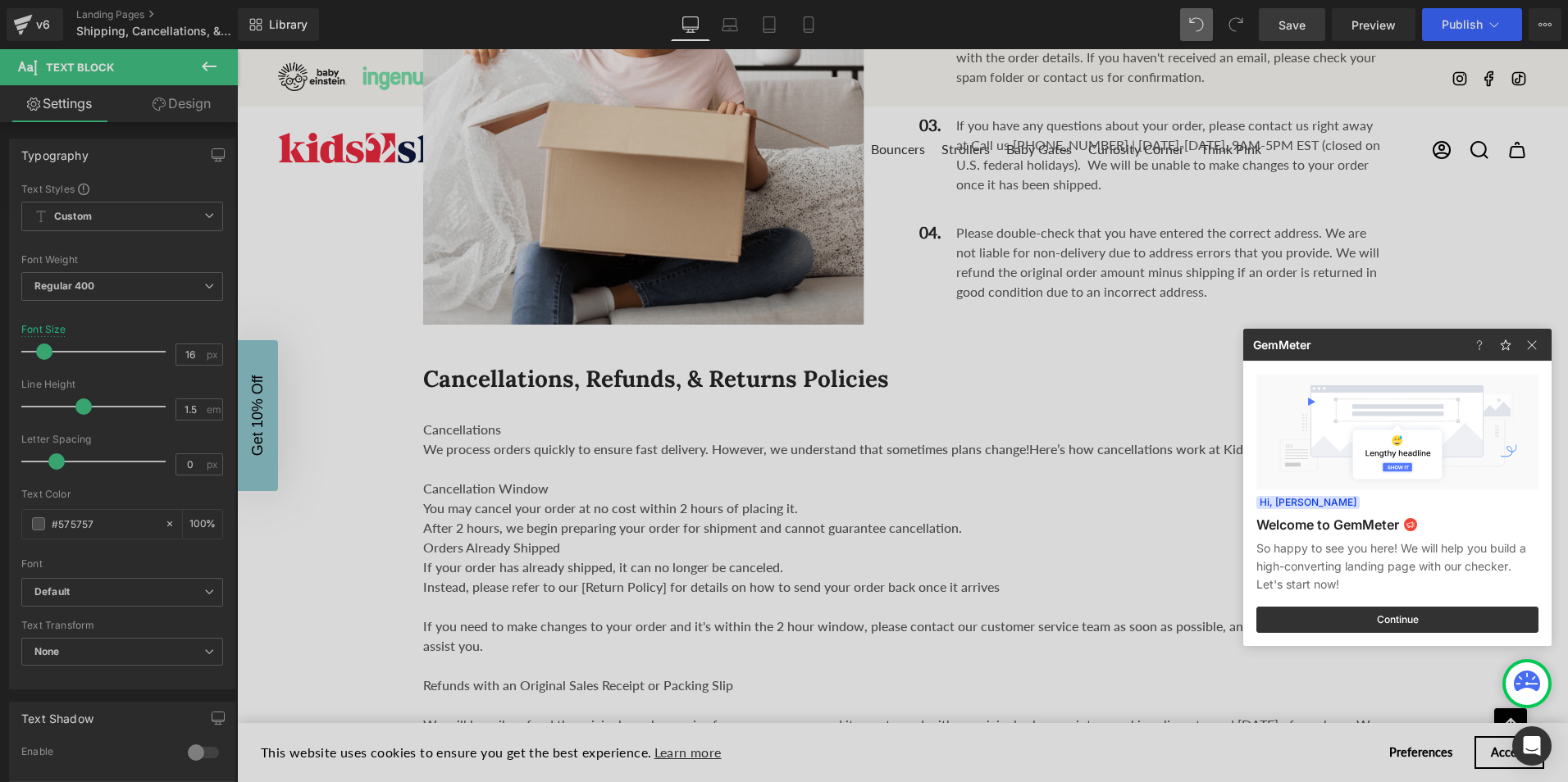
drag, startPoint x: 585, startPoint y: 392, endPoint x: 343, endPoint y: 343, distance: 246.9
click at [585, 392] on div at bounding box center [784, 391] width 1568 height 782
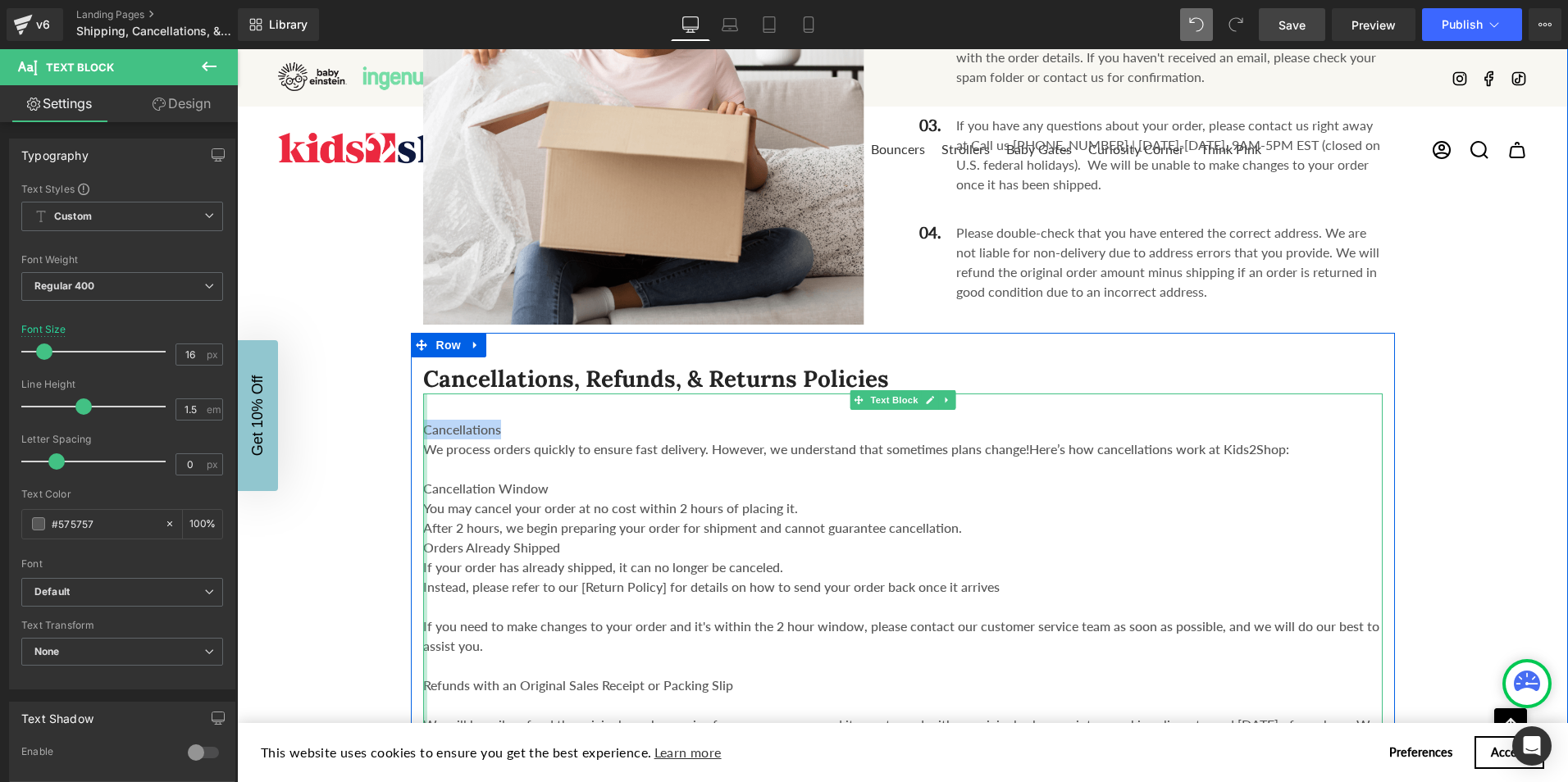
drag, startPoint x: 515, startPoint y: 382, endPoint x: 419, endPoint y: 377, distance: 96.1
click at [424, 394] on div "Cancellations We process orders quickly to ensure fast delivery. However, we un…" at bounding box center [903, 682] width 960 height 577
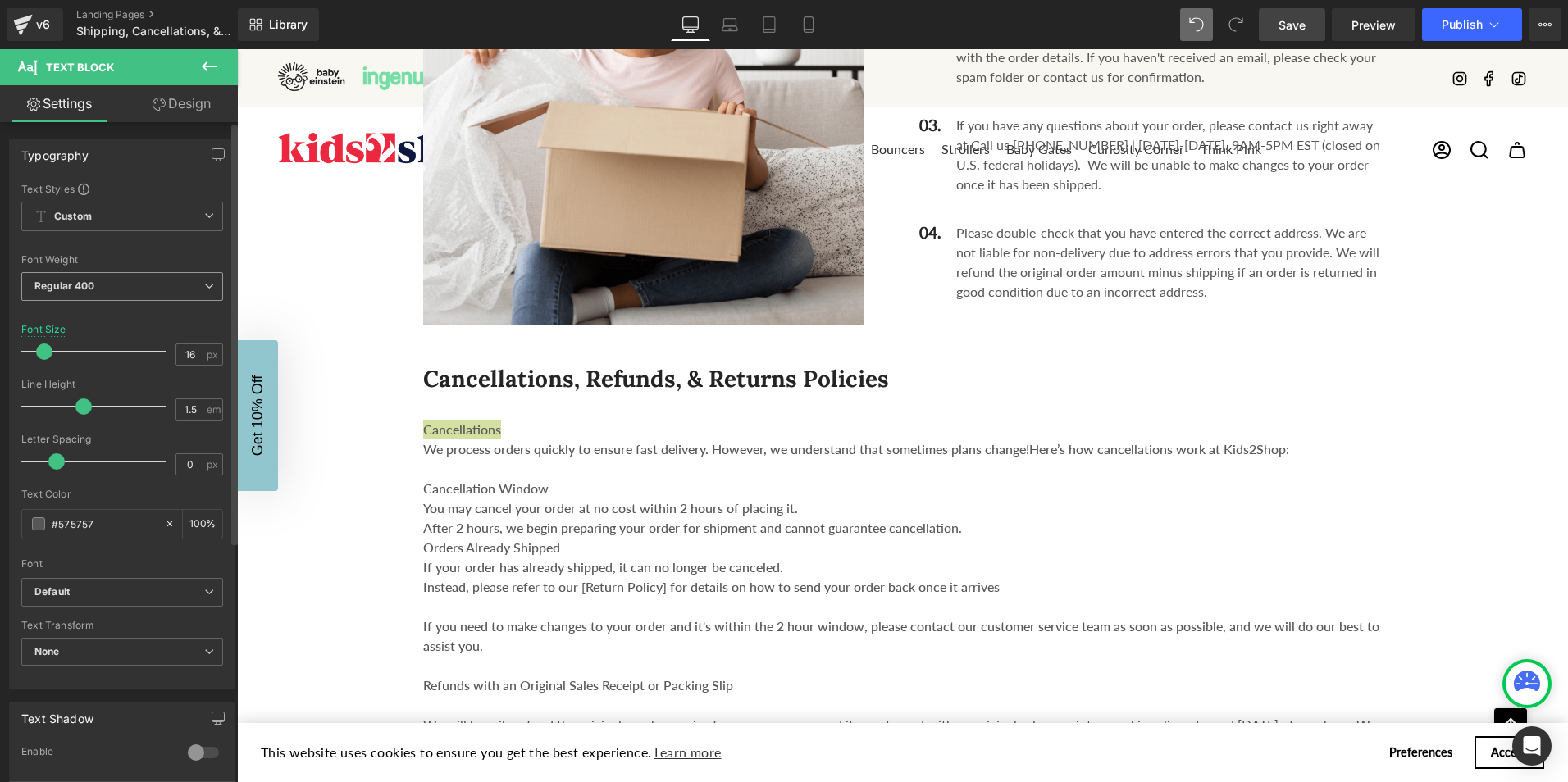
click at [204, 285] on icon at bounding box center [209, 286] width 10 height 10
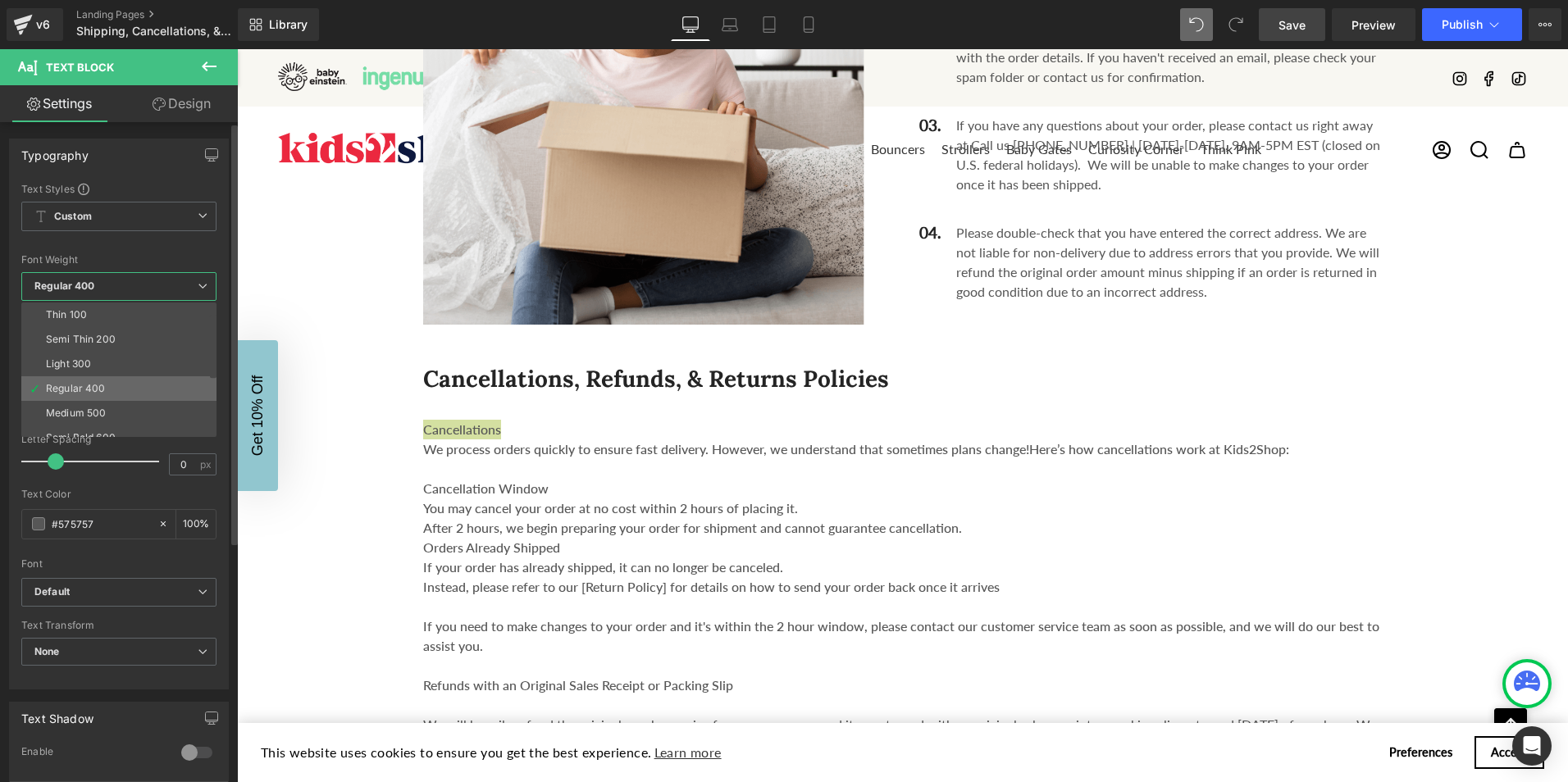
scroll to position [82, 0]
click at [108, 350] on div "Semi Bold 600" at bounding box center [80, 356] width 70 height 11
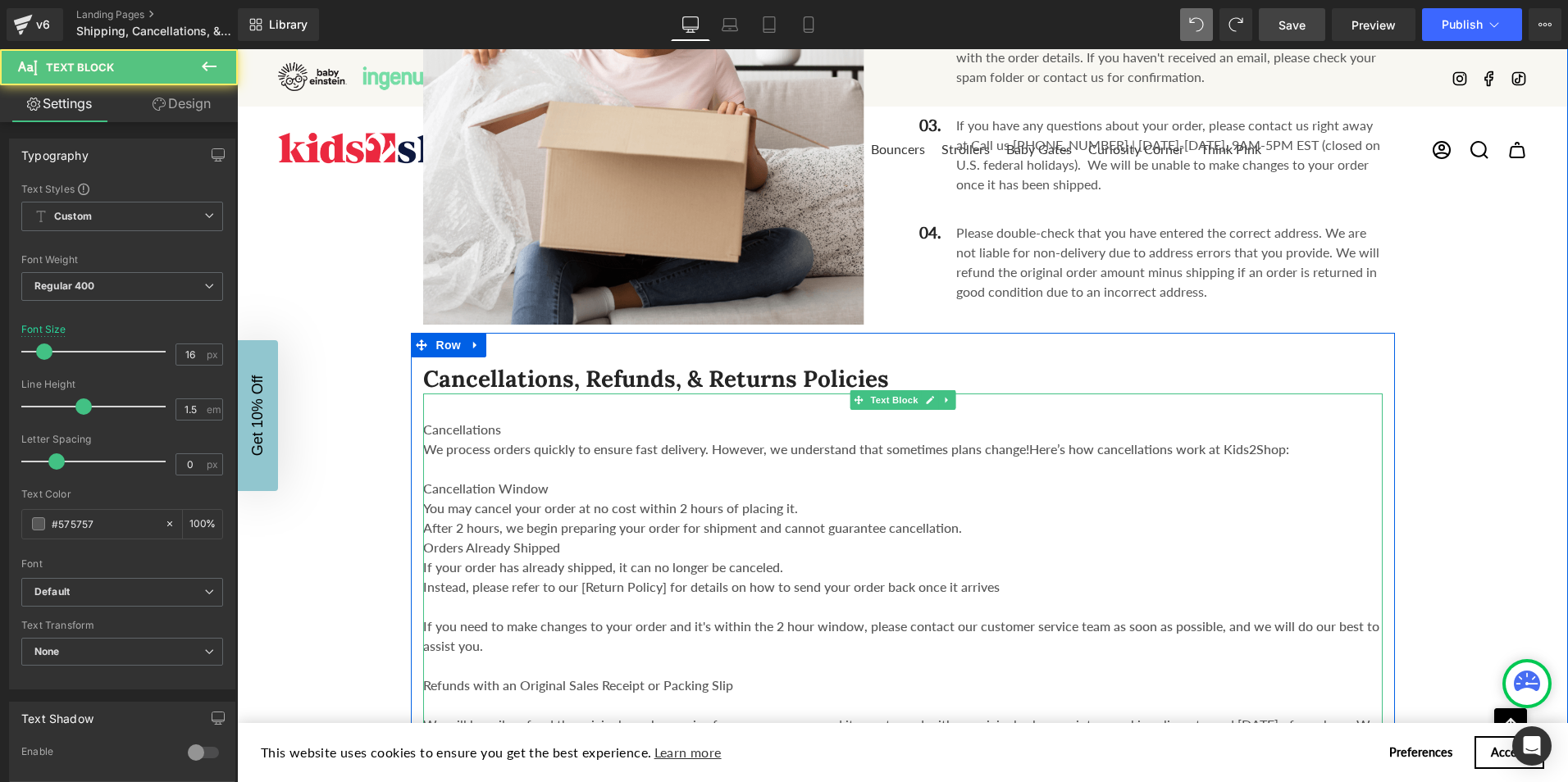
click at [604, 479] on div "Cancellation Window" at bounding box center [903, 489] width 960 height 20
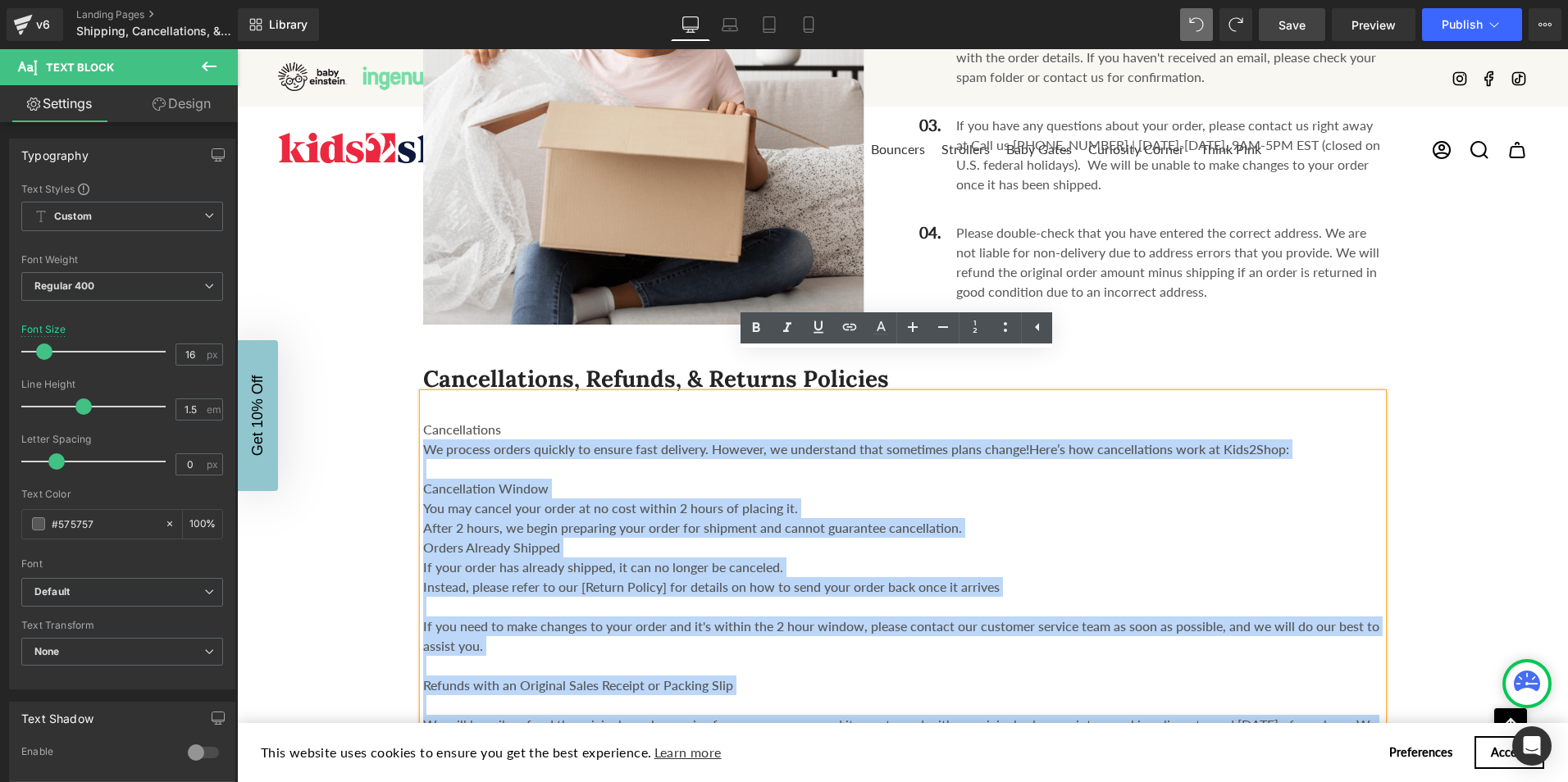
drag, startPoint x: 528, startPoint y: 393, endPoint x: 416, endPoint y: 383, distance: 112.4
click at [424, 394] on div "Cancellations We process orders quickly to ensure fast delivery. However, we un…" at bounding box center [903, 682] width 960 height 577
click at [498, 420] on div "Cancellations" at bounding box center [903, 430] width 960 height 20
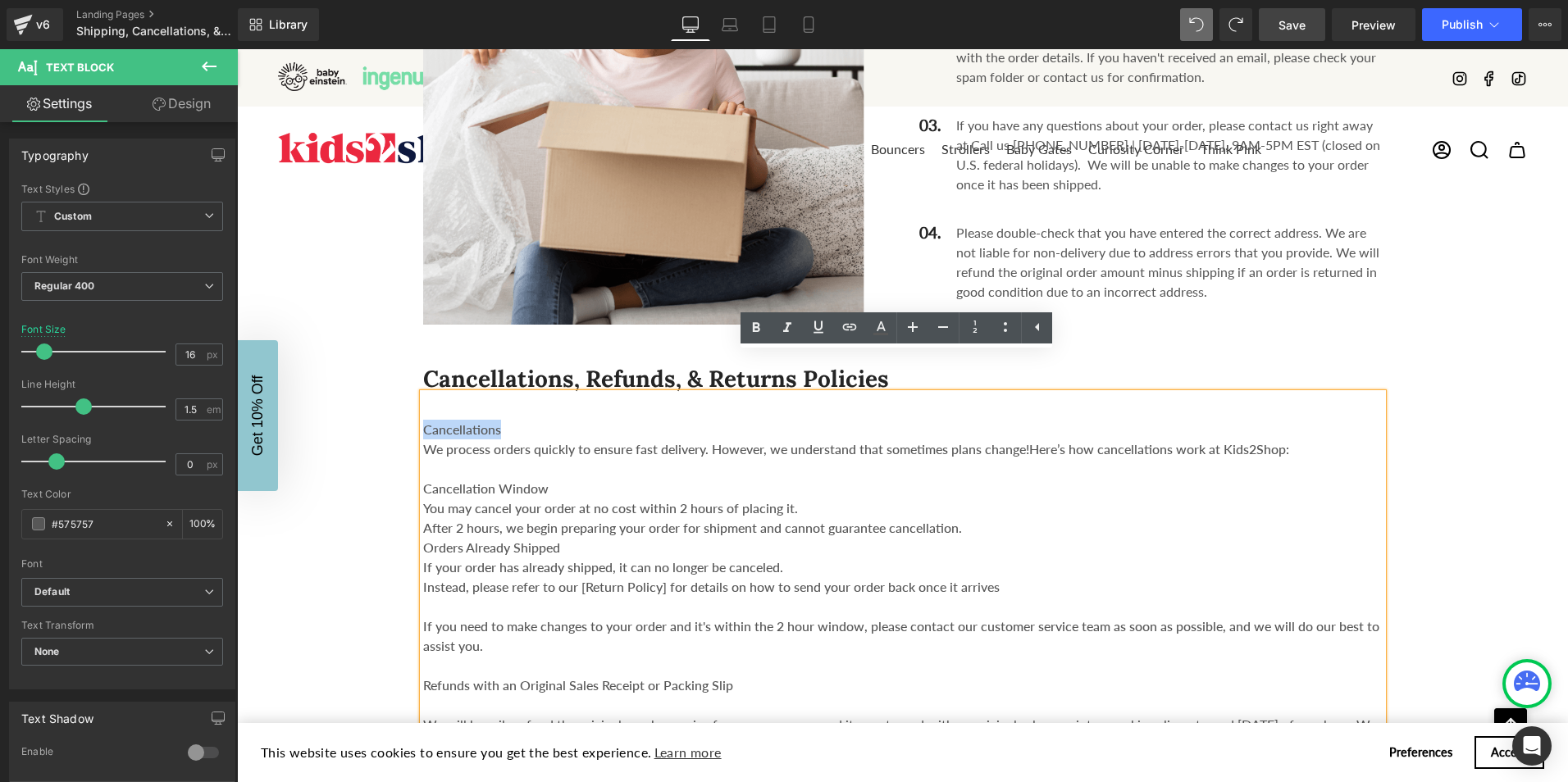
drag, startPoint x: 499, startPoint y: 389, endPoint x: 411, endPoint y: 383, distance: 88.2
click at [411, 383] on div "Cancellations, Refunds, & Returns Policies Heading Cancellations We process ord…" at bounding box center [903, 667] width 984 height 606
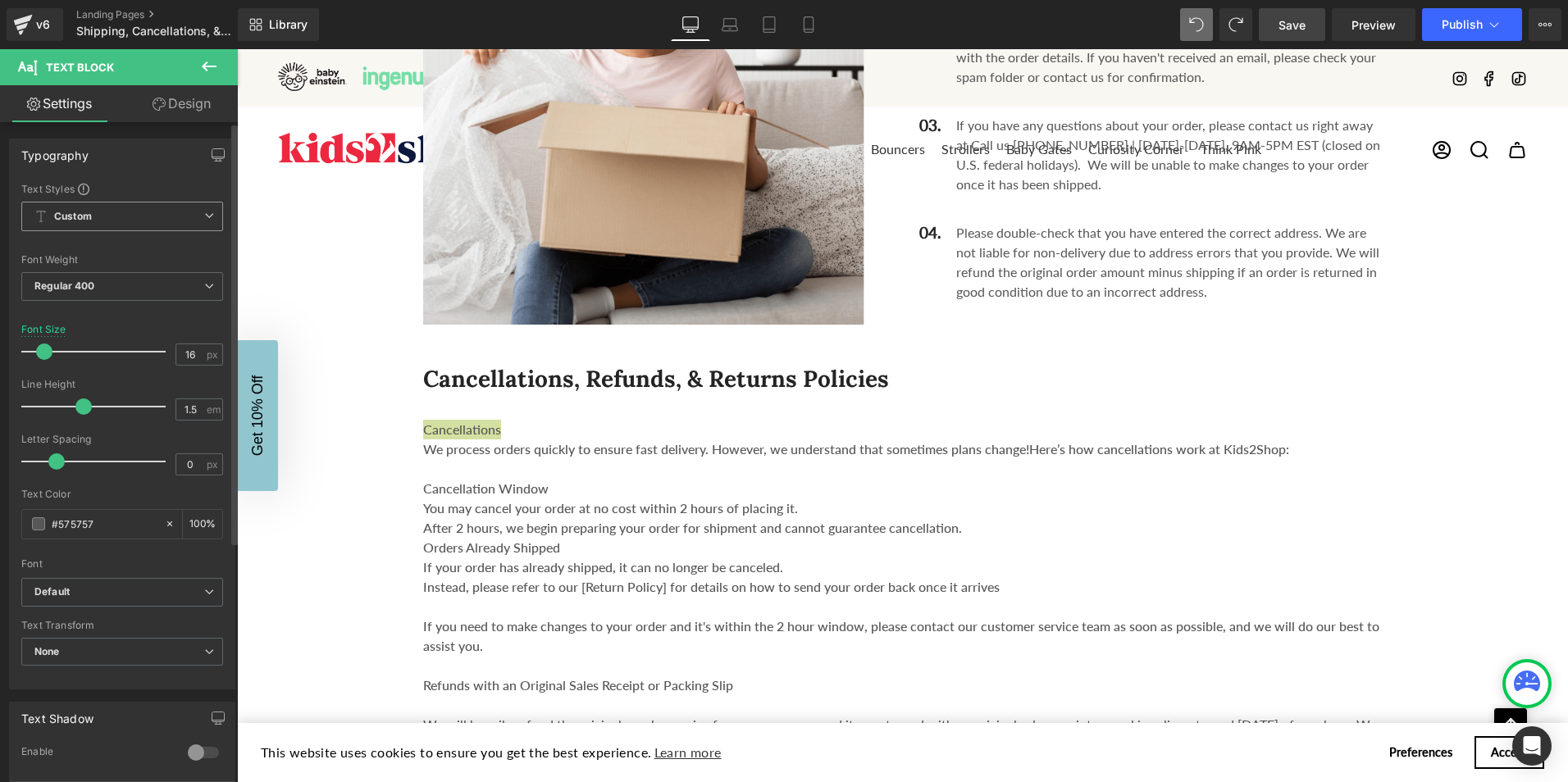
click at [204, 217] on icon at bounding box center [209, 216] width 10 height 10
click at [144, 182] on div "Text Styles" at bounding box center [119, 189] width 195 height 13
click at [196, 289] on span "Regular 400" at bounding box center [122, 286] width 202 height 29
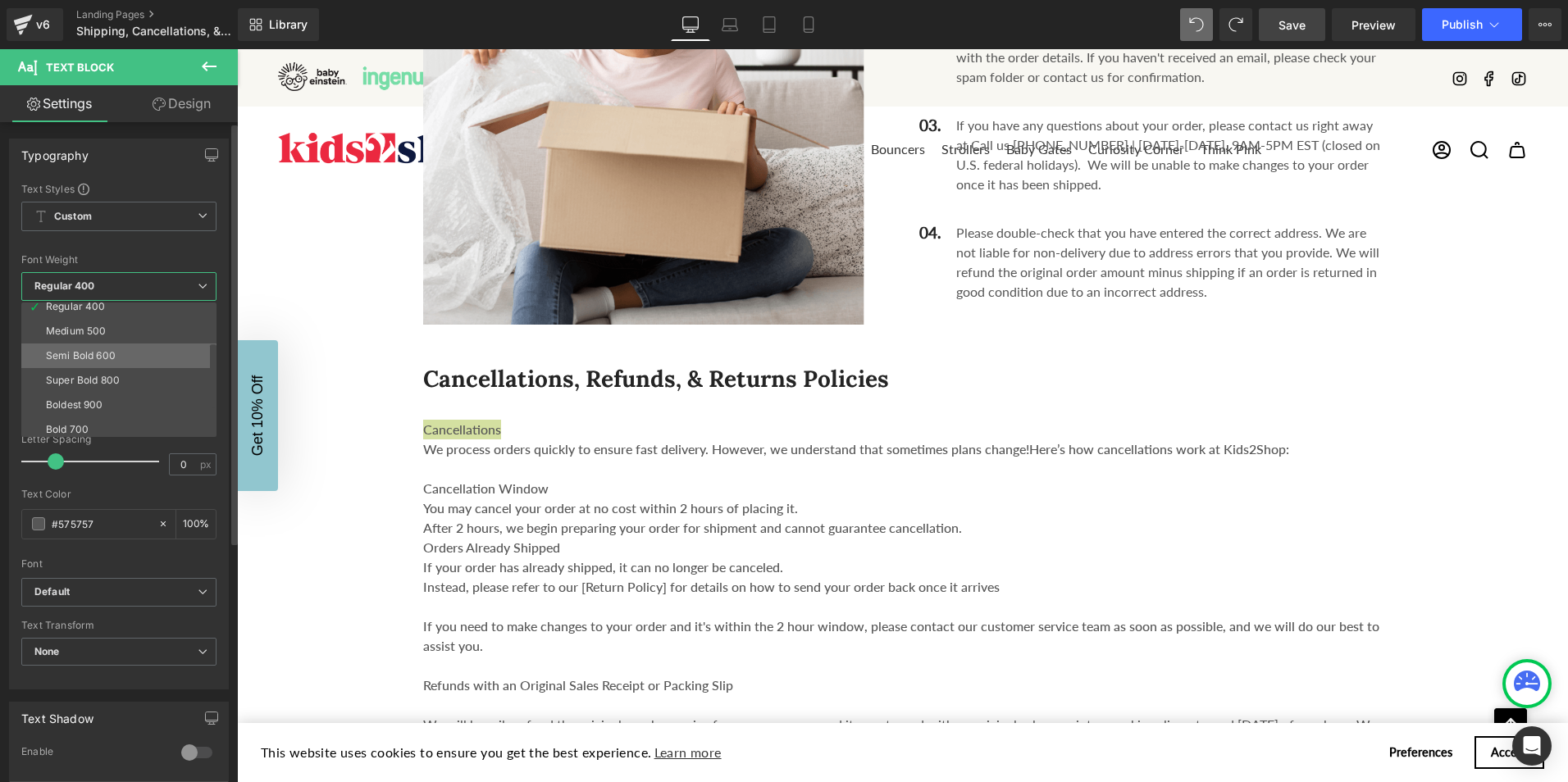
click at [84, 359] on div "Semi Bold 600" at bounding box center [80, 356] width 70 height 11
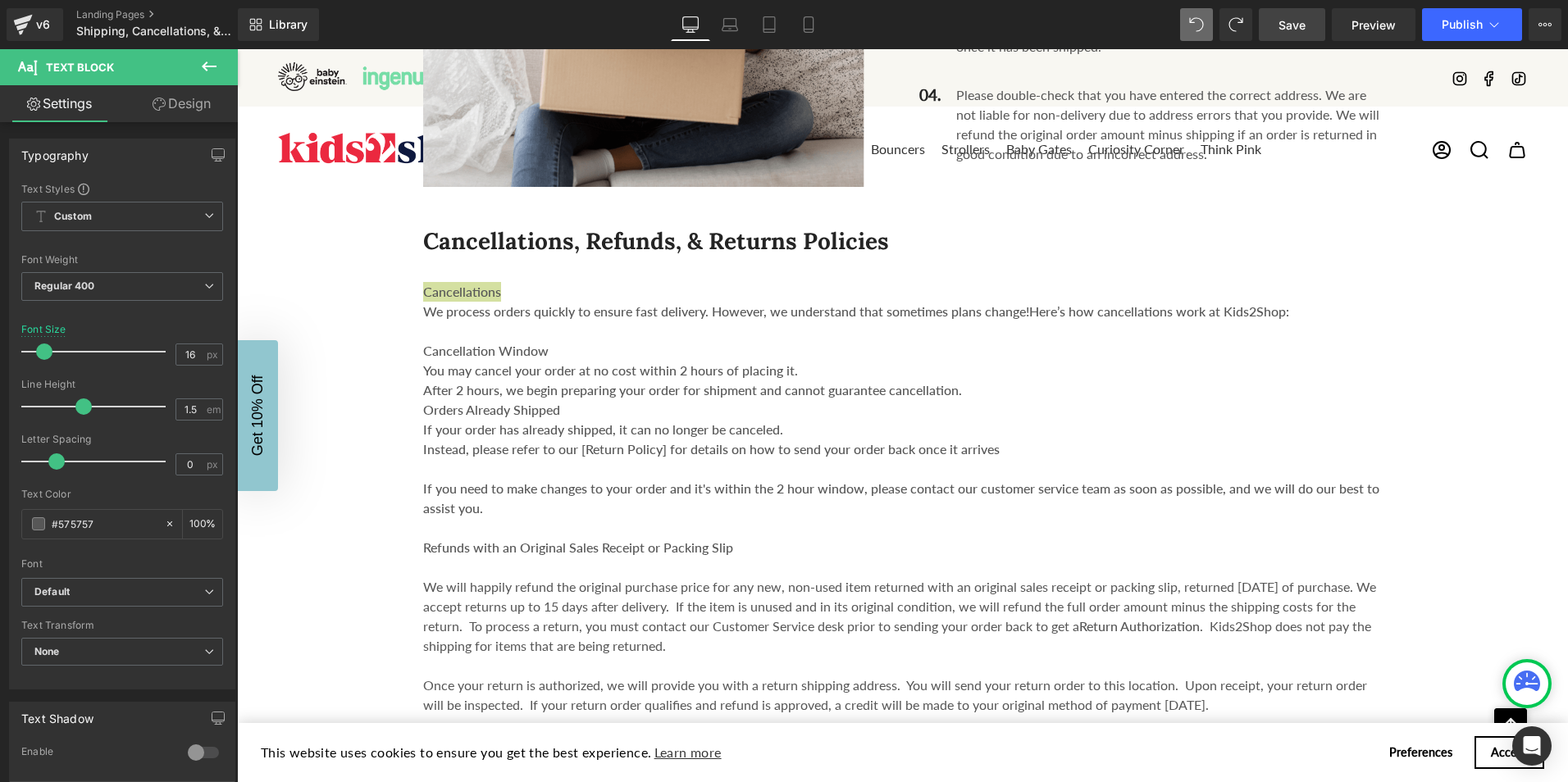
scroll to position [1780, 0]
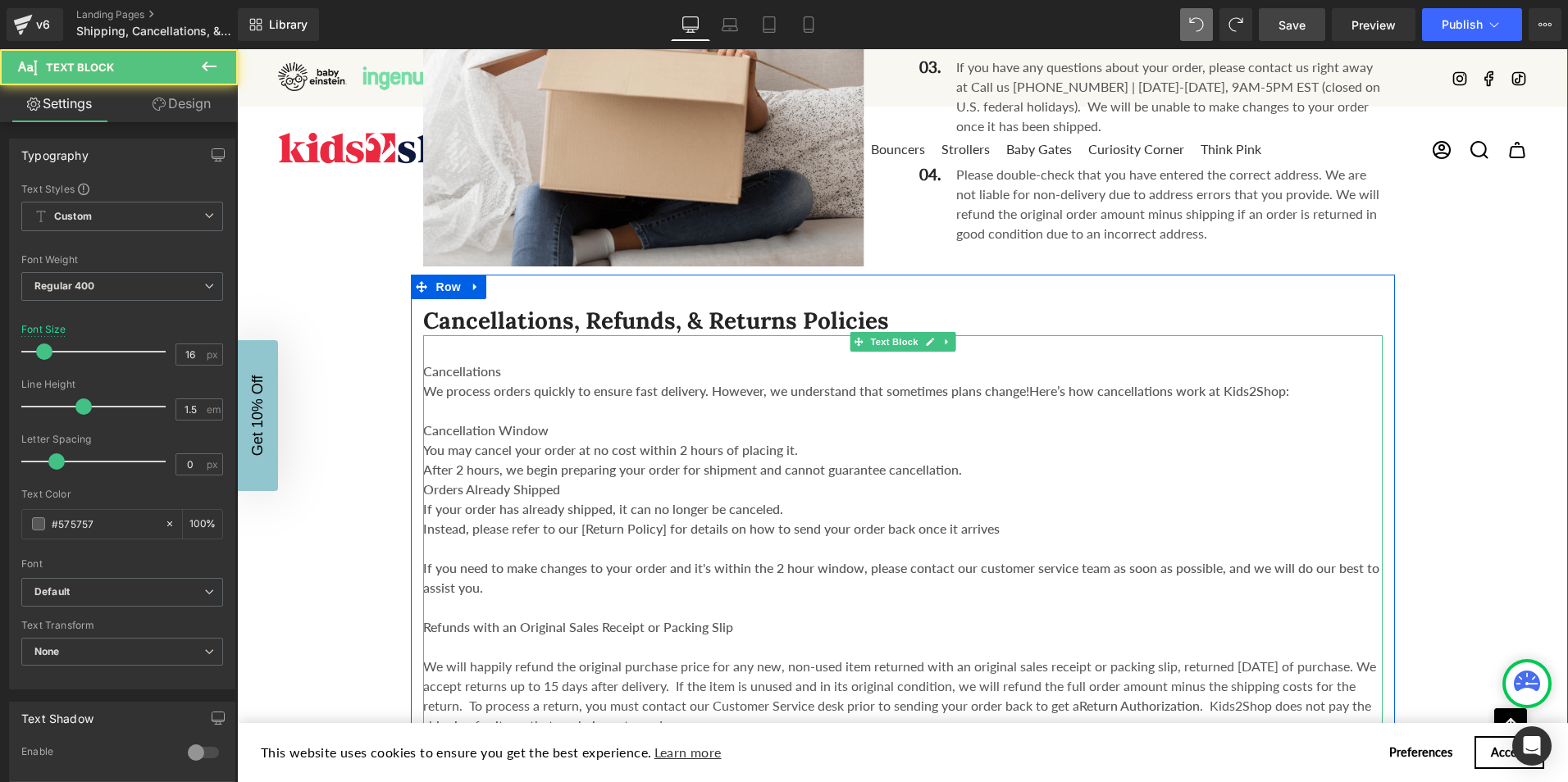
click at [630, 637] on div at bounding box center [903, 647] width 960 height 20
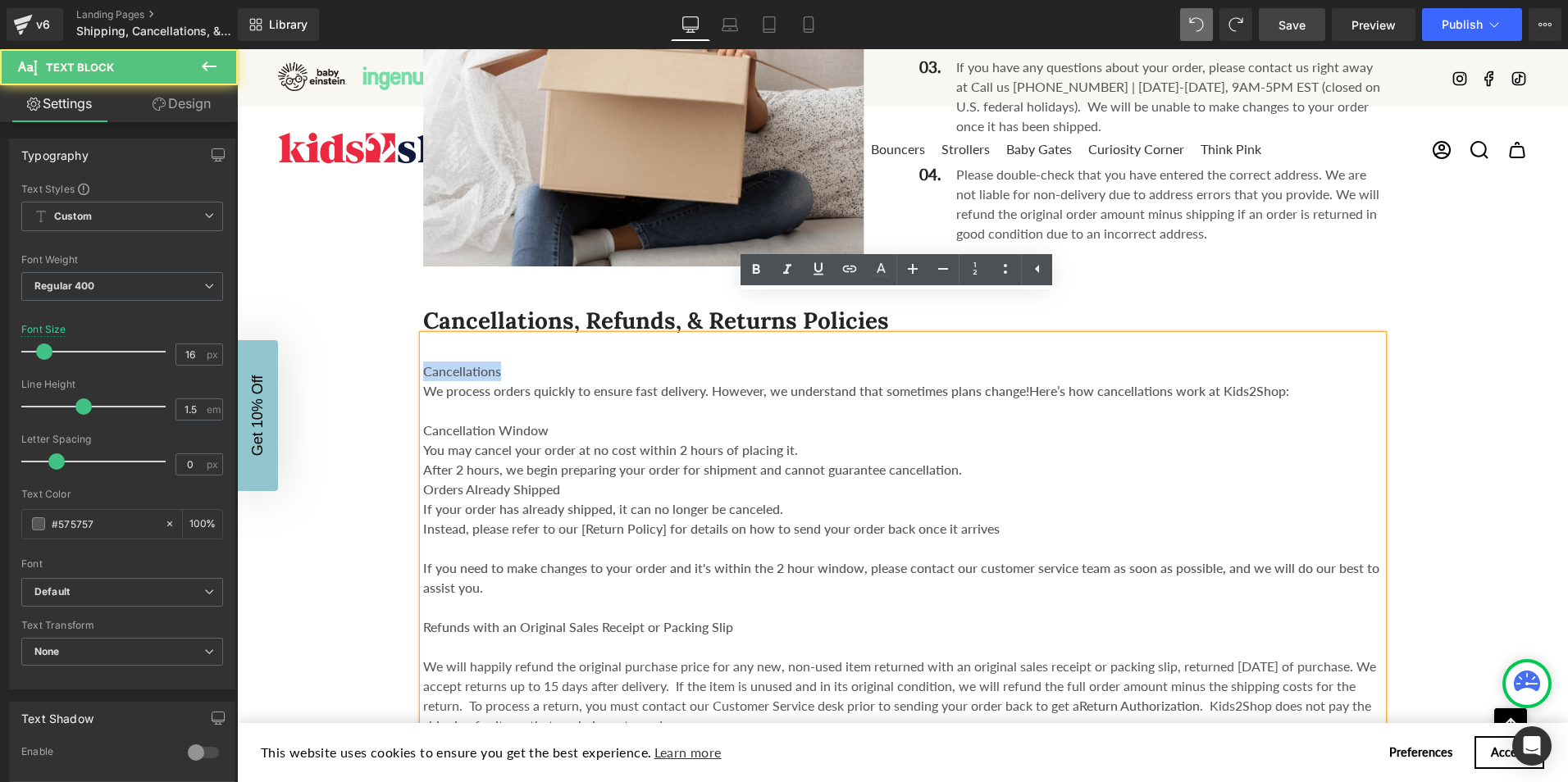
drag, startPoint x: 501, startPoint y: 329, endPoint x: 411, endPoint y: 323, distance: 90.2
click at [411, 323] on div "Cancellations, Refunds, & Returns Policies Heading Cancellations We process ord…" at bounding box center [903, 609] width 984 height 606
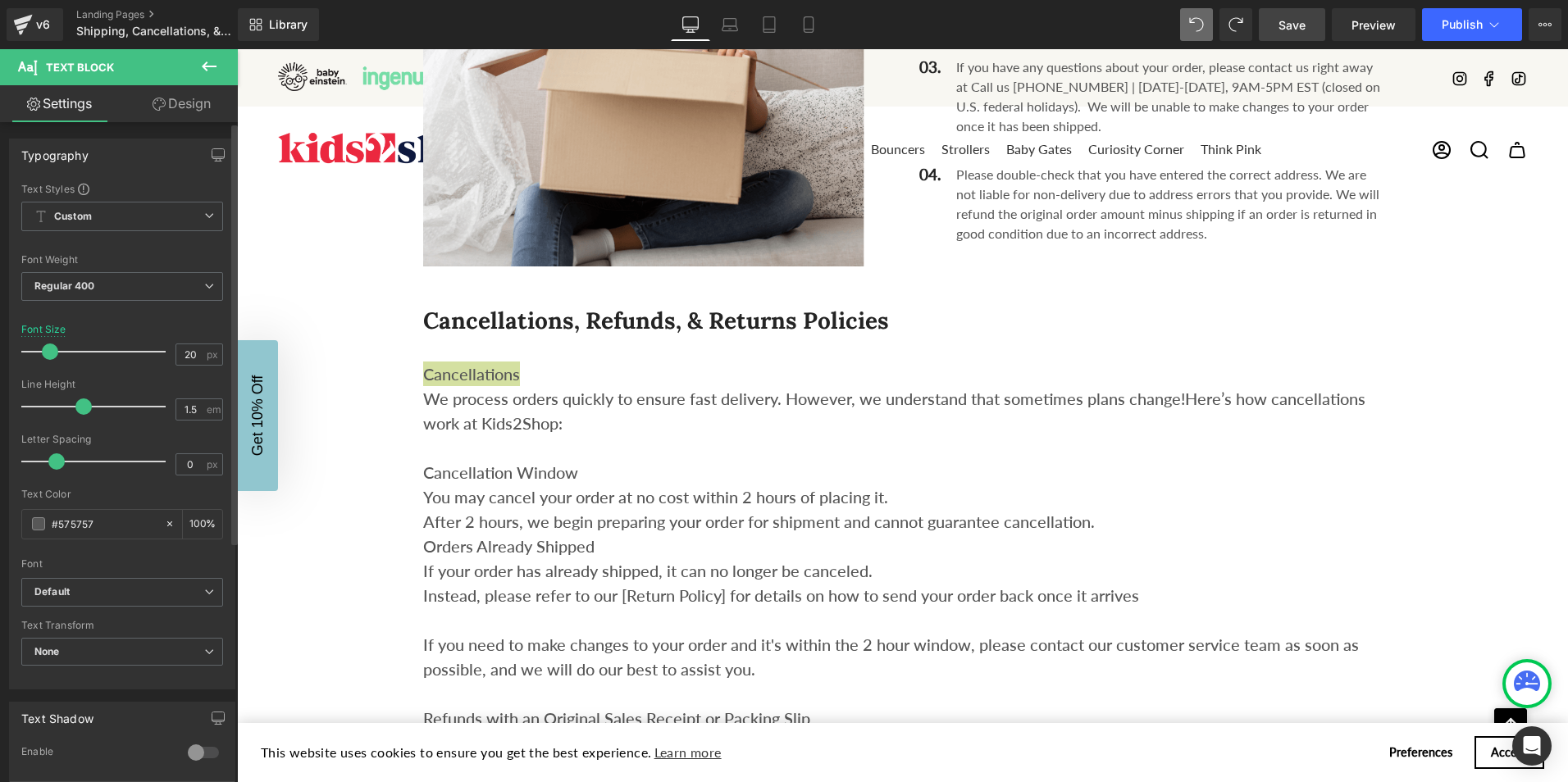
drag, startPoint x: 39, startPoint y: 350, endPoint x: 360, endPoint y: 149, distance: 378.7
click at [45, 350] on span at bounding box center [50, 352] width 16 height 16
type input "16"
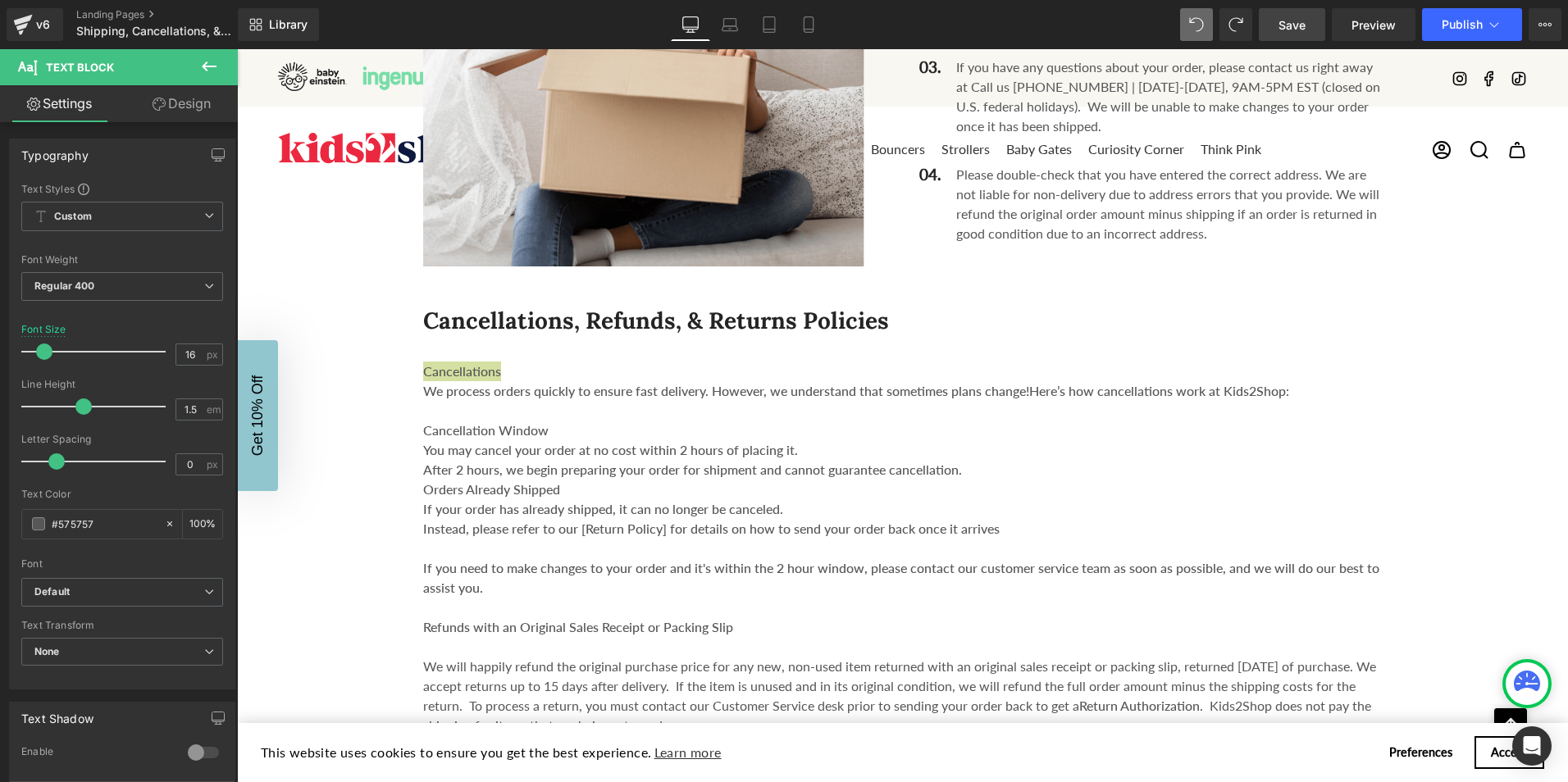
click at [1293, 25] on span "Save" at bounding box center [1292, 25] width 27 height 17
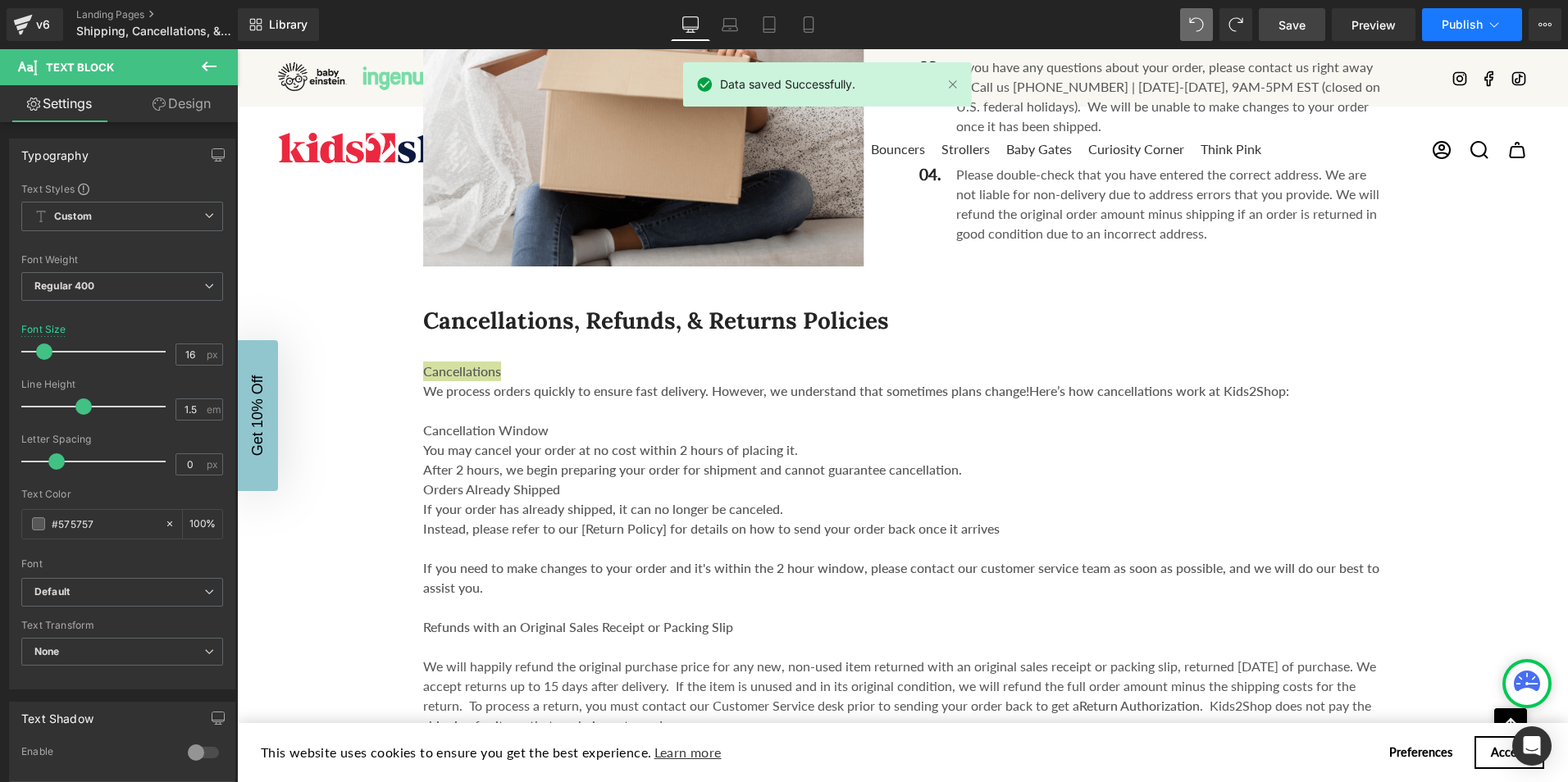
click at [1492, 24] on icon at bounding box center [1495, 25] width 9 height 5
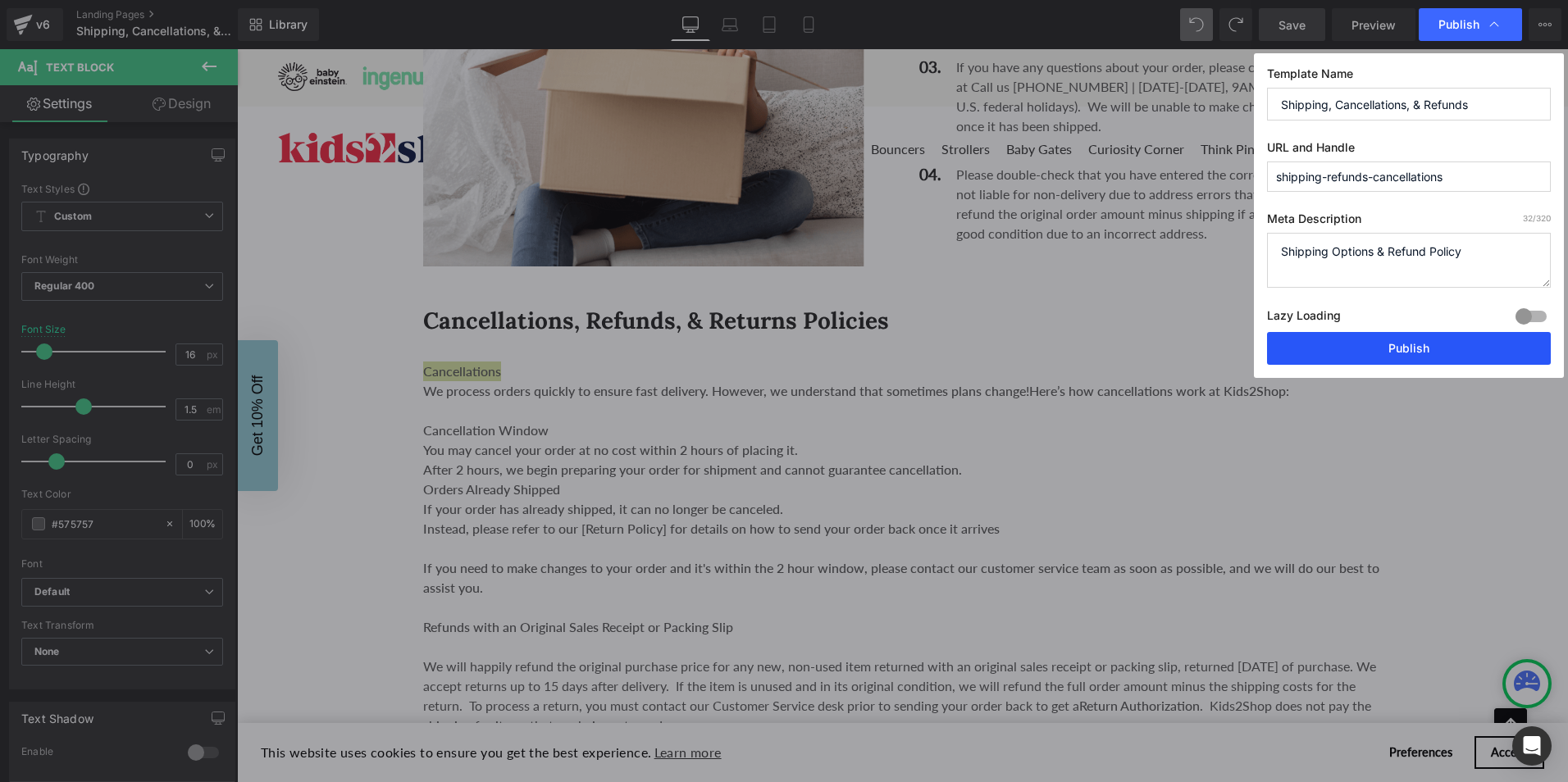
click at [1398, 346] on button "Publish" at bounding box center [1410, 349] width 284 height 33
